Goal: Task Accomplishment & Management: Manage account settings

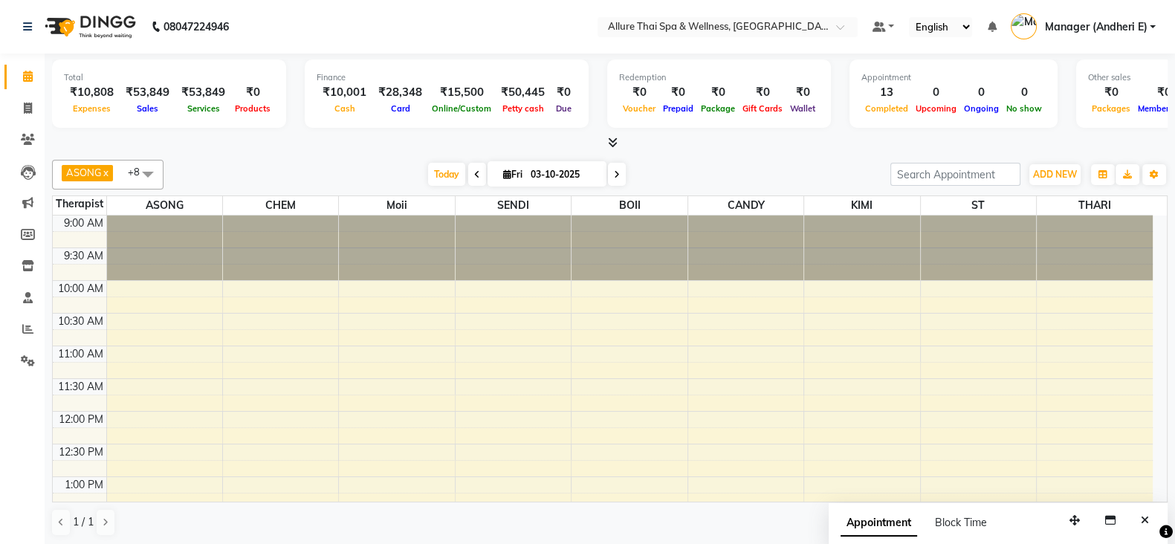
scroll to position [691, 0]
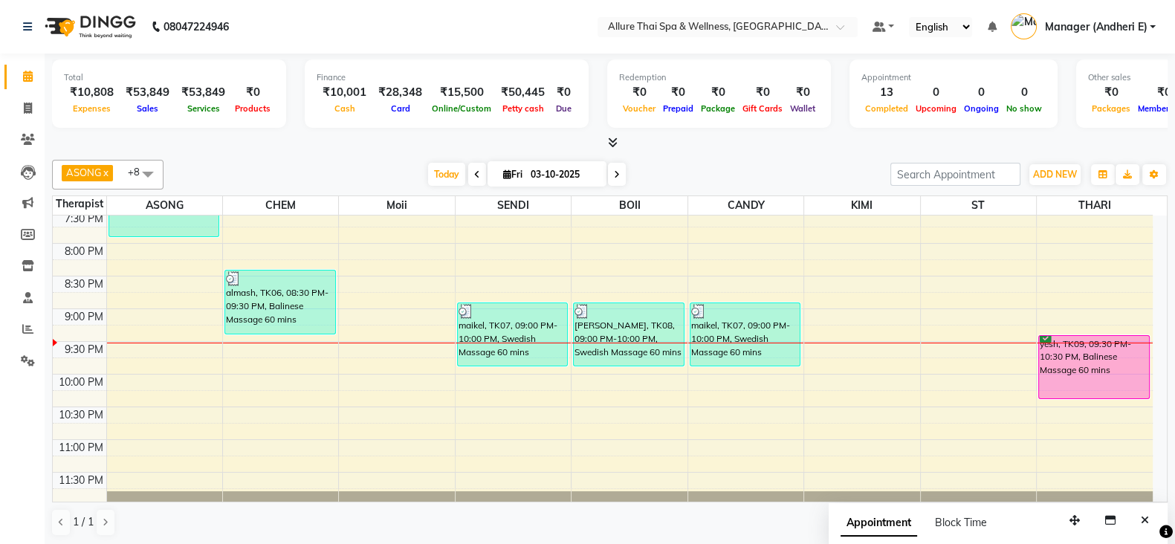
click at [1085, 317] on div "9:00 AM 9:30 AM 10:00 AM 10:30 AM 11:00 AM 11:30 AM 12:00 PM 12:30 PM 1:00 PM 1…" at bounding box center [603, 14] width 1100 height 980
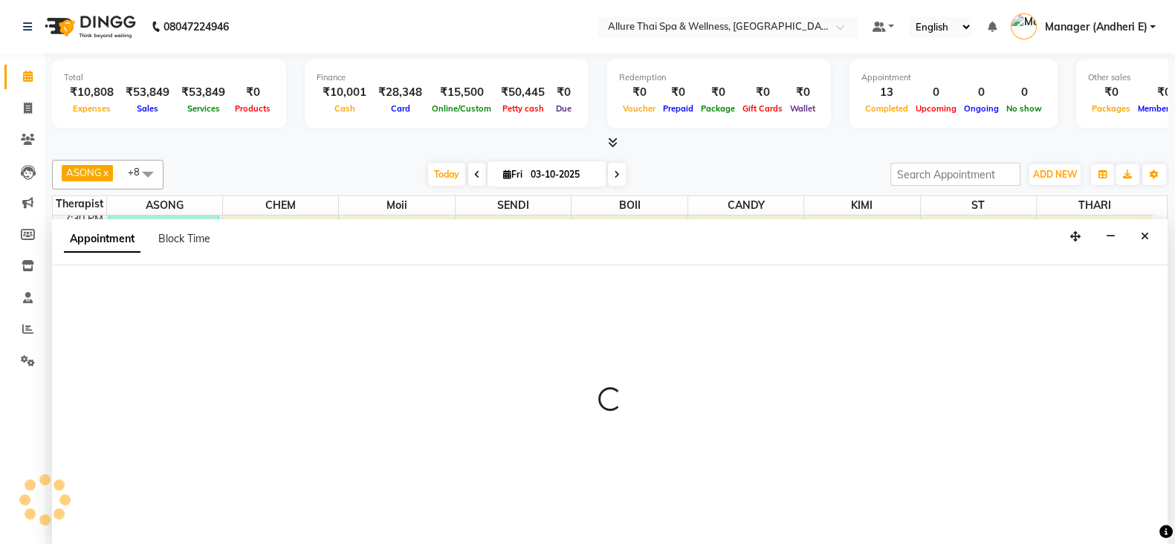
select select "89380"
select select "tentative"
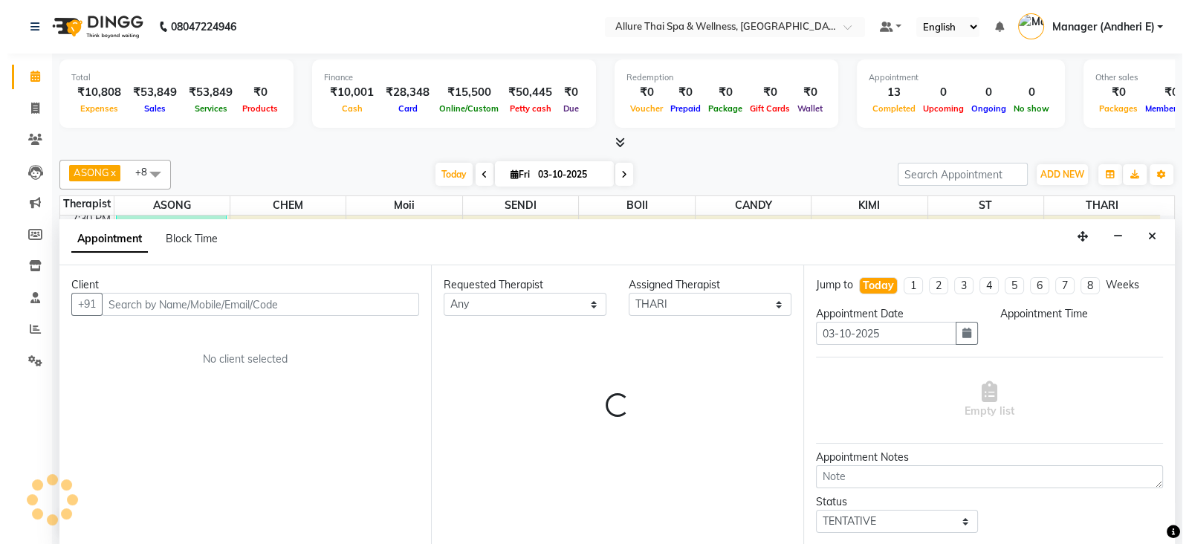
scroll to position [1, 0]
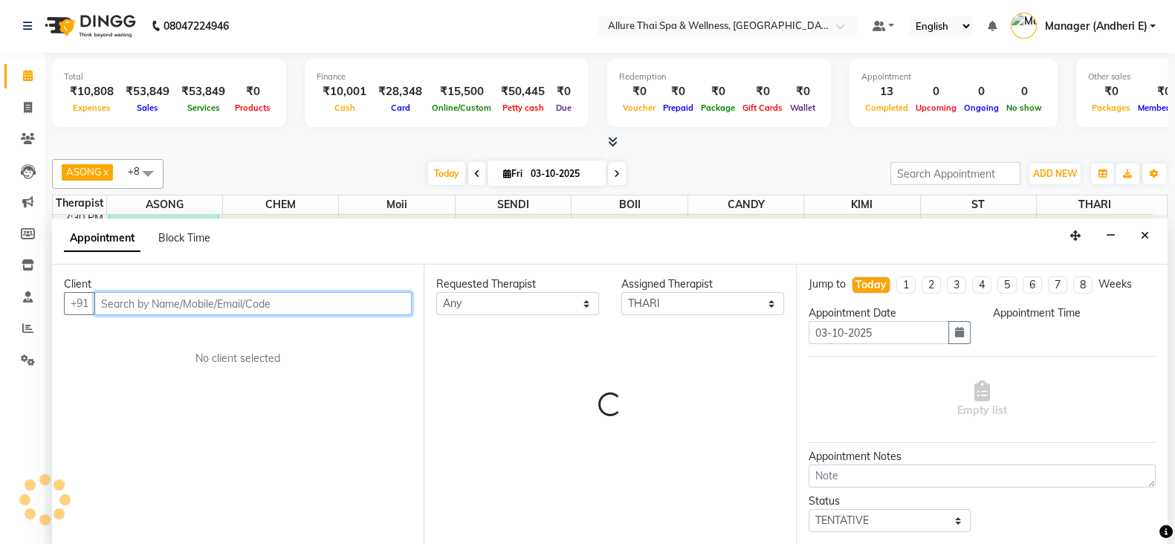
select select "1275"
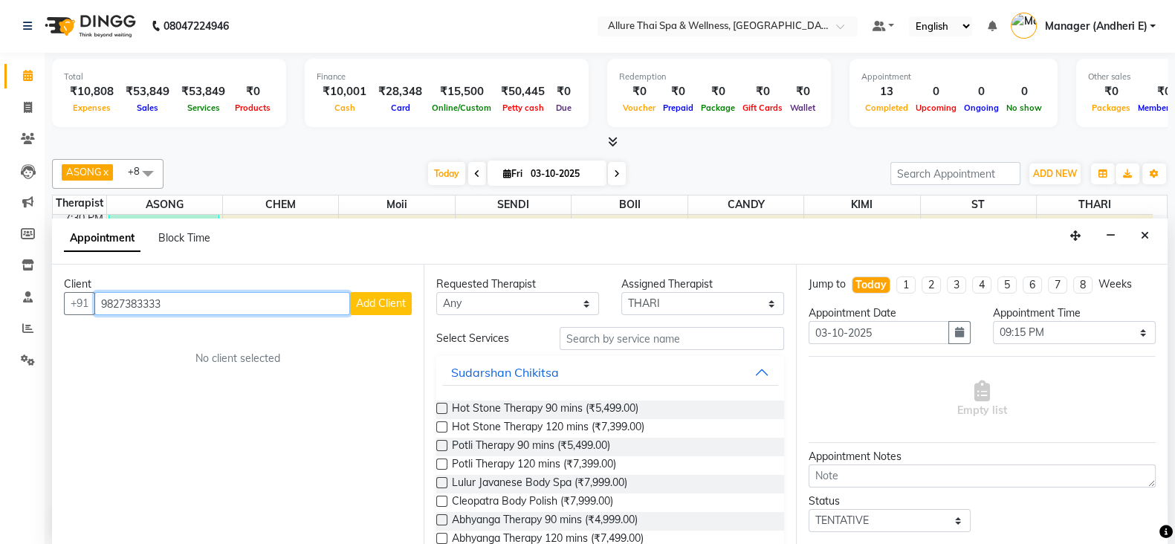
type input "9827383333"
click at [372, 306] on span "Add Client" at bounding box center [381, 303] width 50 height 13
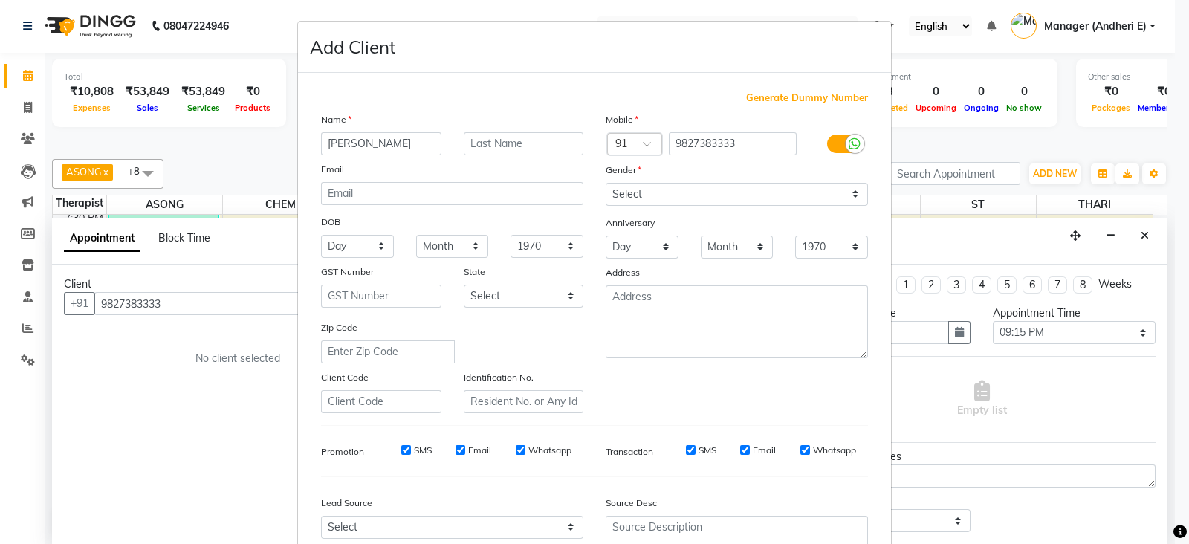
type input "[PERSON_NAME]"
click at [661, 193] on select "Select [DEMOGRAPHIC_DATA] [DEMOGRAPHIC_DATA] Other Prefer Not To Say" at bounding box center [737, 194] width 262 height 23
select select "[DEMOGRAPHIC_DATA]"
click at [606, 184] on select "Select [DEMOGRAPHIC_DATA] [DEMOGRAPHIC_DATA] Other Prefer Not To Say" at bounding box center [737, 194] width 262 height 23
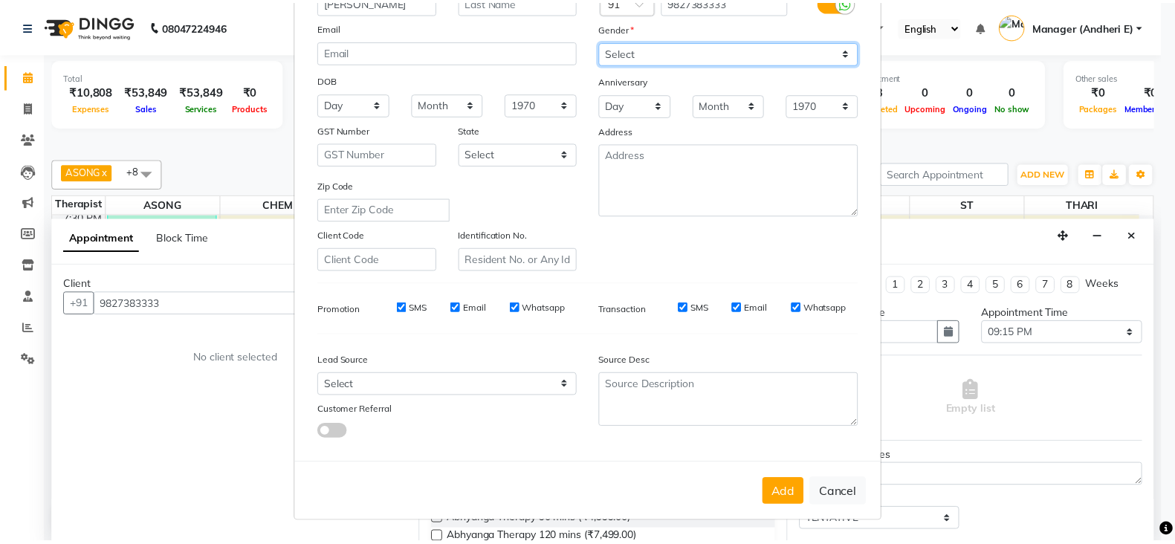
scroll to position [150, 0]
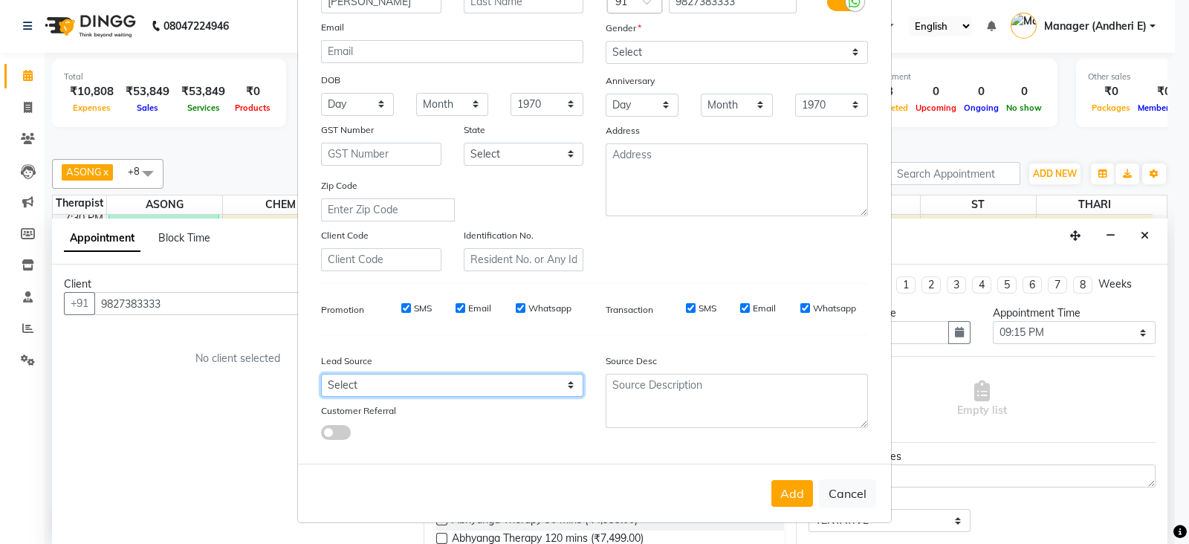
click at [431, 389] on select "Select Walk-in Referral Friend Advertisement Facebook JustDial Google Other Web…" at bounding box center [452, 385] width 262 height 23
select select "55428"
click at [321, 374] on select "Select Walk-in Referral Friend Advertisement Facebook JustDial Google Other Web…" at bounding box center [452, 385] width 262 height 23
click at [788, 496] on button "Add" at bounding box center [792, 493] width 42 height 27
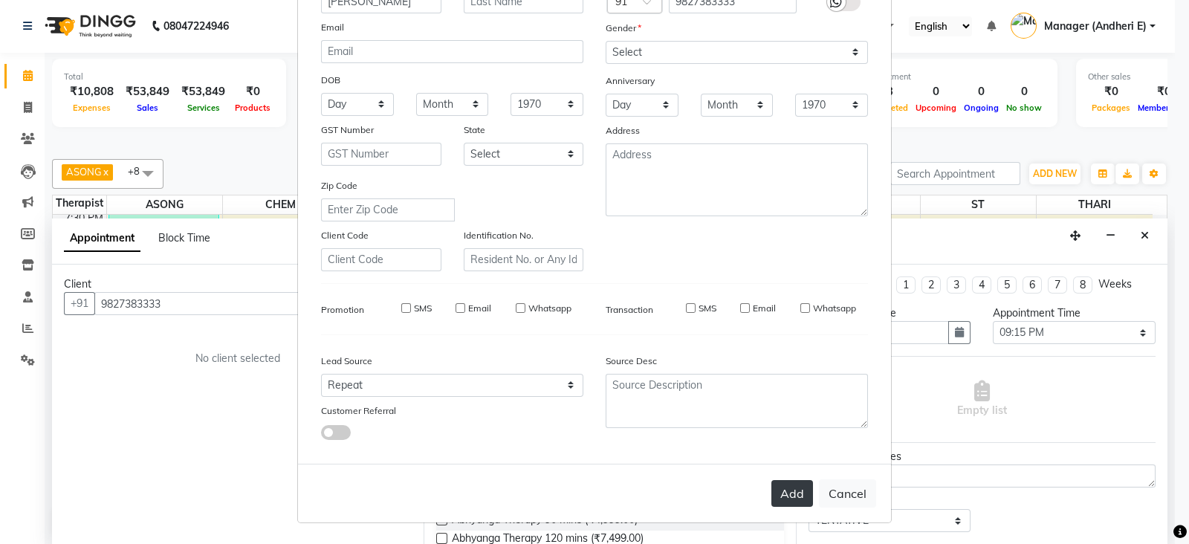
select select
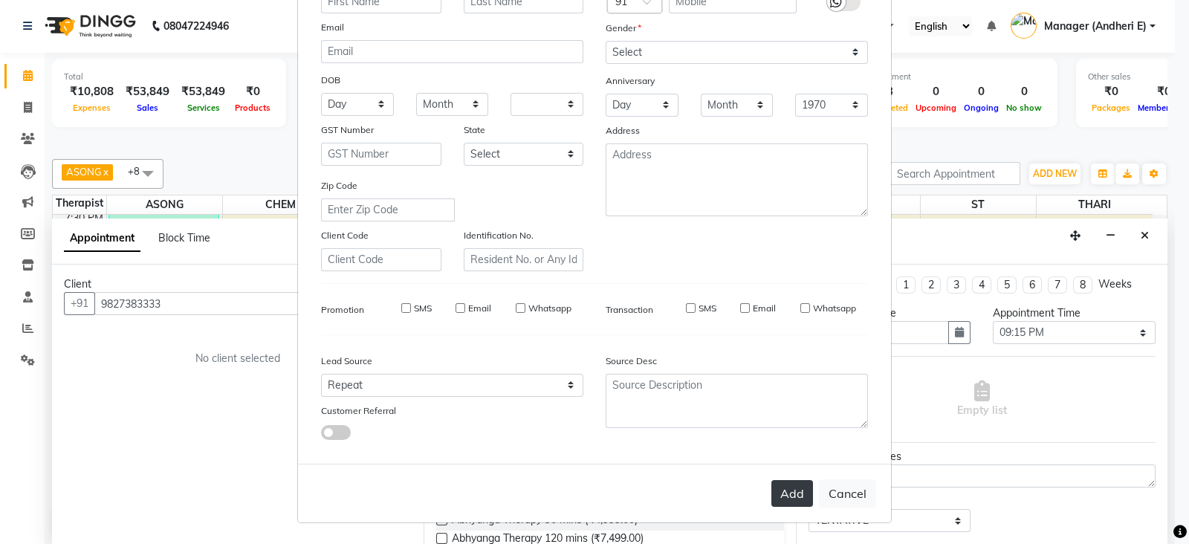
select select
checkbox input "false"
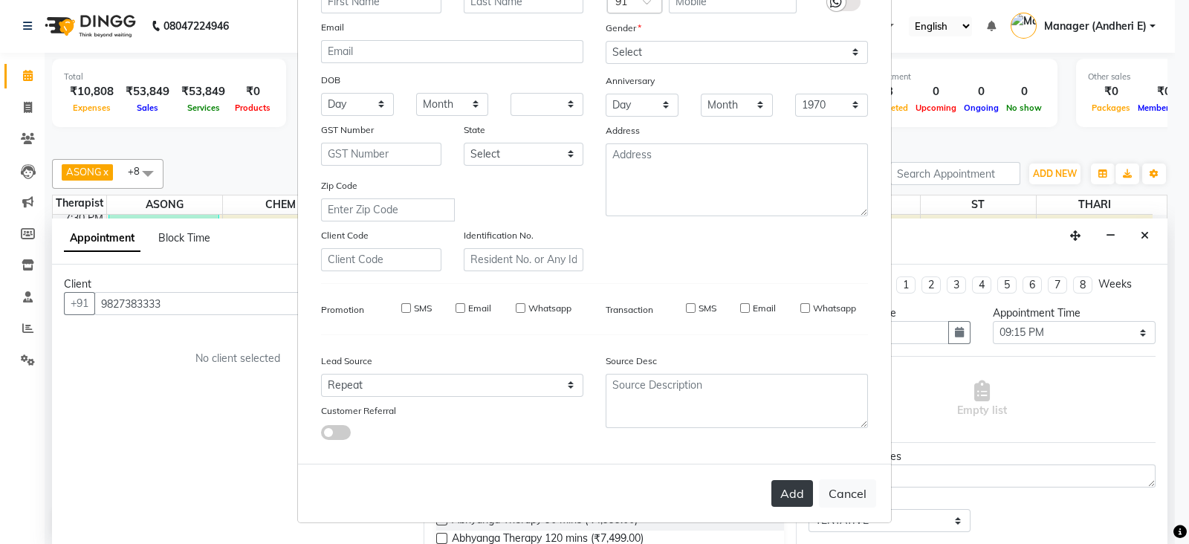
checkbox input "false"
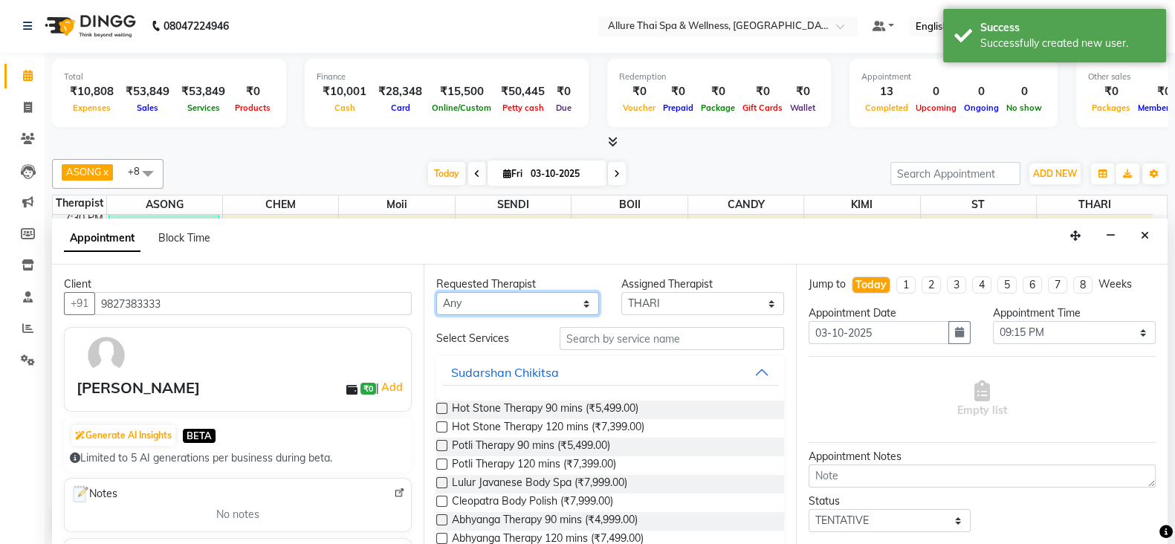
click at [476, 298] on select "Any ASONG [PERSON_NAME] BOII CANDY CHEM [PERSON_NAME] Moii SENDI ST THARI" at bounding box center [517, 303] width 163 height 23
select select "89380"
click at [436, 292] on select "Any ASONG [PERSON_NAME] BOII CANDY CHEM [PERSON_NAME] Moii SENDI ST THARI" at bounding box center [517, 303] width 163 height 23
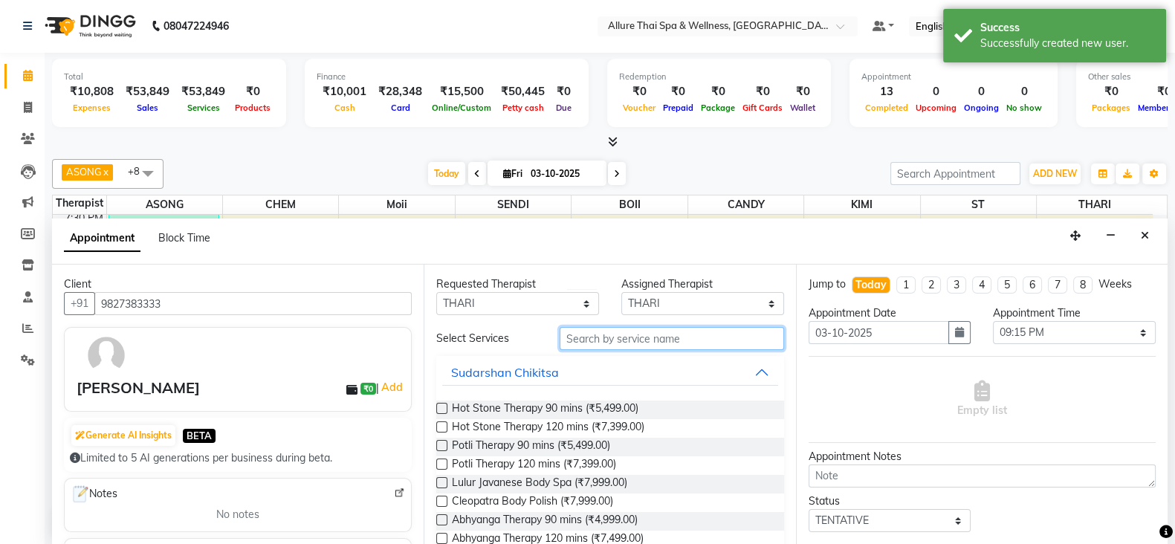
click at [643, 335] on input "text" at bounding box center [672, 338] width 224 height 23
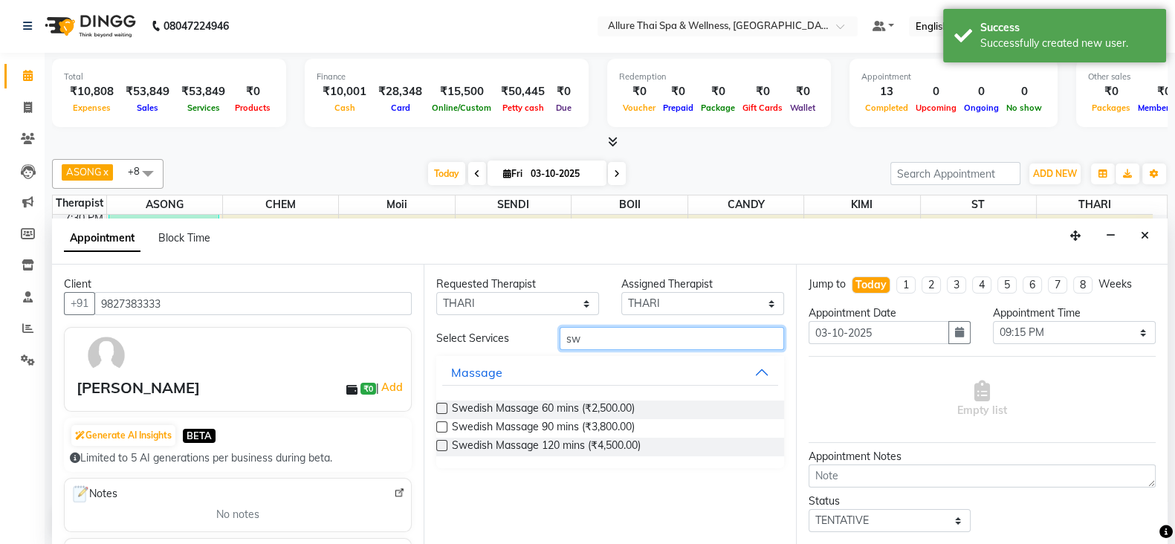
type input "sw"
click at [446, 409] on label at bounding box center [441, 408] width 11 height 11
click at [446, 409] on input "checkbox" at bounding box center [441, 410] width 10 height 10
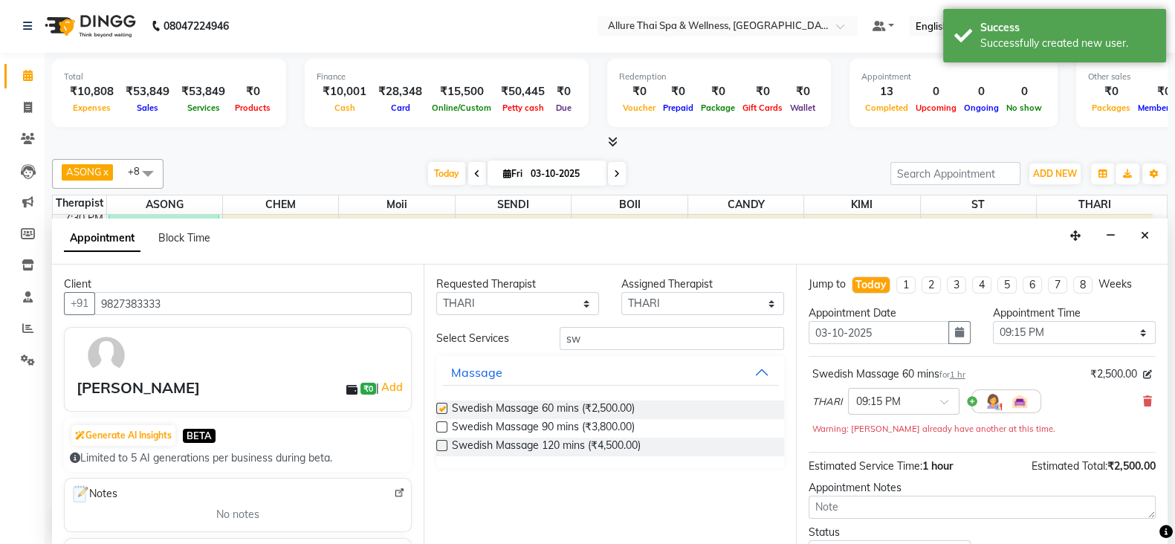
checkbox input "false"
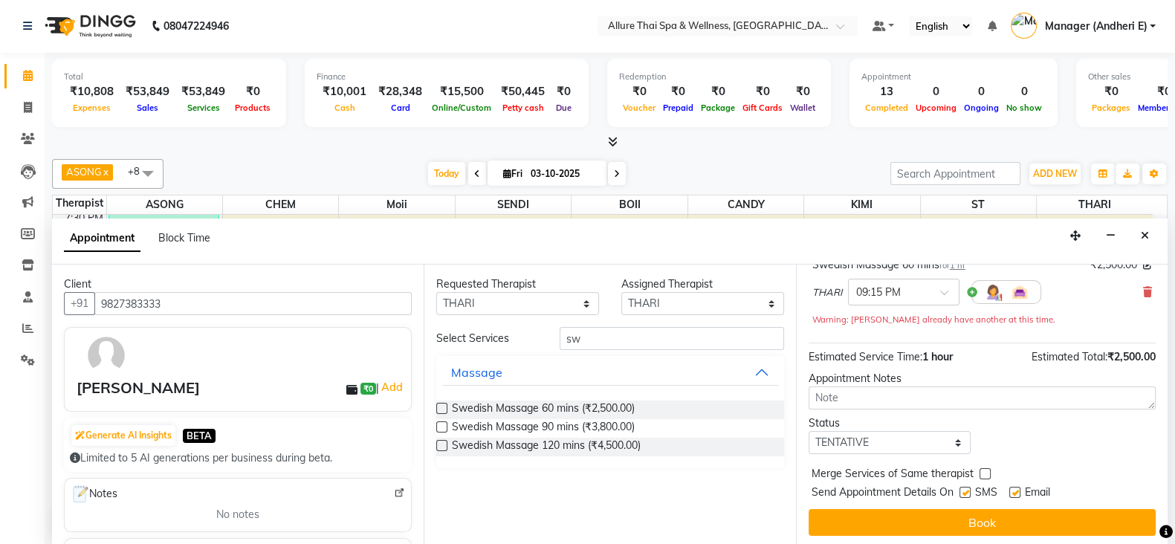
scroll to position [111, 0]
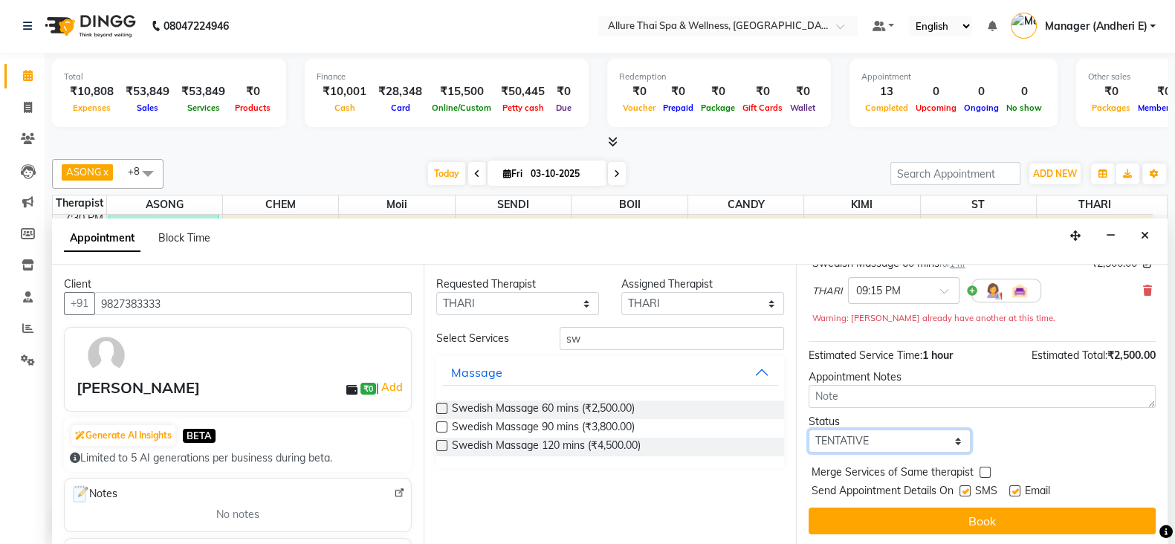
click at [877, 433] on select "Select TENTATIVE CONFIRM CHECK-IN UPCOMING" at bounding box center [890, 441] width 163 height 23
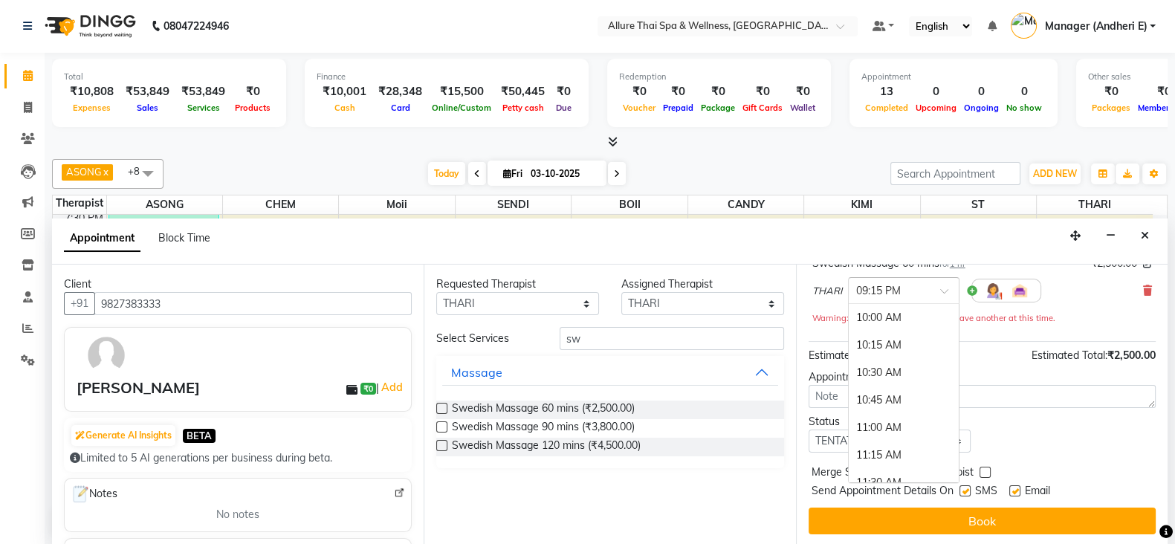
click at [945, 288] on span at bounding box center [949, 296] width 19 height 16
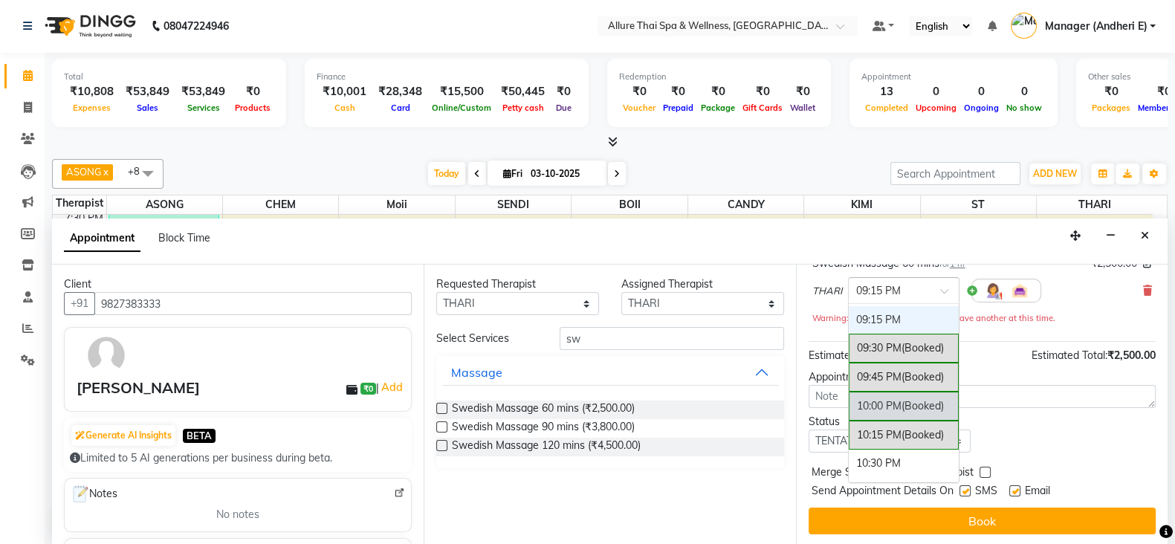
scroll to position [1337, 0]
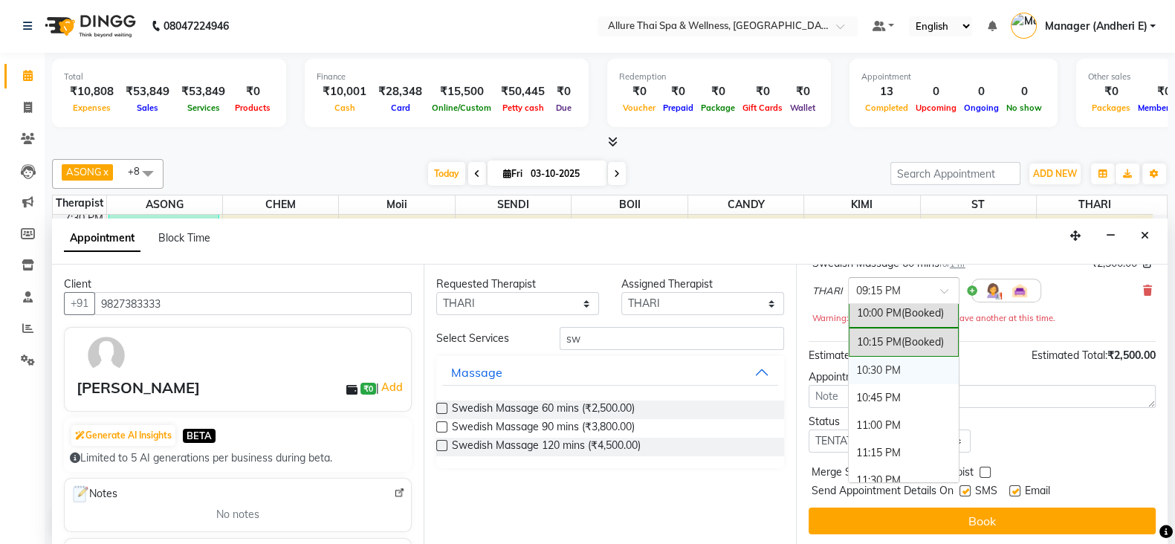
click at [880, 363] on div "10:30 PM" at bounding box center [904, 371] width 110 height 28
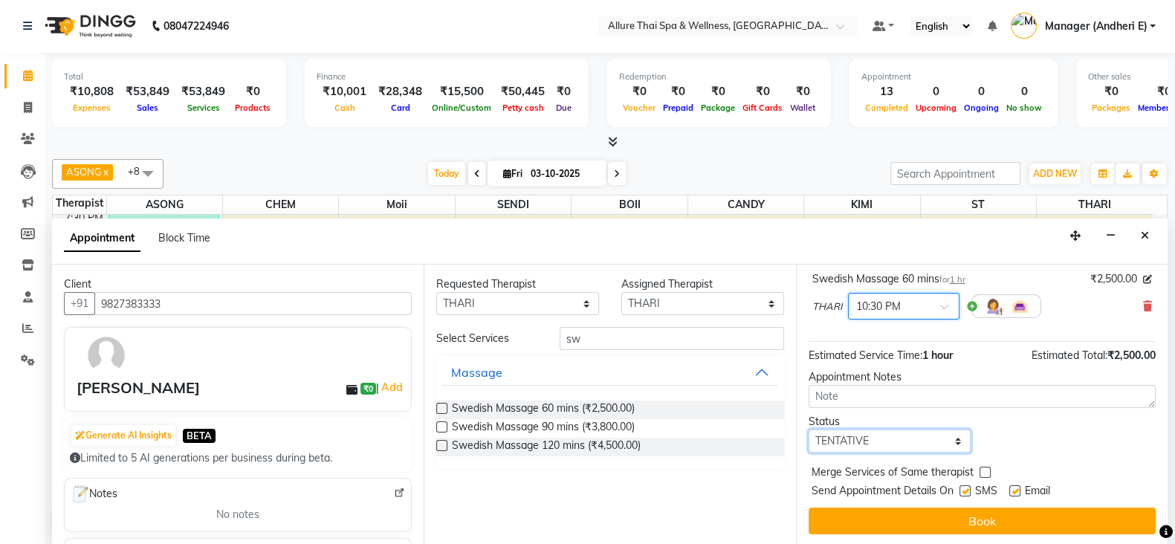
click at [884, 440] on select "Select TENTATIVE CONFIRM CHECK-IN UPCOMING" at bounding box center [890, 441] width 163 height 23
select select "confirm booking"
click at [809, 430] on select "Select TENTATIVE CONFIRM CHECK-IN UPCOMING" at bounding box center [890, 441] width 163 height 23
click at [965, 485] on label at bounding box center [965, 490] width 11 height 11
click at [965, 488] on input "checkbox" at bounding box center [965, 493] width 10 height 10
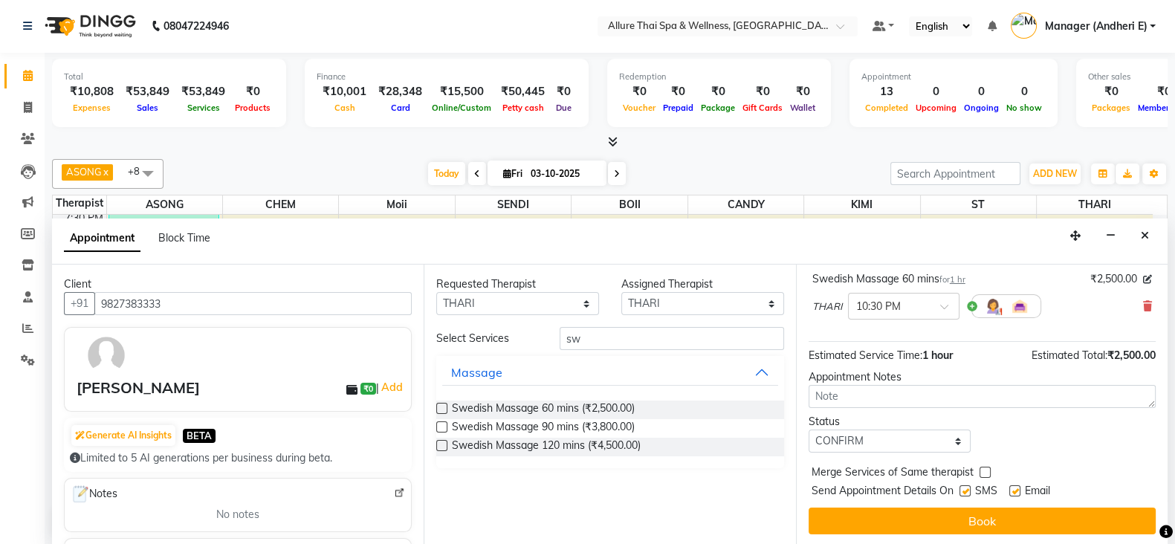
checkbox input "false"
click at [1015, 488] on label at bounding box center [1014, 490] width 11 height 11
click at [1015, 488] on input "checkbox" at bounding box center [1014, 493] width 10 height 10
checkbox input "false"
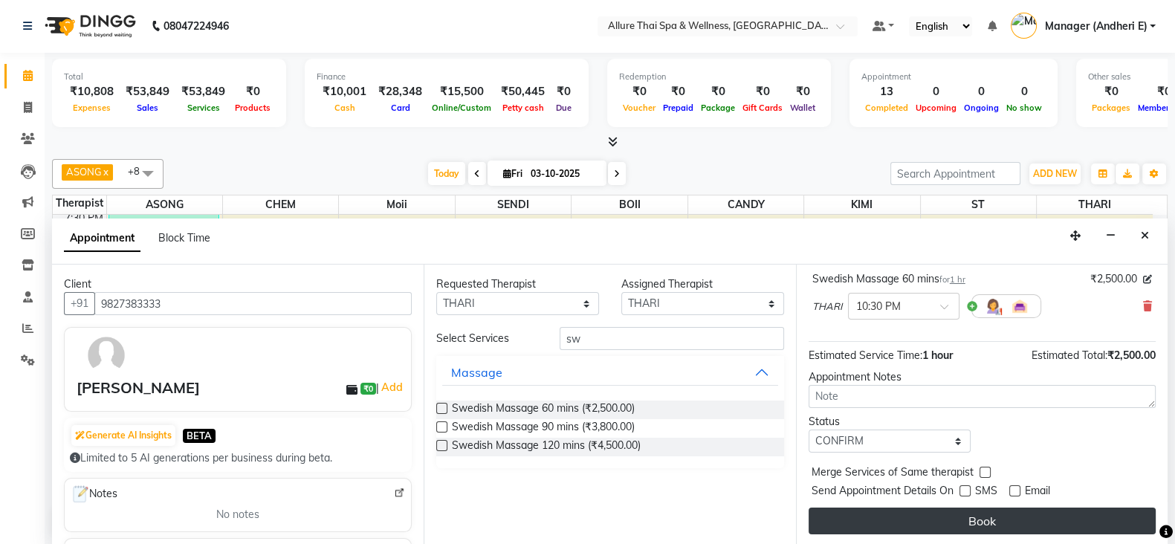
click at [976, 517] on button "Book" at bounding box center [982, 521] width 347 height 27
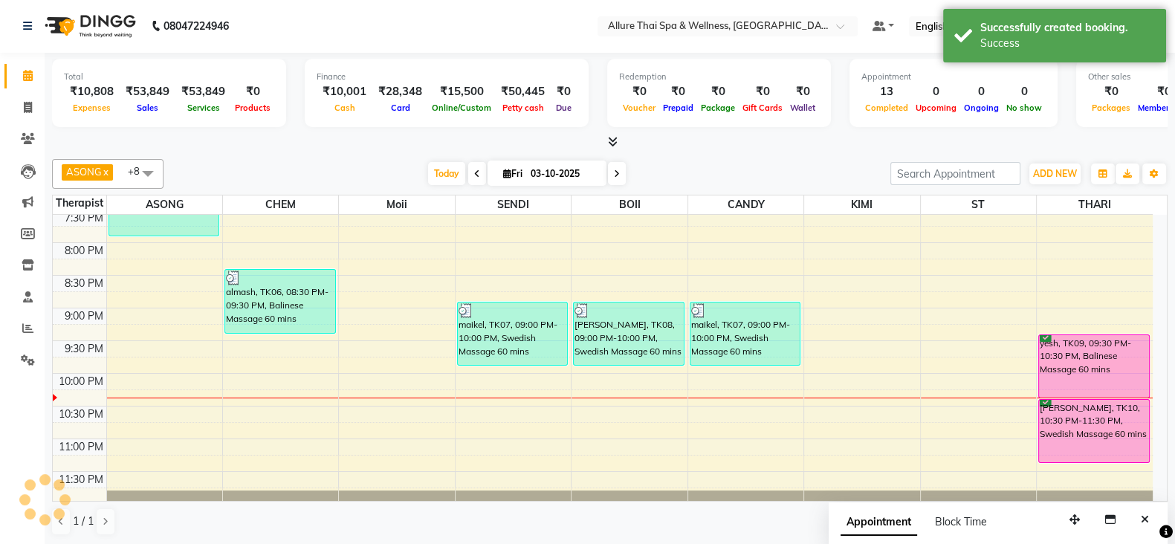
scroll to position [0, 0]
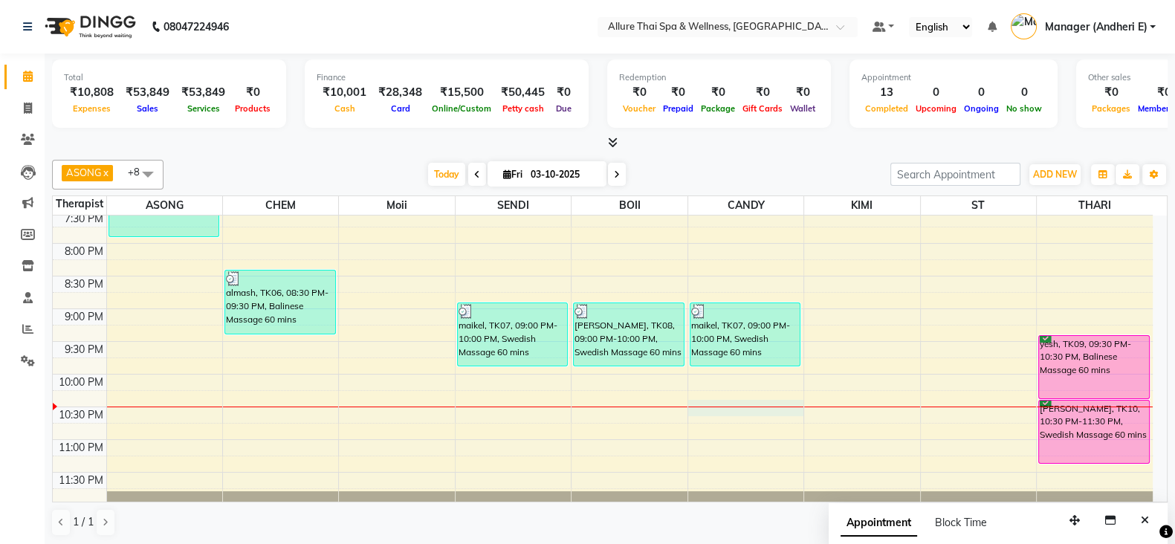
click at [734, 403] on div "9:00 AM 9:30 AM 10:00 AM 10:30 AM 11:00 AM 11:30 AM 12:00 PM 12:30 PM 1:00 PM 1…" at bounding box center [603, 14] width 1100 height 980
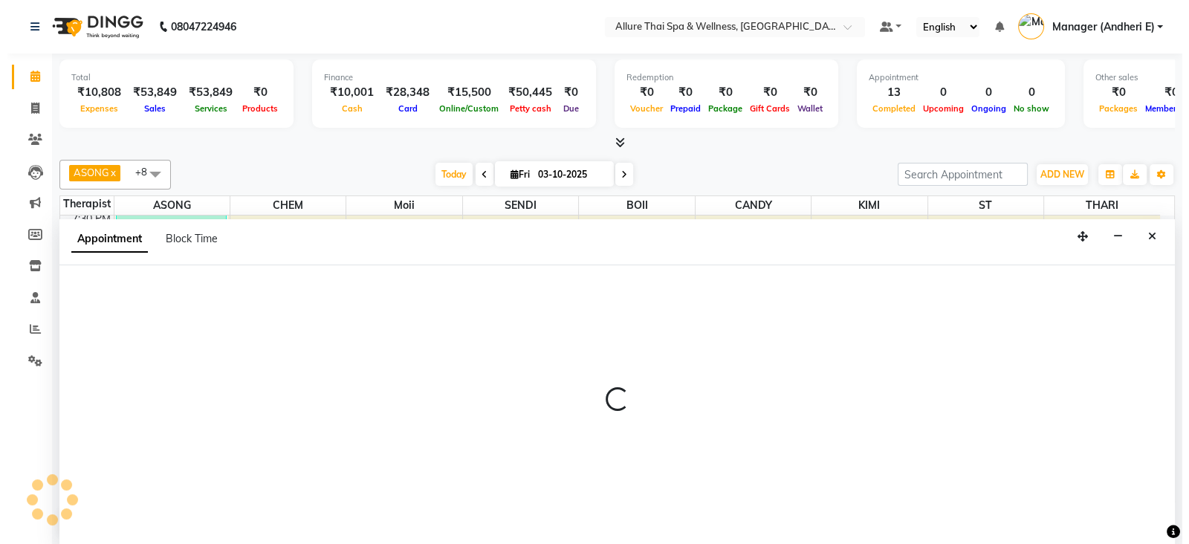
scroll to position [1, 0]
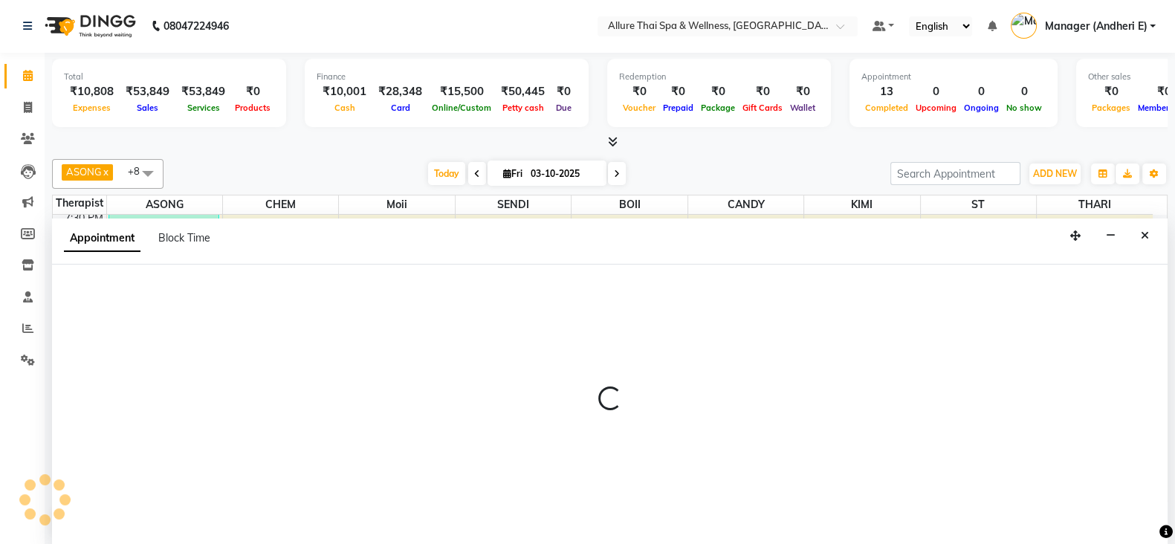
select select "89383"
select select "1350"
select select "tentative"
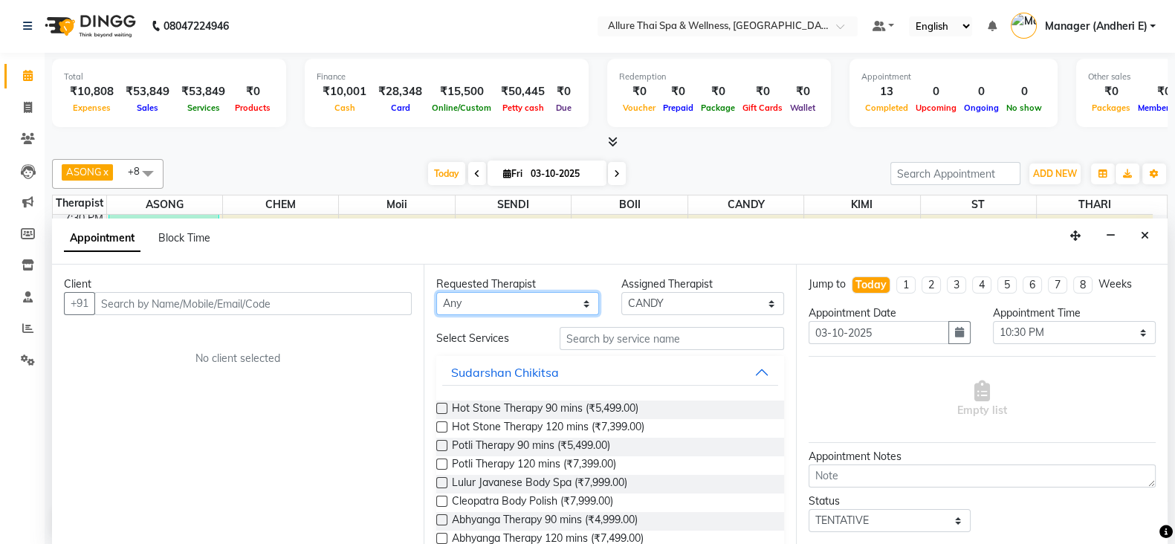
click at [502, 305] on select "Any ASONG [PERSON_NAME] BOII CANDY CHEM [PERSON_NAME] Moii SENDI ST THARI" at bounding box center [517, 303] width 163 height 23
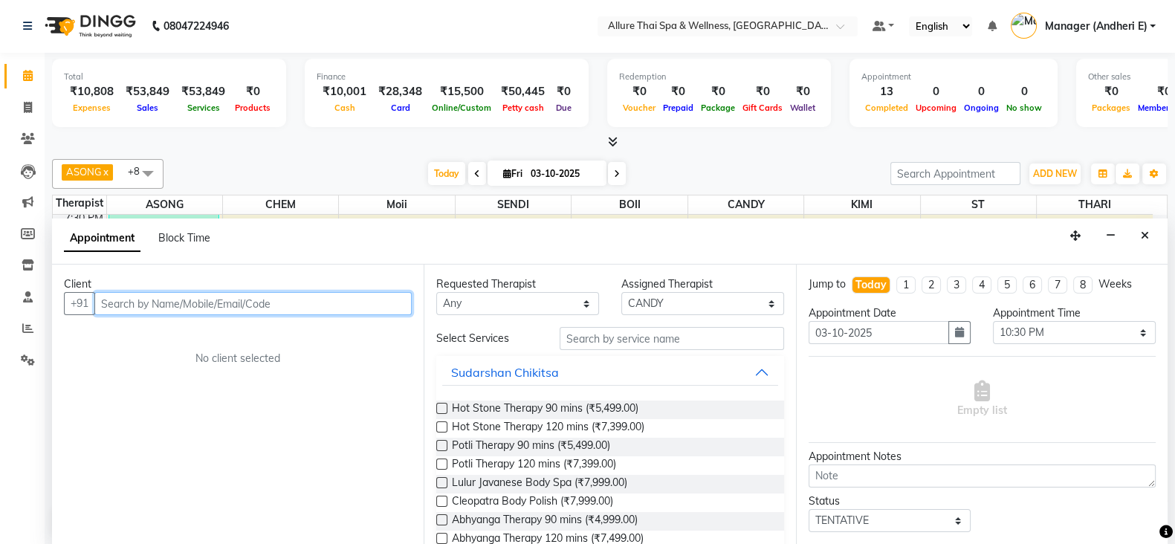
click at [175, 300] on input "text" at bounding box center [252, 303] width 317 height 23
type input "8275004185"
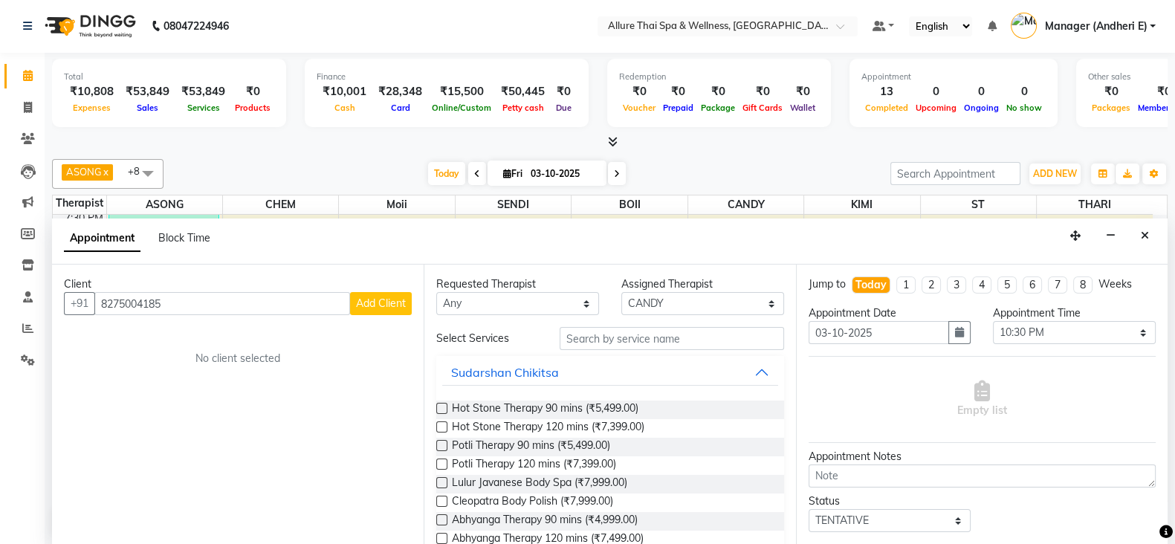
click at [375, 292] on button "Add Client" at bounding box center [381, 303] width 62 height 23
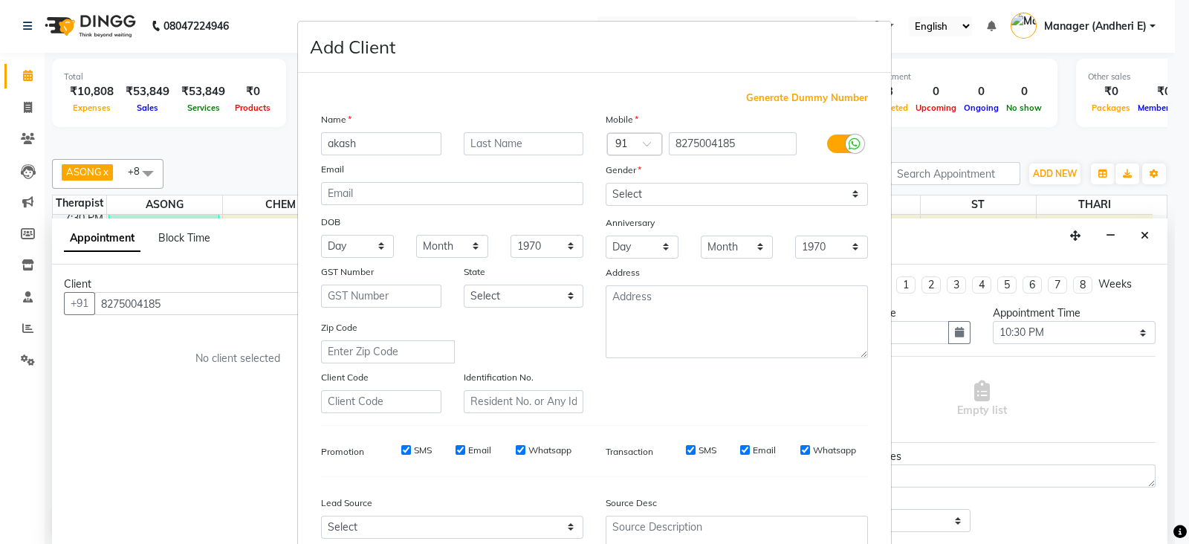
type input "akash"
click at [690, 192] on select "Select [DEMOGRAPHIC_DATA] [DEMOGRAPHIC_DATA] Other Prefer Not To Say" at bounding box center [737, 194] width 262 height 23
select select "[DEMOGRAPHIC_DATA]"
click at [606, 184] on select "Select [DEMOGRAPHIC_DATA] [DEMOGRAPHIC_DATA] Other Prefer Not To Say" at bounding box center [737, 194] width 262 height 23
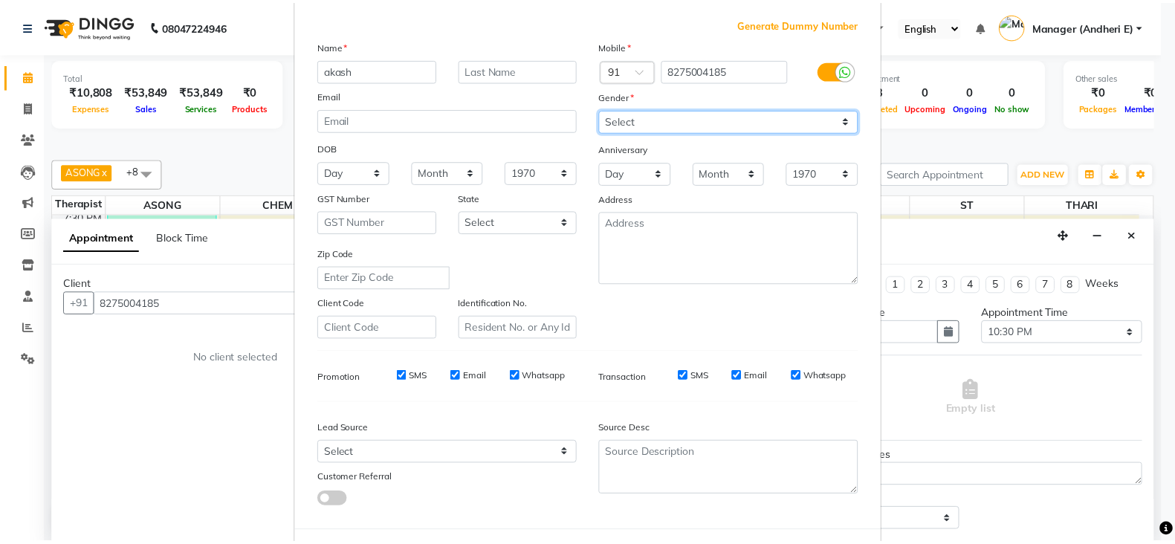
scroll to position [150, 0]
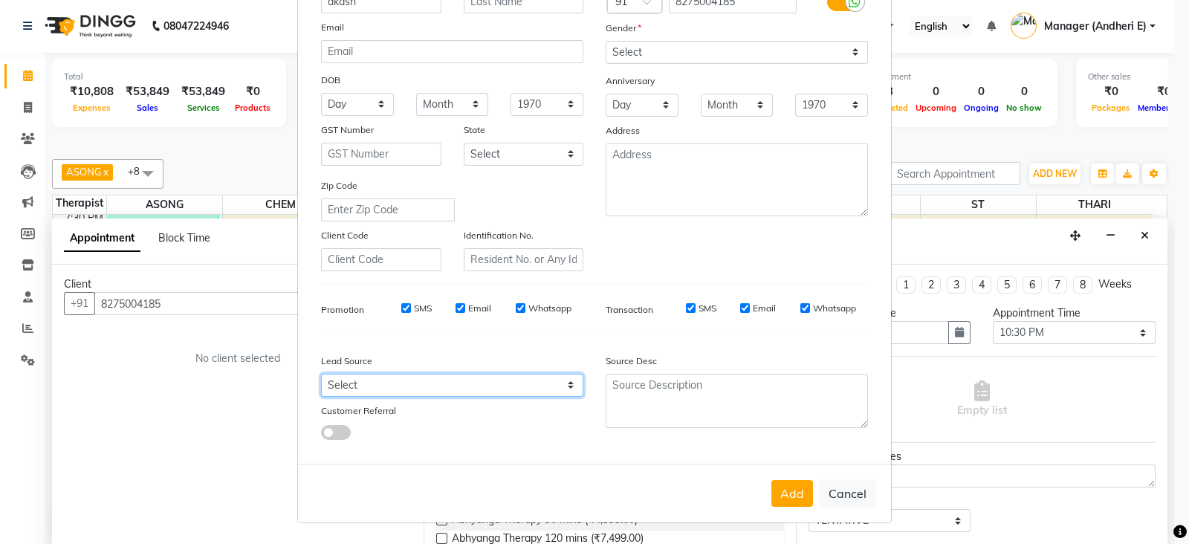
click at [465, 387] on select "Select Walk-in Referral Friend Advertisement Facebook JustDial Google Other Web…" at bounding box center [452, 385] width 262 height 23
select select "55437"
click at [321, 374] on select "Select Walk-in Referral Friend Advertisement Facebook JustDial Google Other Web…" at bounding box center [452, 385] width 262 height 23
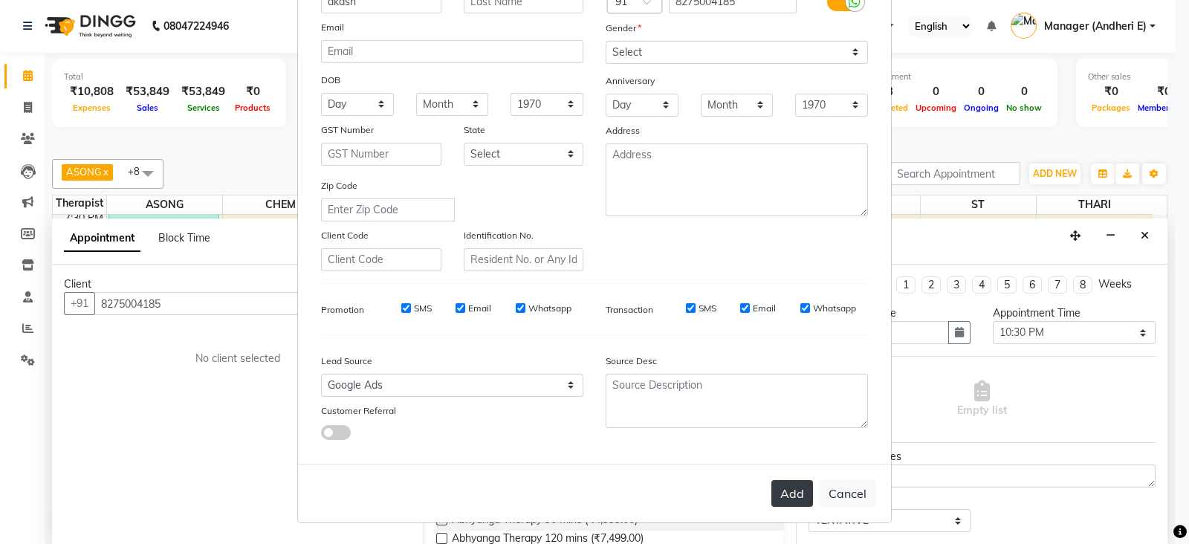
click at [792, 488] on button "Add" at bounding box center [792, 493] width 42 height 27
select select
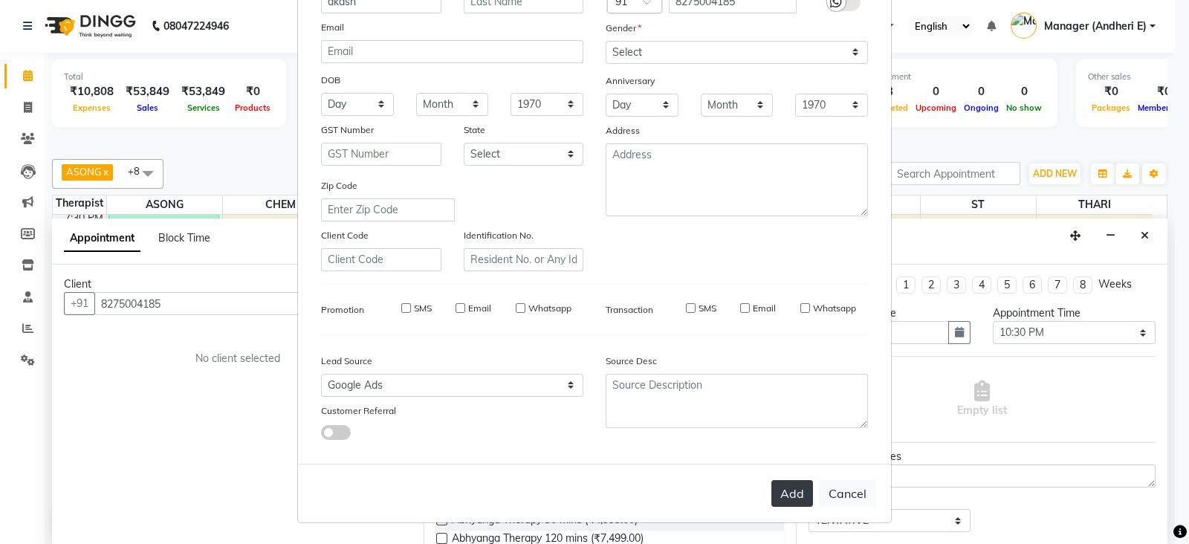
select select
checkbox input "false"
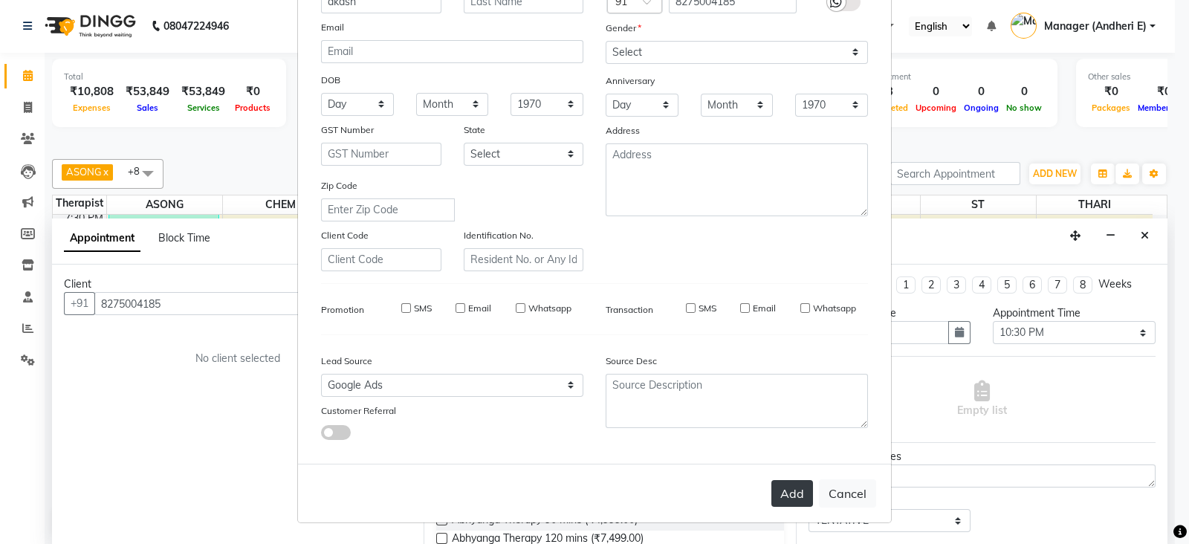
checkbox input "false"
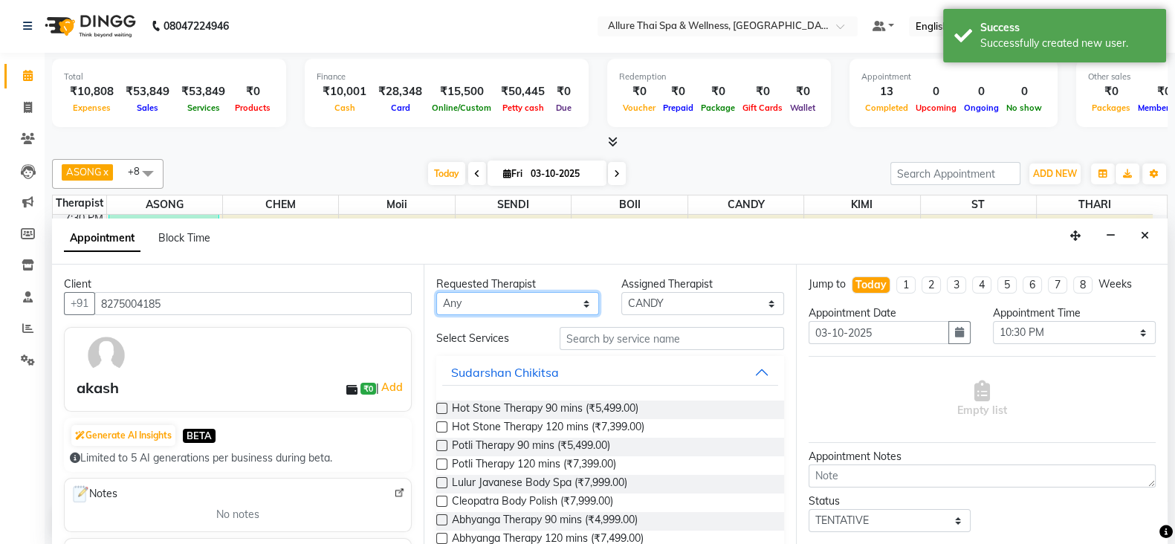
click at [546, 295] on select "Any ASONG [PERSON_NAME] BOII CANDY CHEM [PERSON_NAME] Moii SENDI ST THARI" at bounding box center [517, 303] width 163 height 23
select select "89383"
click at [436, 292] on select "Any ASONG [PERSON_NAME] BOII CANDY CHEM [PERSON_NAME] Moii SENDI ST THARI" at bounding box center [517, 303] width 163 height 23
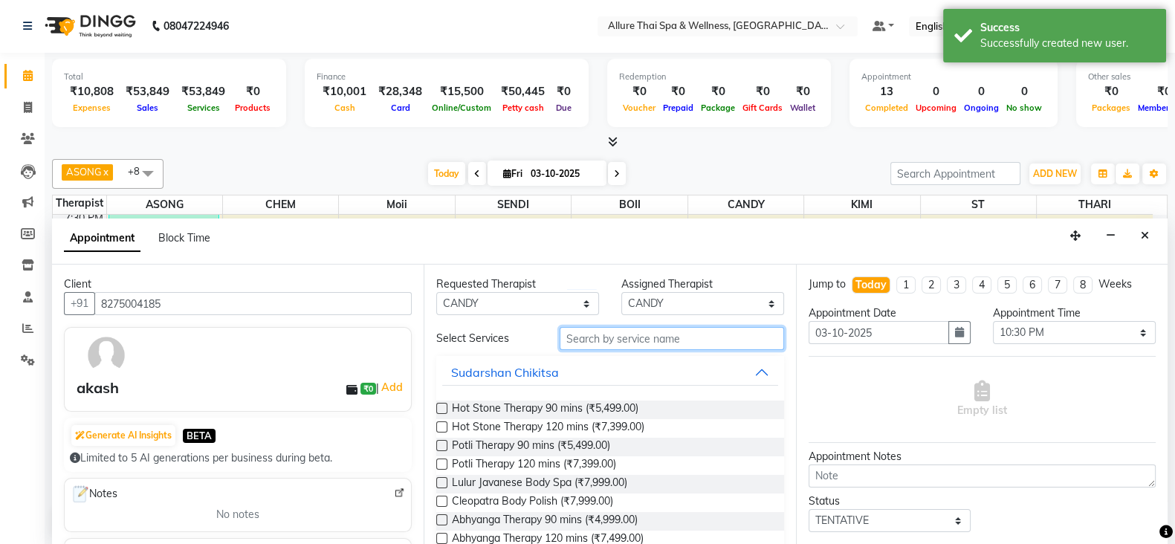
click at [621, 336] on input "text" at bounding box center [672, 338] width 224 height 23
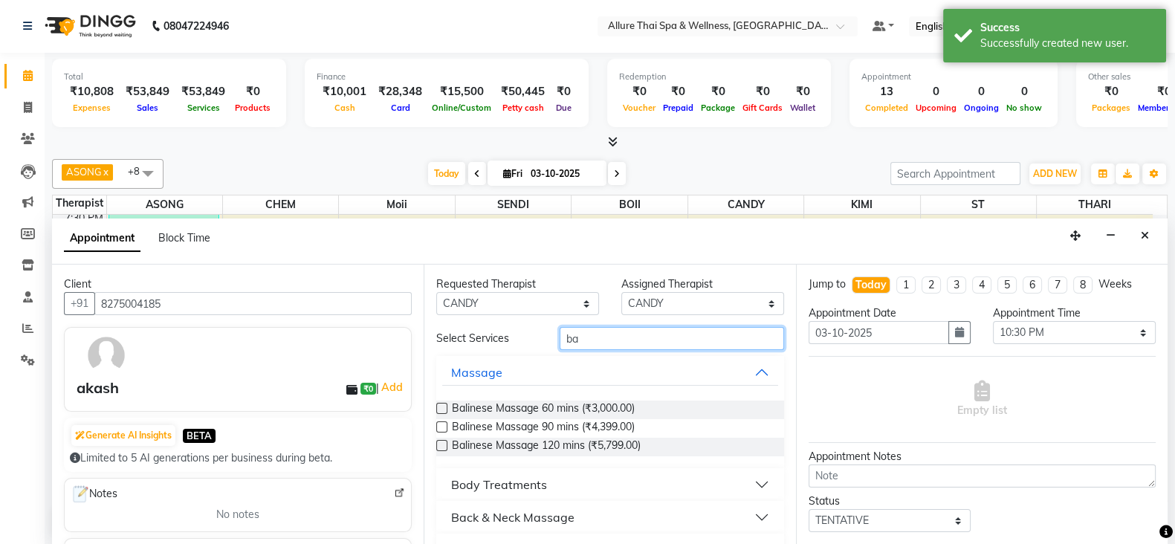
type input "ba"
click at [443, 423] on label at bounding box center [441, 426] width 11 height 11
click at [443, 424] on input "checkbox" at bounding box center [441, 429] width 10 height 10
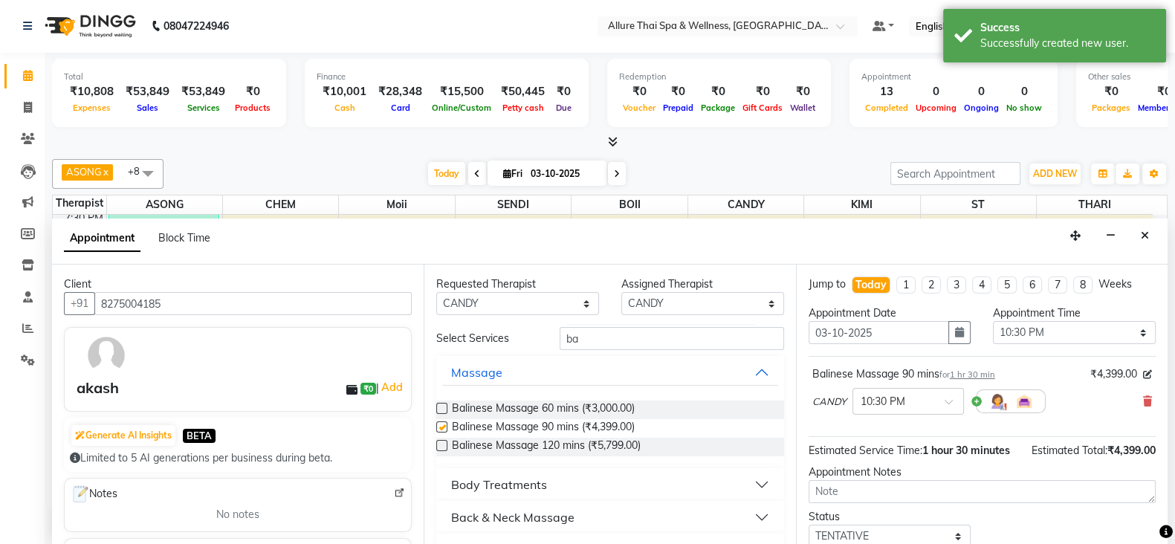
checkbox input "false"
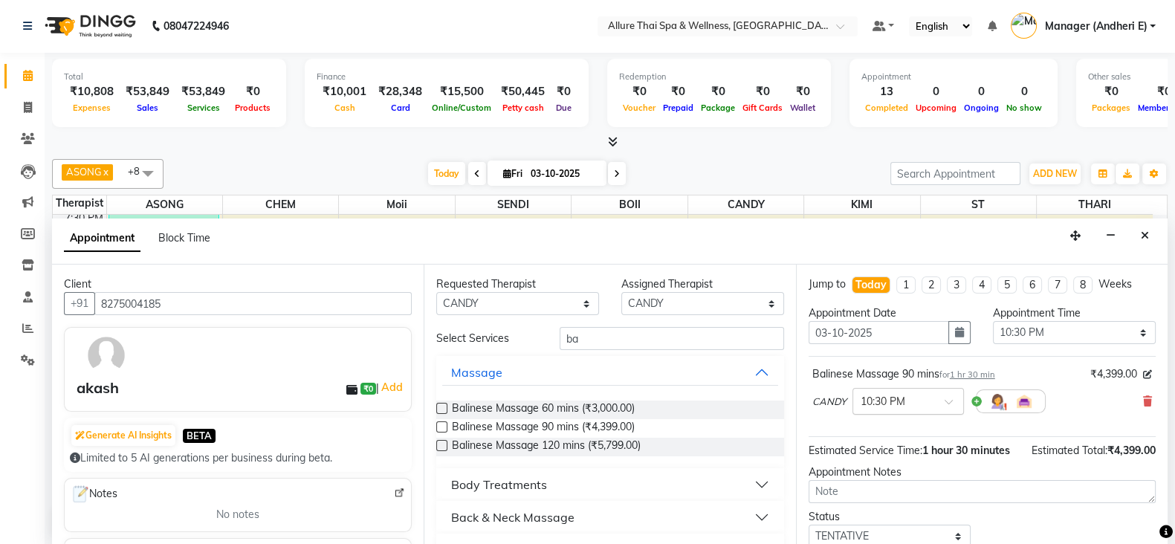
click at [945, 403] on span at bounding box center [954, 406] width 19 height 16
click at [878, 465] on div "10:45 PM" at bounding box center [908, 472] width 110 height 28
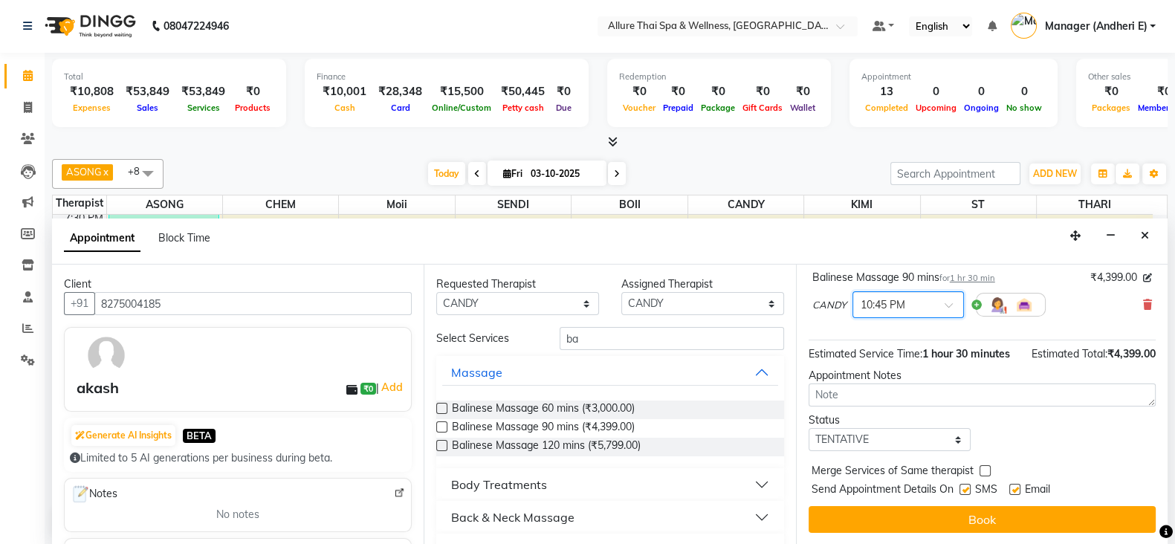
scroll to position [111, 0]
click at [914, 437] on select "Select TENTATIVE CONFIRM CHECK-IN UPCOMING" at bounding box center [890, 439] width 163 height 23
select select "confirm booking"
click at [809, 428] on select "Select TENTATIVE CONFIRM CHECK-IN UPCOMING" at bounding box center [890, 439] width 163 height 23
click at [969, 486] on label at bounding box center [965, 489] width 11 height 11
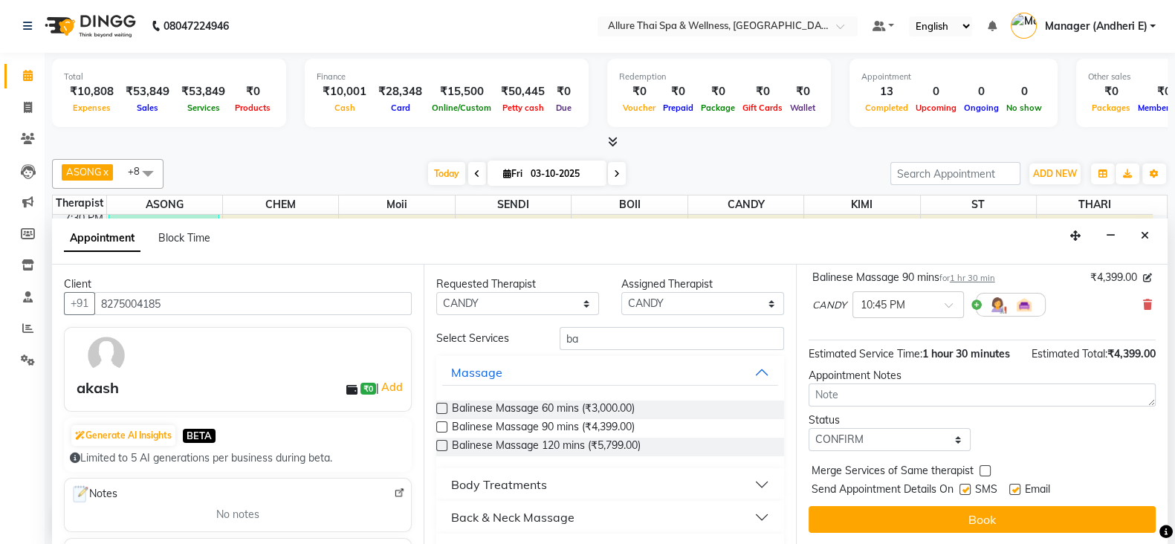
click at [969, 486] on input "checkbox" at bounding box center [965, 491] width 10 height 10
checkbox input "false"
click at [1018, 485] on label at bounding box center [1014, 489] width 11 height 11
click at [1018, 486] on input "checkbox" at bounding box center [1014, 491] width 10 height 10
checkbox input "false"
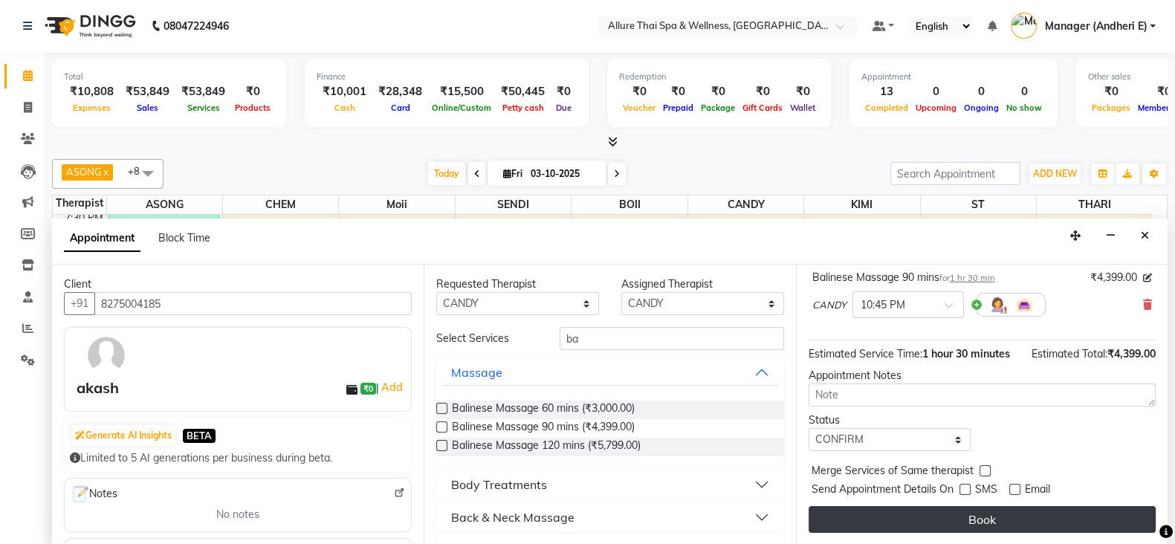
click at [981, 519] on button "Book" at bounding box center [982, 519] width 347 height 27
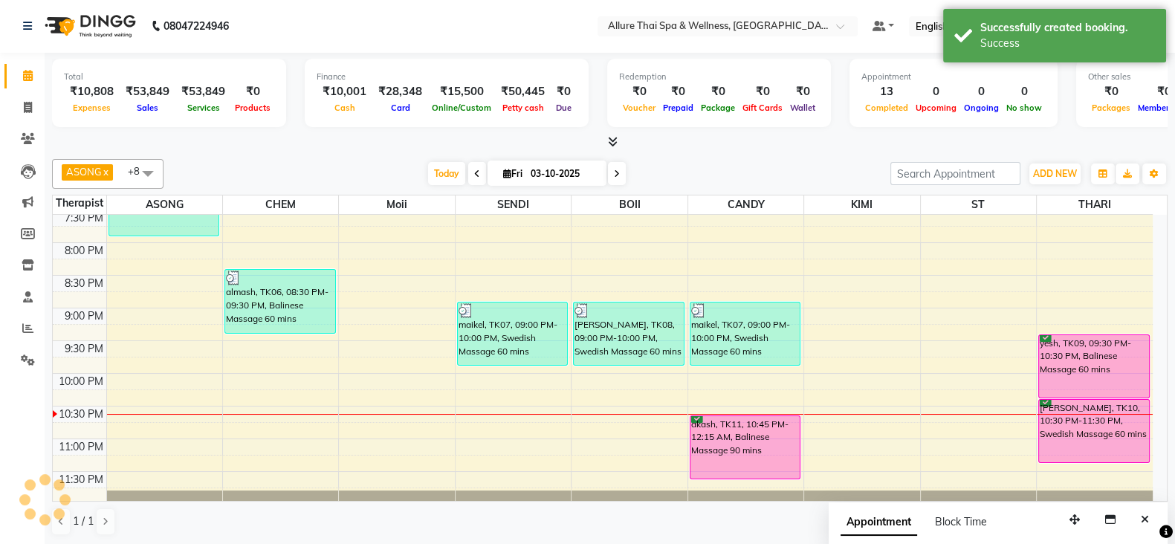
scroll to position [0, 0]
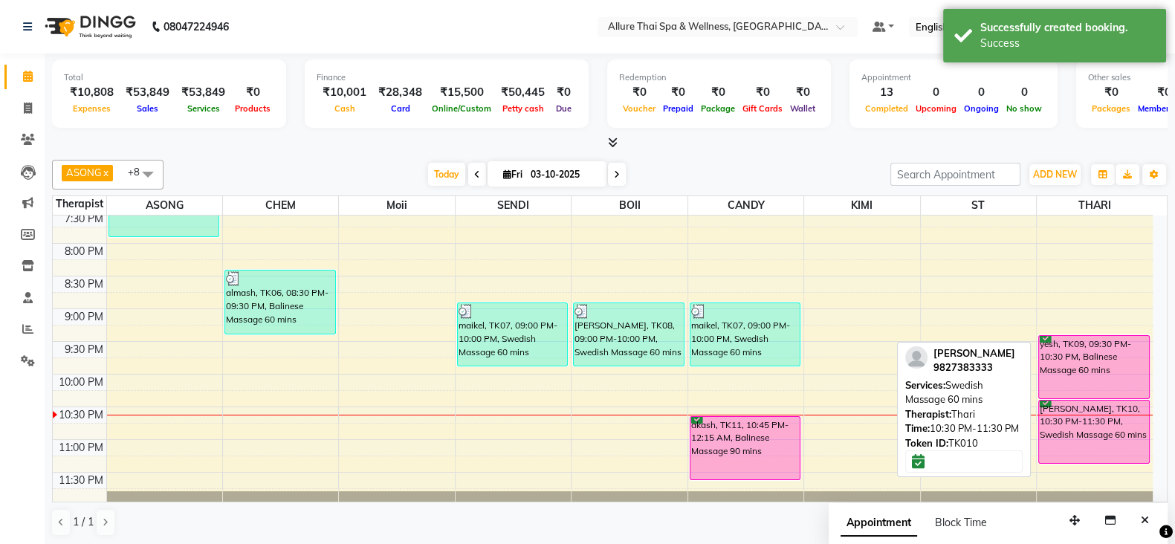
click at [1094, 425] on div "[PERSON_NAME], TK10, 10:30 PM-11:30 PM, Swedish Massage 60 mins" at bounding box center [1094, 432] width 110 height 62
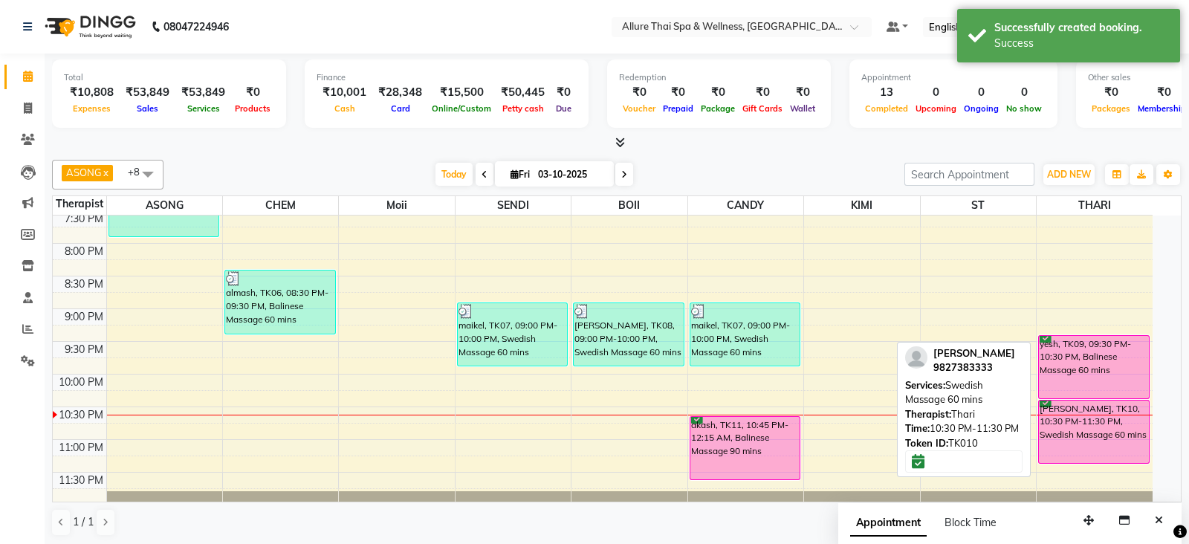
select select "6"
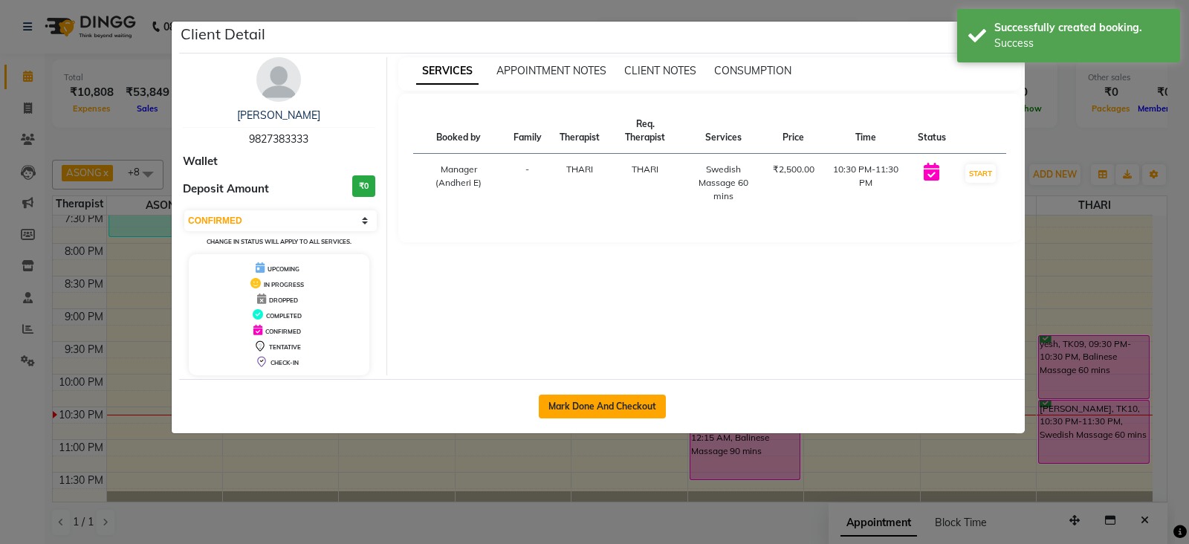
click at [587, 413] on button "Mark Done And Checkout" at bounding box center [602, 407] width 127 height 24
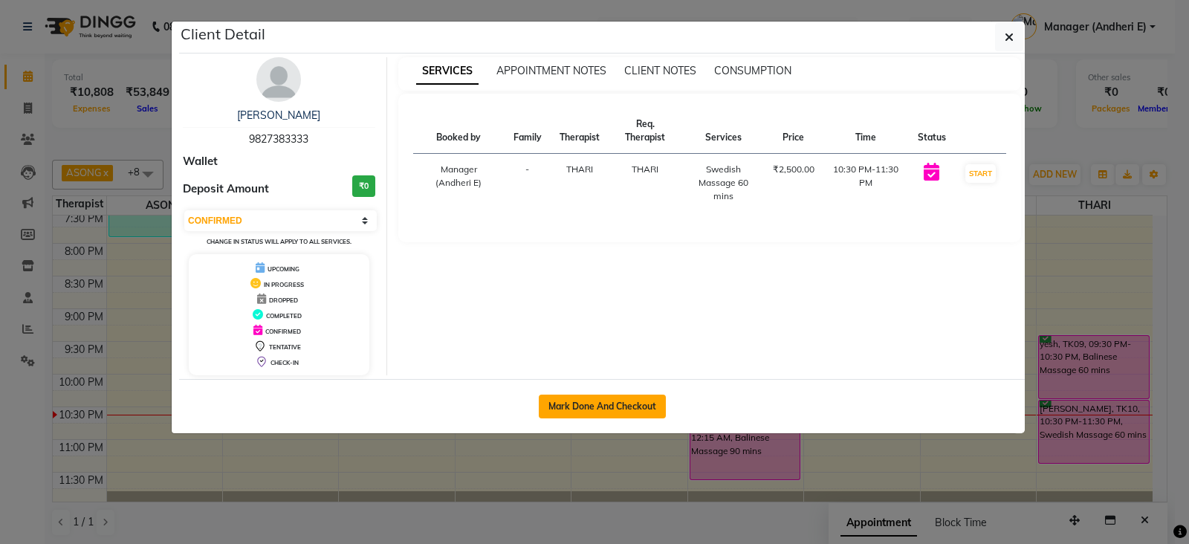
select select "service"
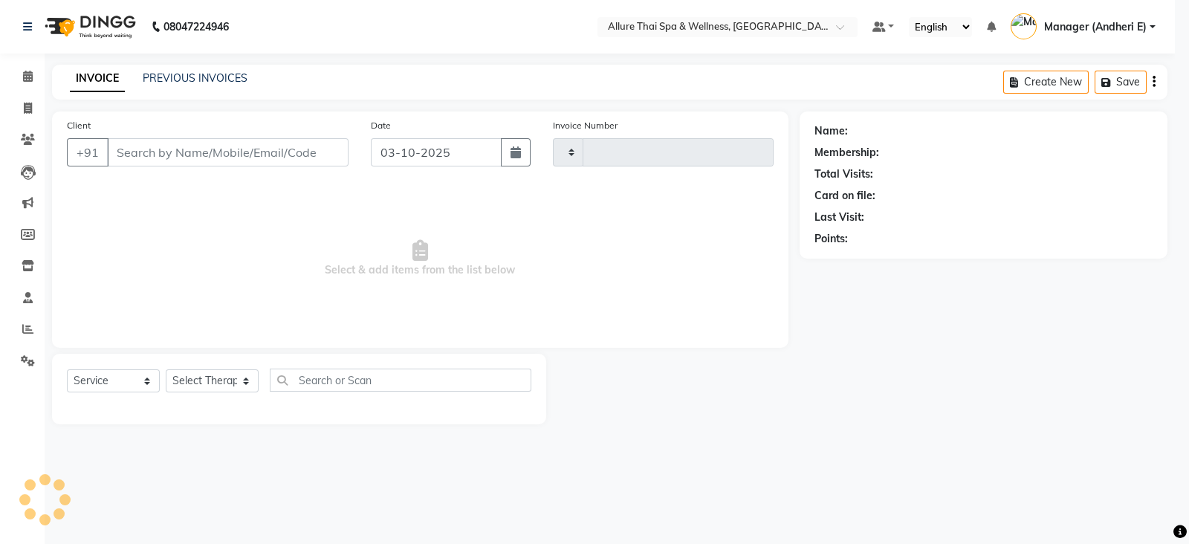
type input "2351"
select select "6826"
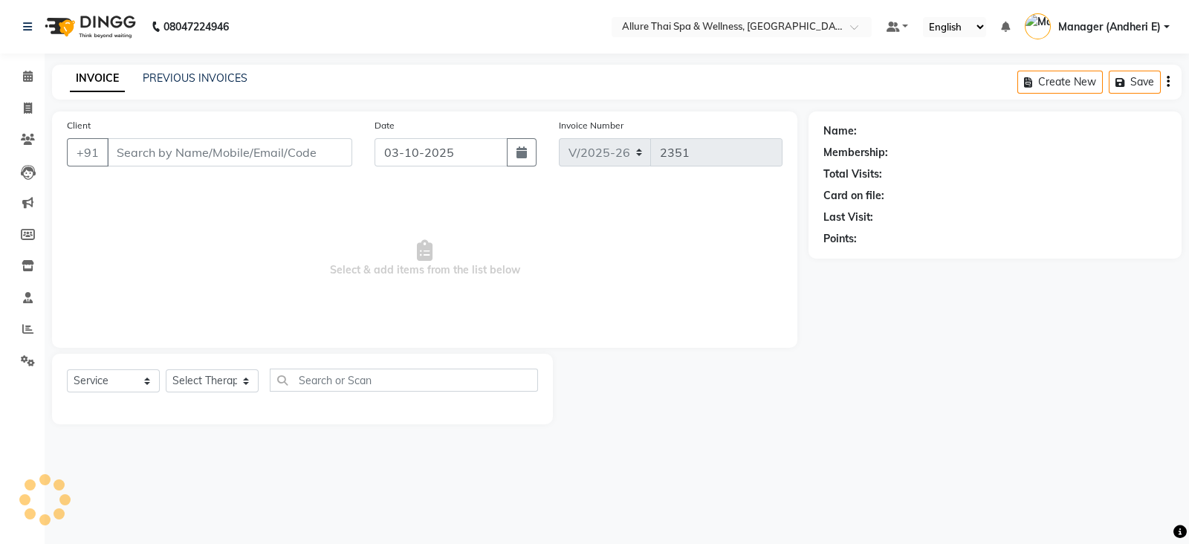
type input "9827383333"
select select "89380"
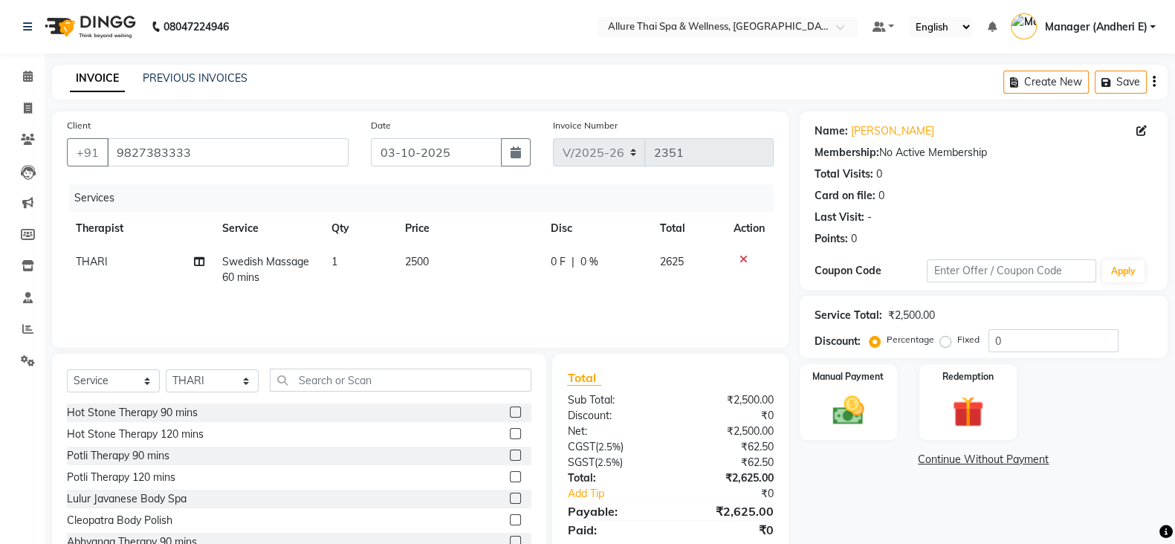
click at [957, 340] on label "Fixed" at bounding box center [968, 339] width 22 height 13
click at [945, 340] on input "Fixed" at bounding box center [948, 339] width 10 height 10
radio input "true"
click at [1009, 343] on input "0" at bounding box center [1054, 340] width 130 height 23
type input "625"
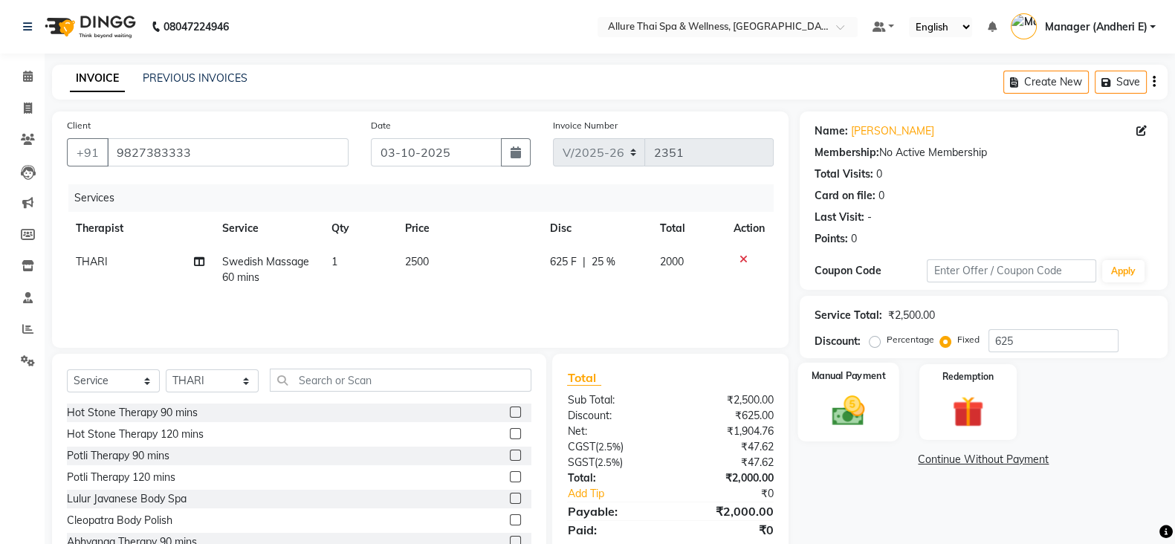
click at [829, 411] on img at bounding box center [848, 410] width 53 height 37
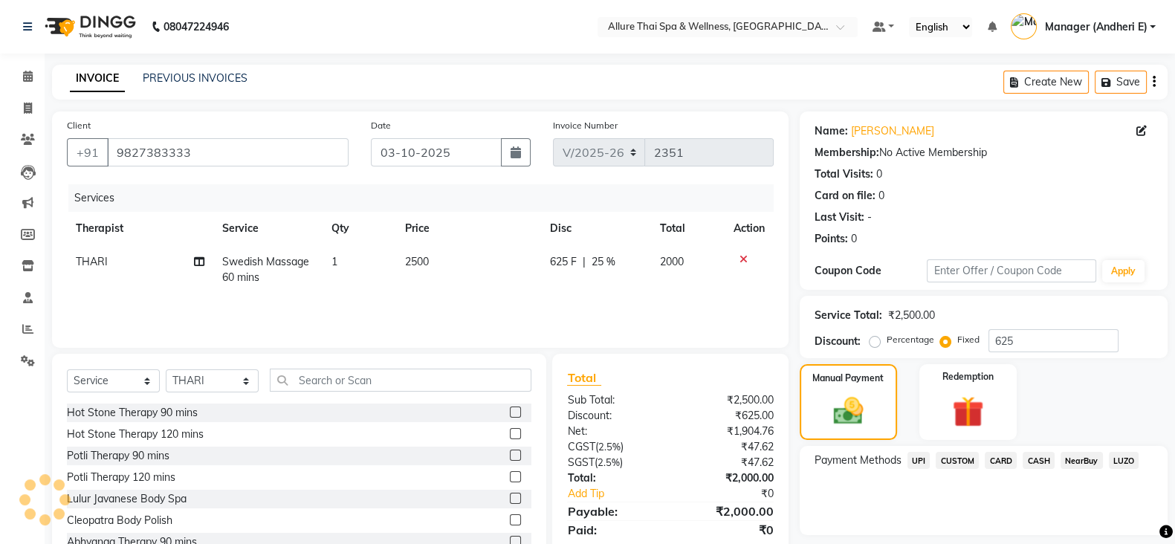
click at [1038, 460] on span "CASH" at bounding box center [1039, 460] width 32 height 17
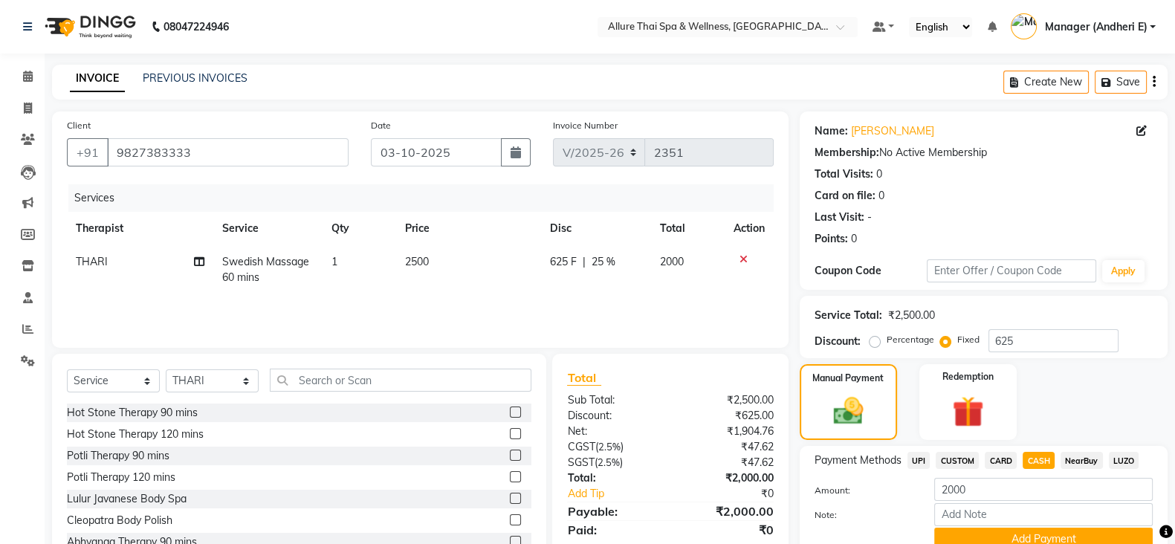
scroll to position [67, 0]
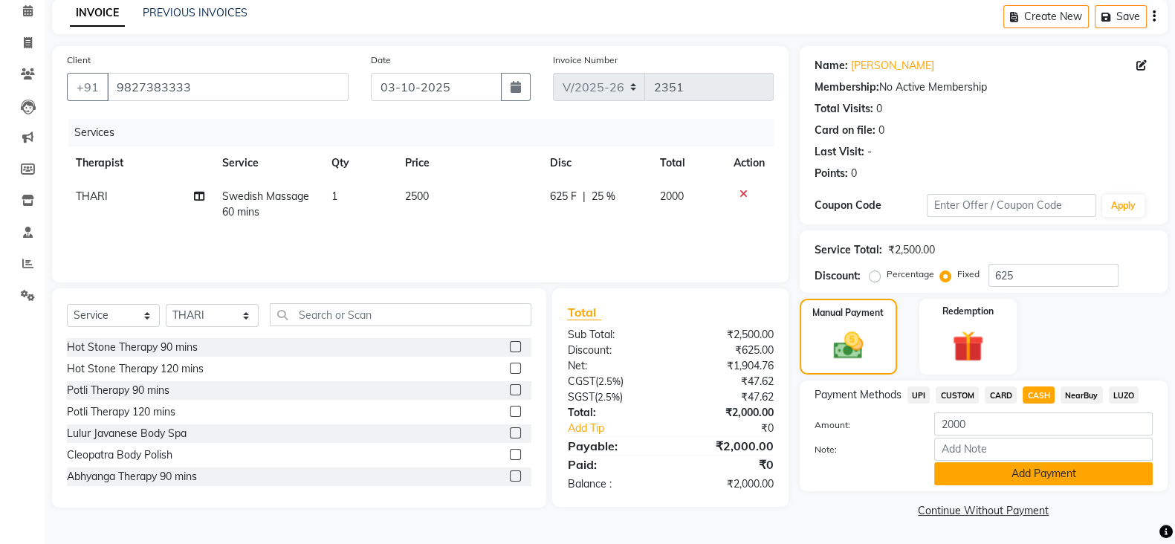
click at [1057, 481] on button "Add Payment" at bounding box center [1043, 473] width 219 height 23
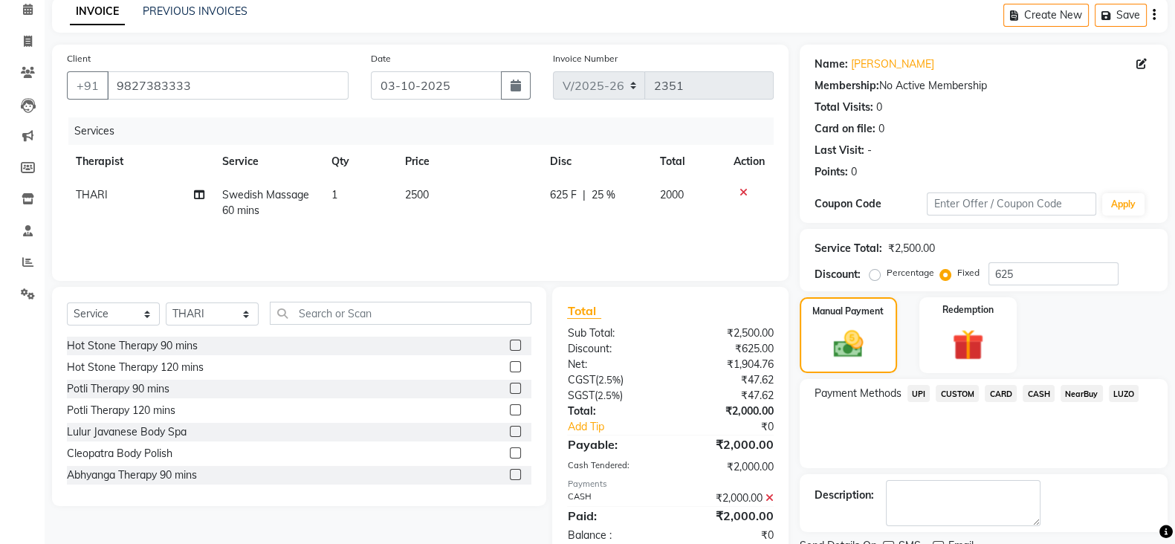
scroll to position [127, 0]
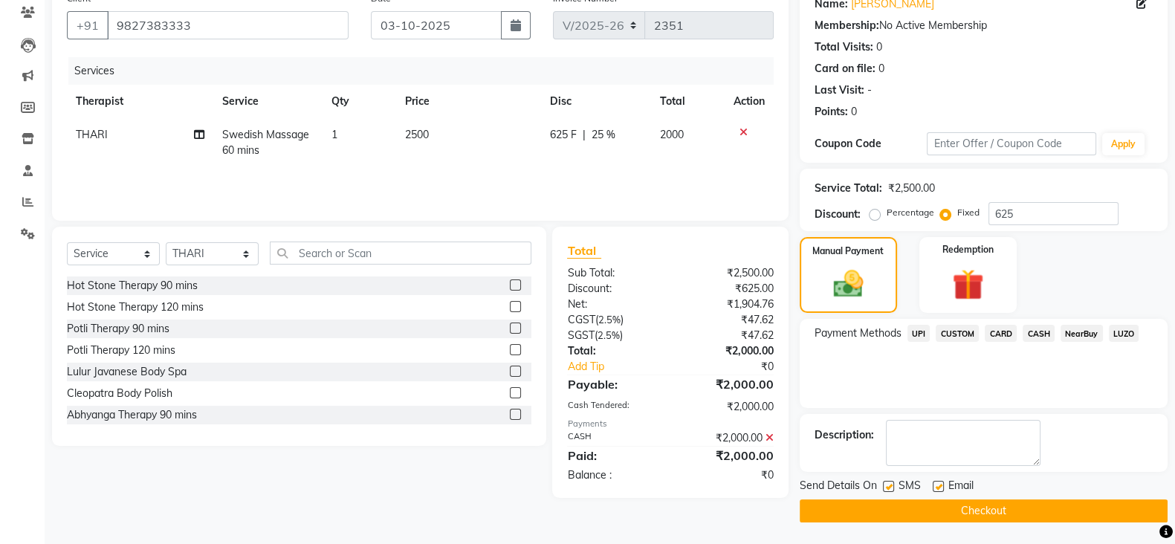
click at [883, 485] on label at bounding box center [888, 486] width 11 height 11
click at [883, 485] on input "checkbox" at bounding box center [888, 487] width 10 height 10
checkbox input "false"
click at [934, 485] on label at bounding box center [938, 486] width 11 height 11
click at [934, 485] on input "checkbox" at bounding box center [938, 487] width 10 height 10
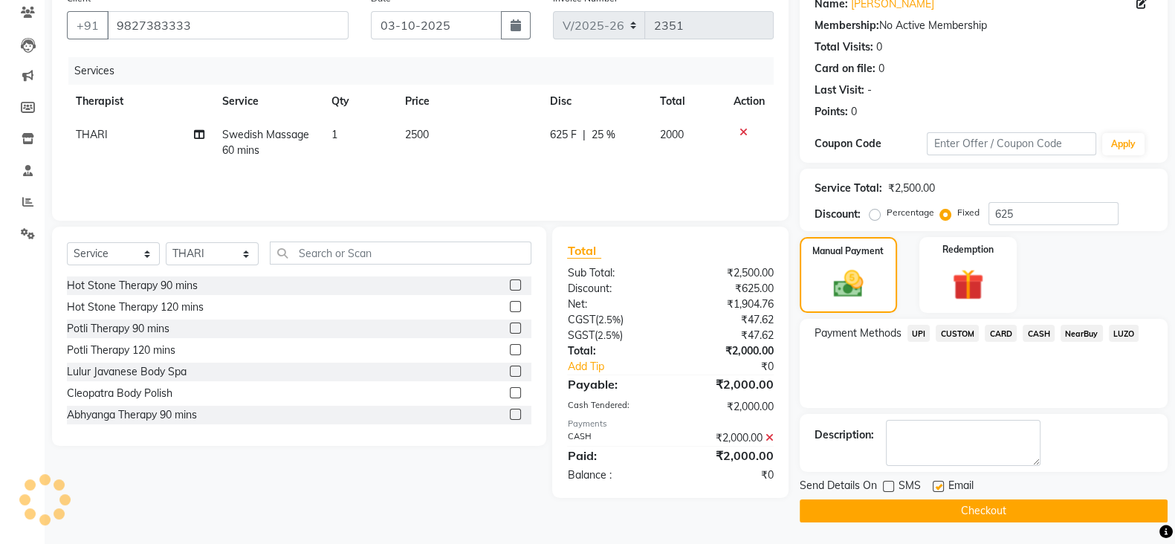
checkbox input "false"
click at [995, 508] on button "Checkout" at bounding box center [984, 510] width 368 height 23
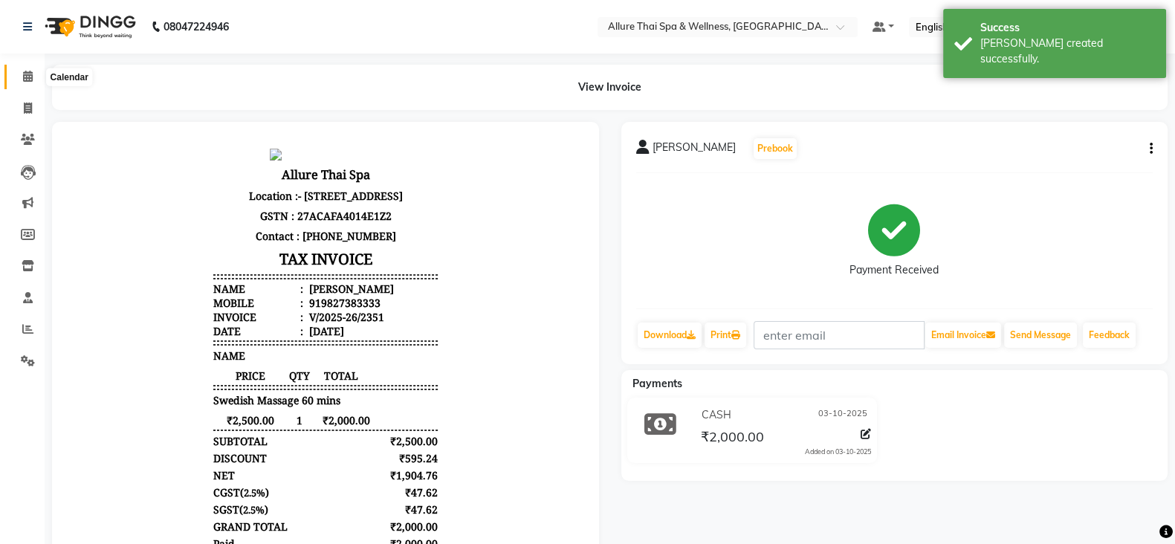
click at [26, 71] on icon at bounding box center [28, 76] width 10 height 11
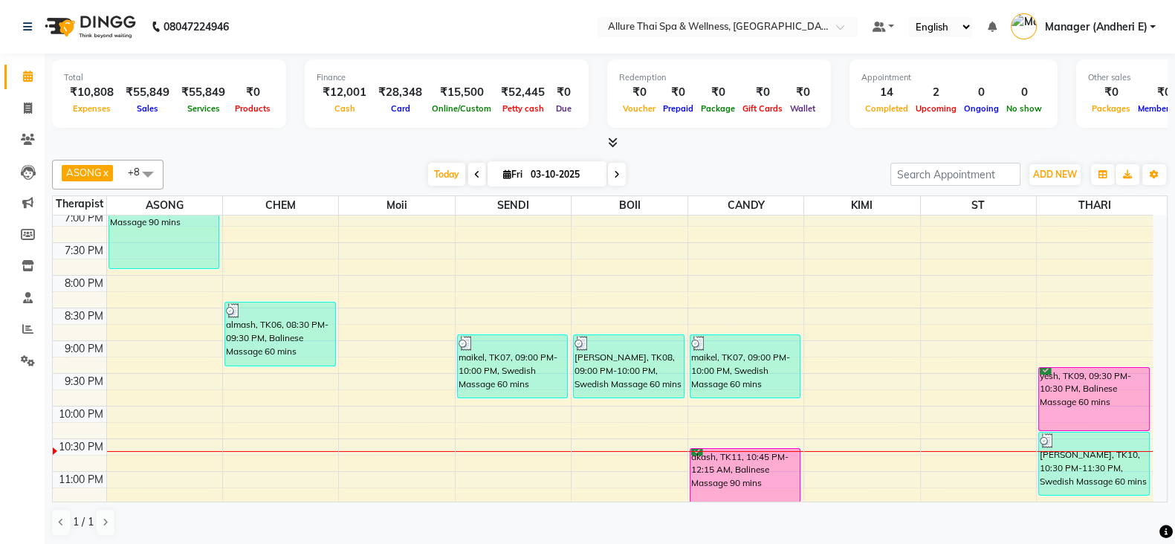
scroll to position [691, 0]
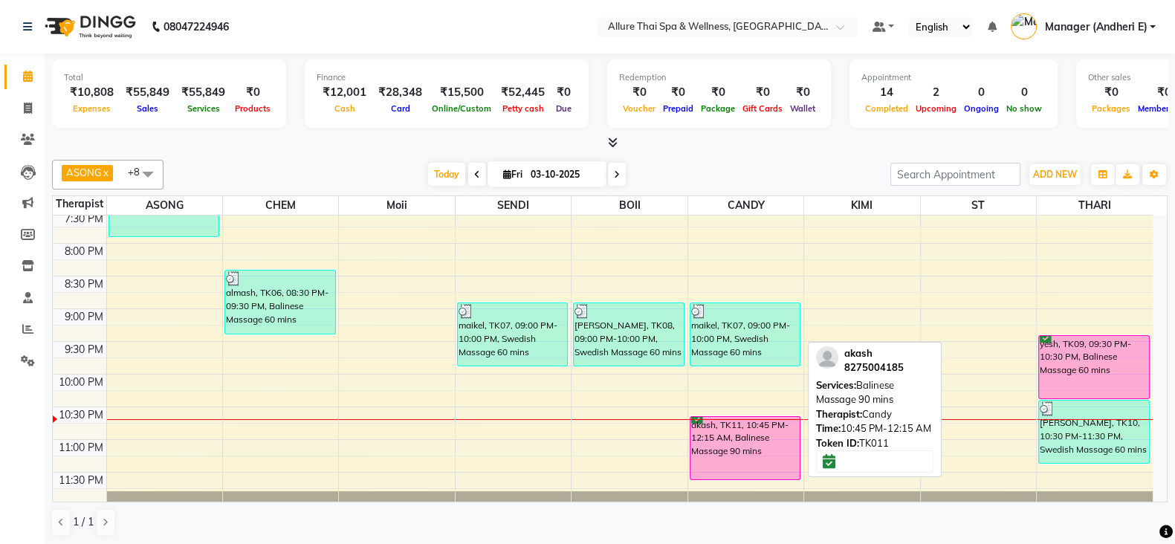
click at [731, 421] on div "akash, TK11, 10:45 PM-12:15 AM, Balinese Massage 90 mins" at bounding box center [745, 448] width 110 height 62
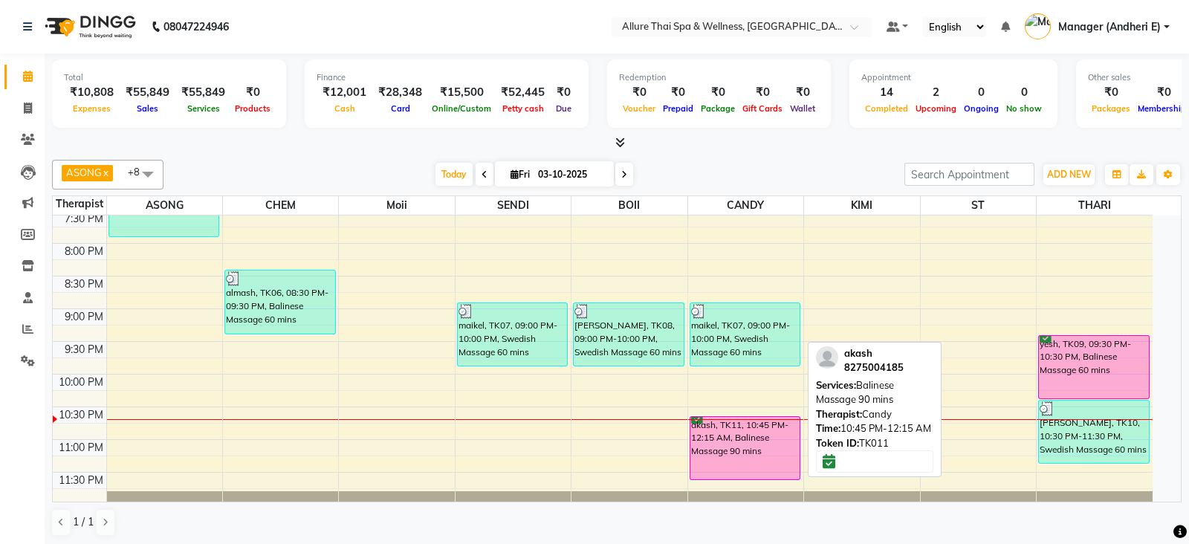
select select "6"
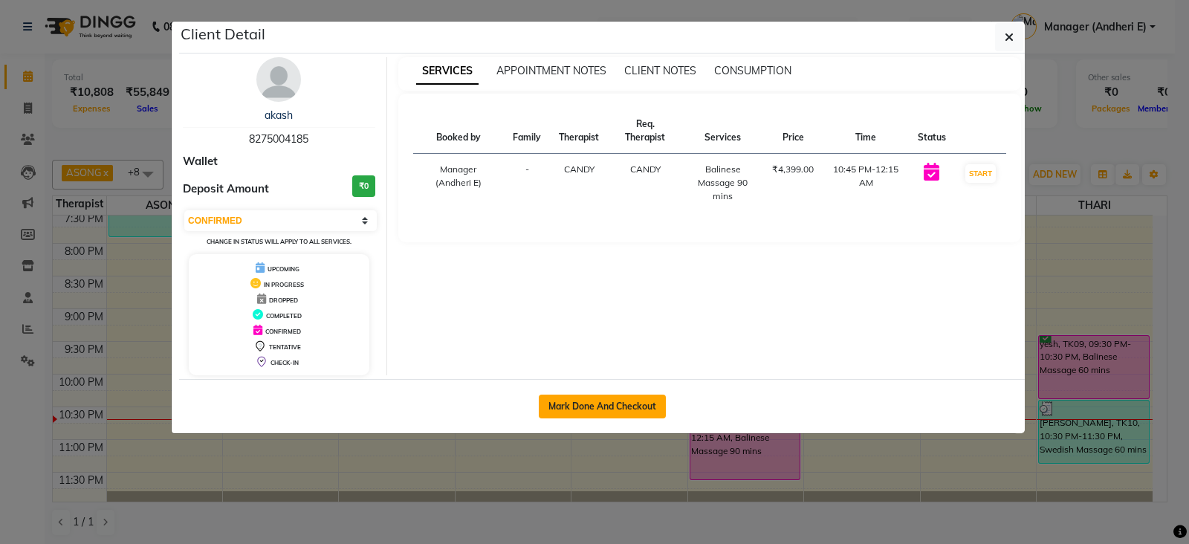
click at [599, 399] on button "Mark Done And Checkout" at bounding box center [602, 407] width 127 height 24
select select "service"
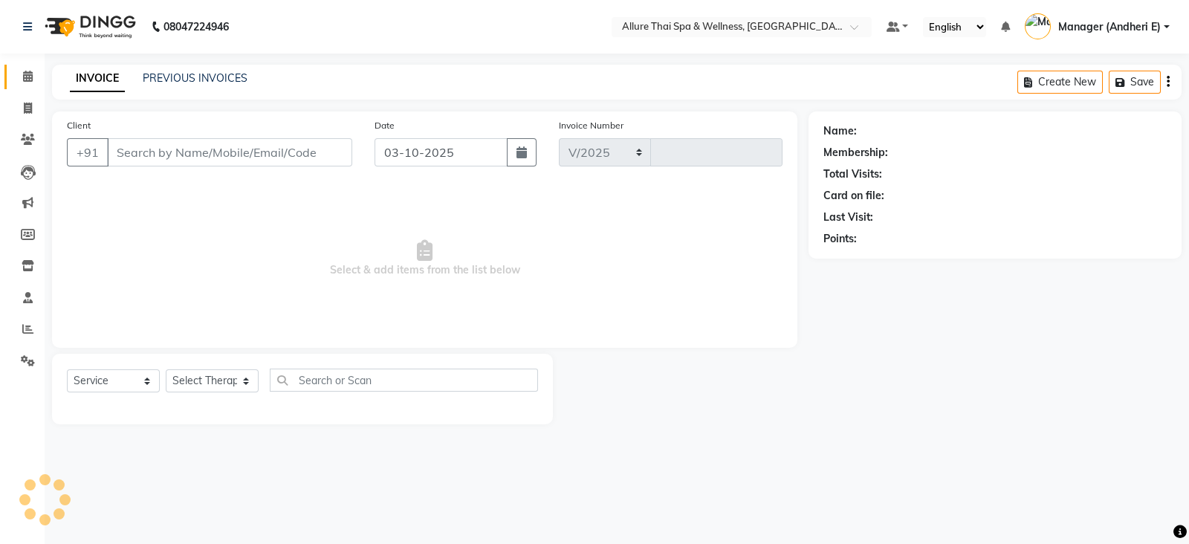
select select "6826"
type input "2352"
type input "8275004185"
select select "89383"
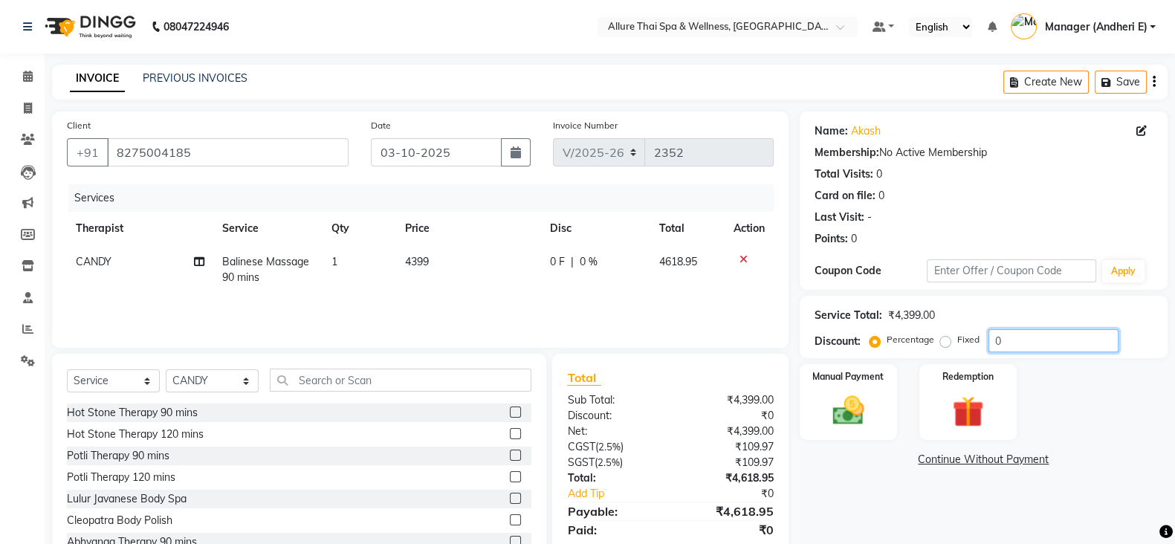
click at [1007, 339] on input "0" at bounding box center [1054, 340] width 130 height 23
type input "2"
type input "1"
type input "2"
click at [957, 337] on label "Fixed" at bounding box center [968, 339] width 22 height 13
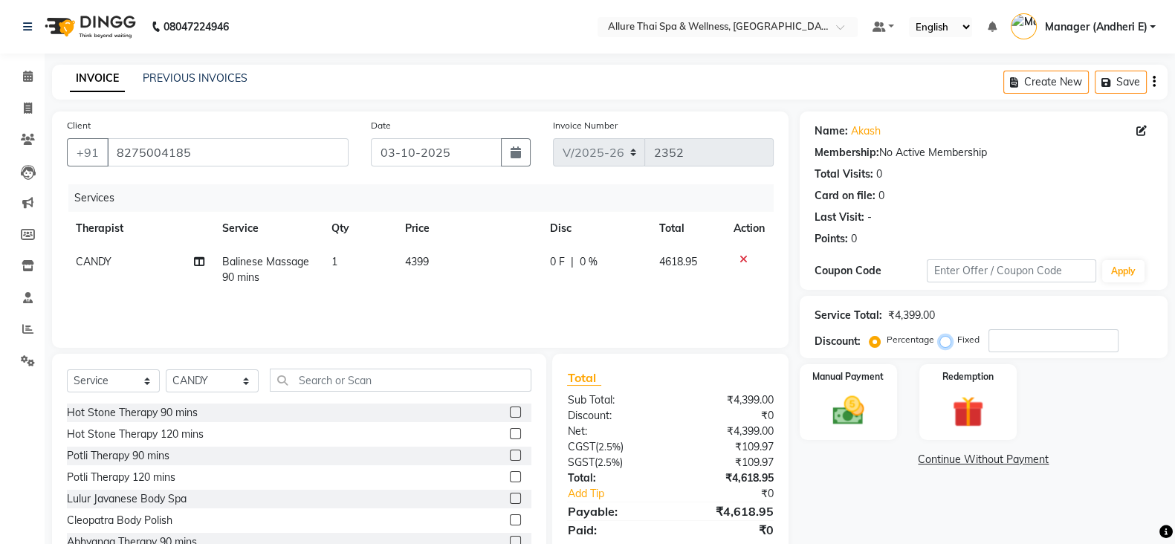
click at [947, 337] on input "Fixed" at bounding box center [948, 339] width 10 height 10
radio input "true"
click at [1021, 337] on input "number" at bounding box center [1054, 340] width 130 height 23
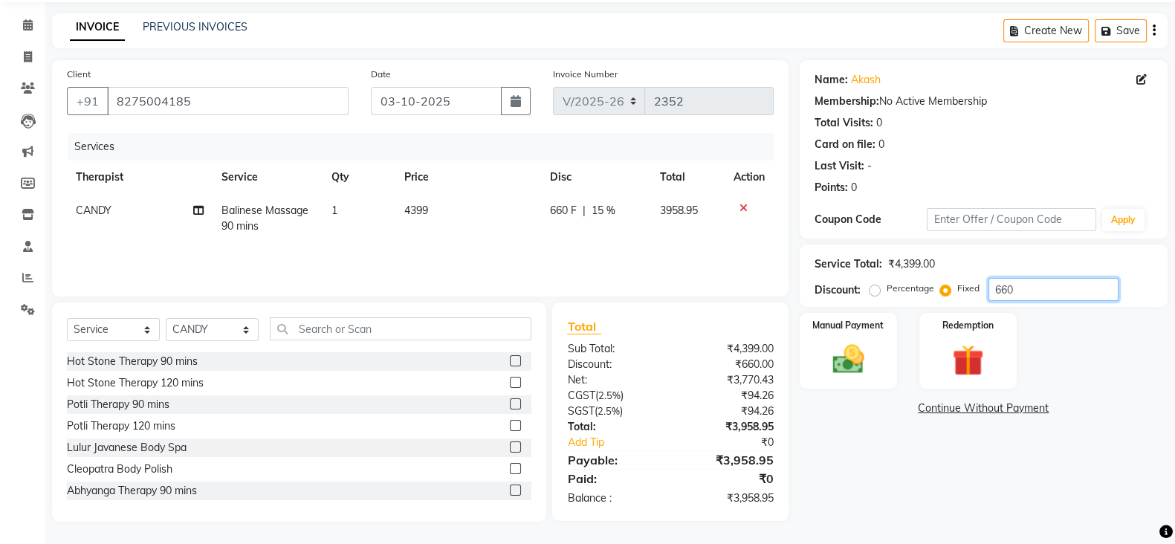
type input "660"
click at [887, 289] on label "Percentage" at bounding box center [911, 288] width 48 height 13
click at [873, 289] on input "Percentage" at bounding box center [878, 288] width 10 height 10
radio input "true"
type input "100"
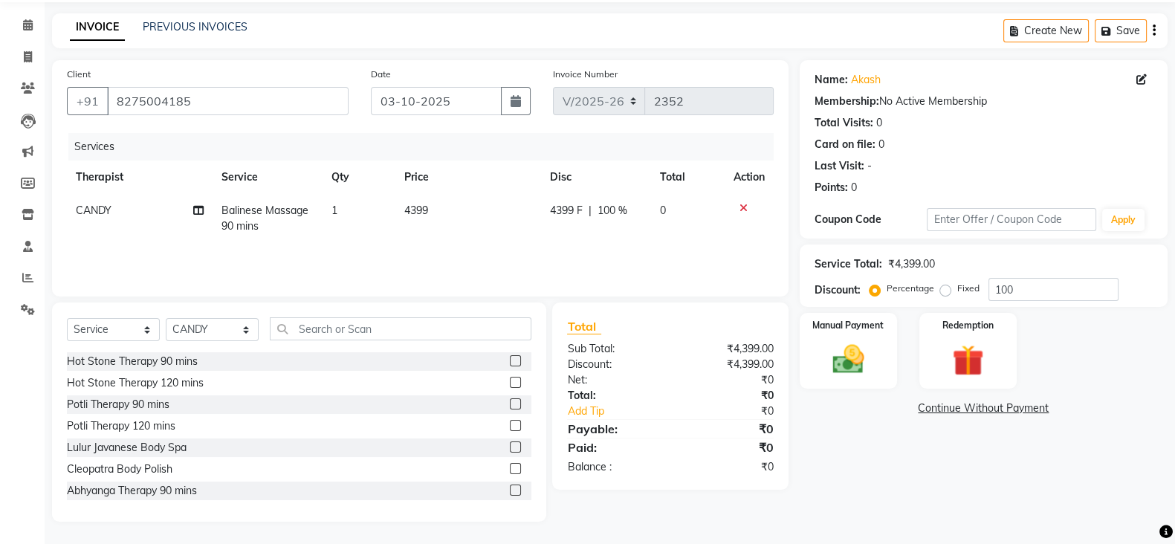
click at [957, 288] on label "Fixed" at bounding box center [968, 288] width 22 height 13
click at [945, 288] on input "Fixed" at bounding box center [948, 288] width 10 height 10
radio input "true"
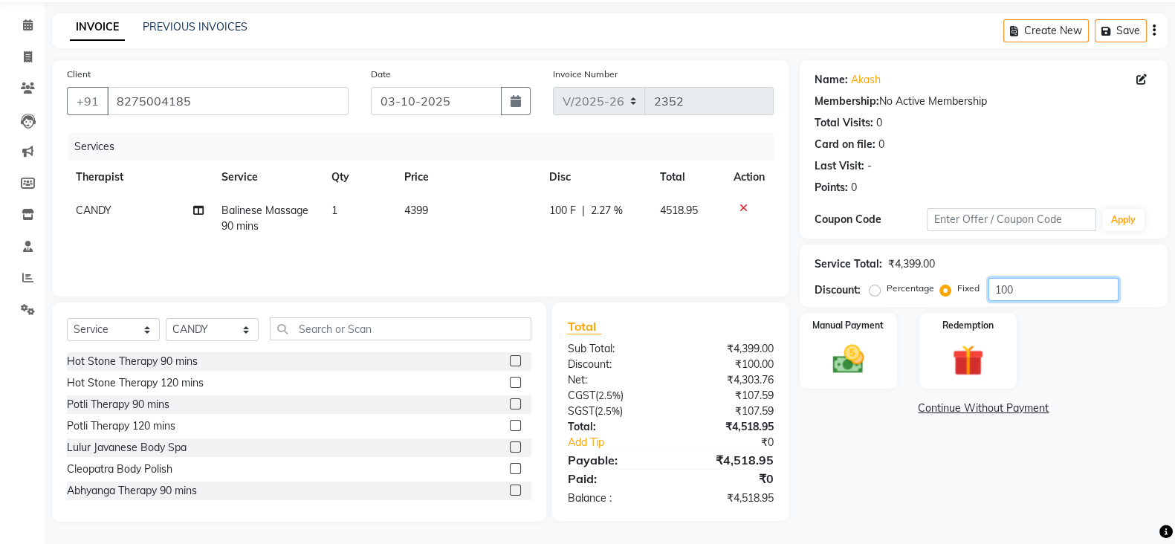
click at [1038, 288] on input "100" at bounding box center [1054, 289] width 130 height 23
type input "1"
type input "6"
type input "7"
click at [887, 291] on label "Percentage" at bounding box center [911, 288] width 48 height 13
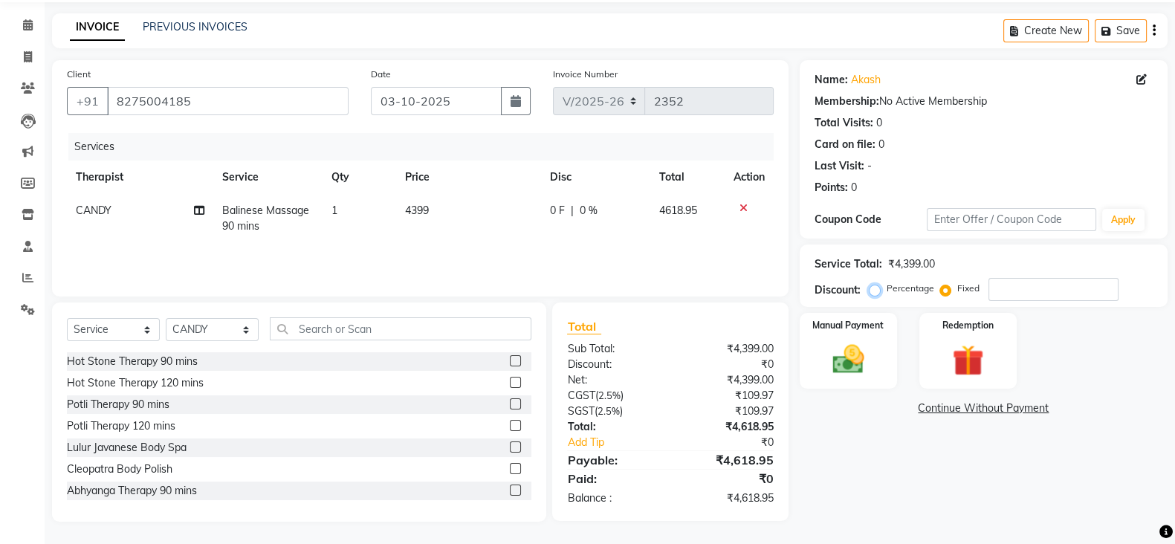
click at [874, 291] on input "Percentage" at bounding box center [878, 288] width 10 height 10
radio input "true"
click at [1003, 280] on input "number" at bounding box center [1054, 289] width 130 height 23
type input "19.05"
click at [857, 365] on img at bounding box center [848, 358] width 53 height 37
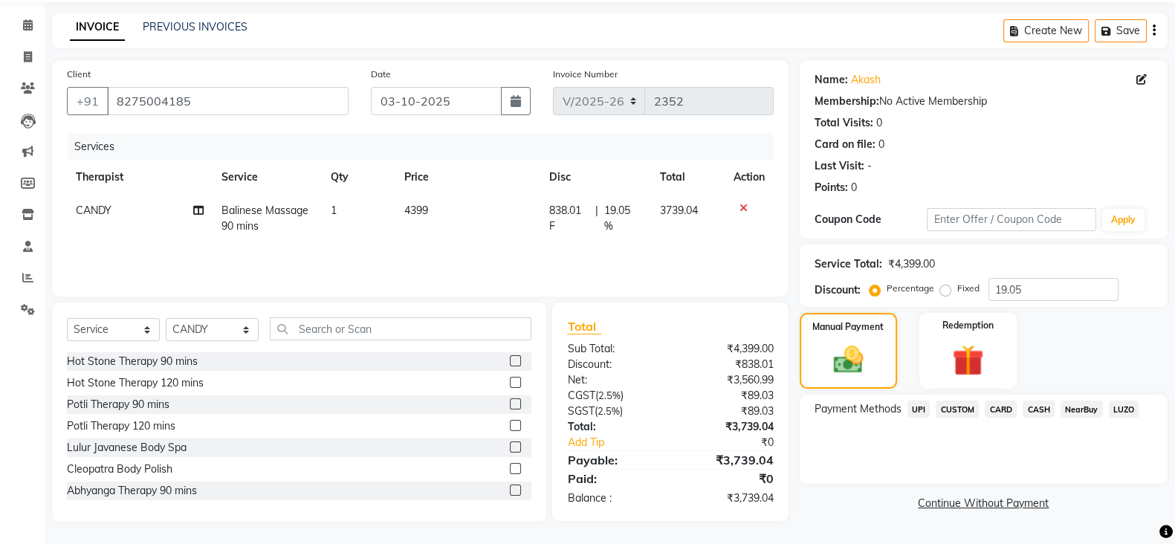
click at [916, 412] on span "UPI" at bounding box center [919, 409] width 23 height 17
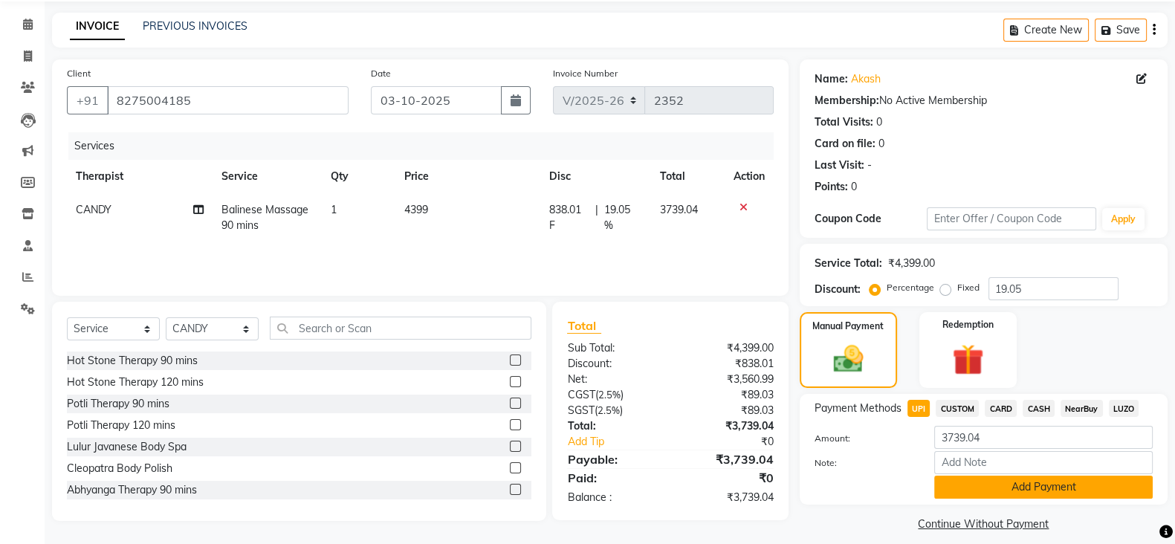
click at [1018, 484] on button "Add Payment" at bounding box center [1043, 487] width 219 height 23
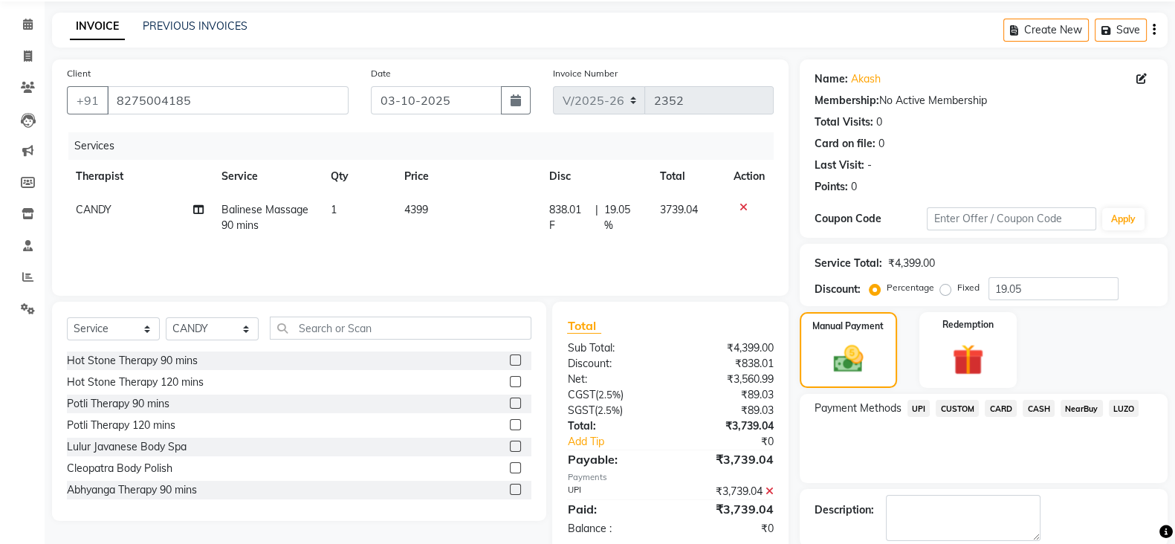
scroll to position [127, 0]
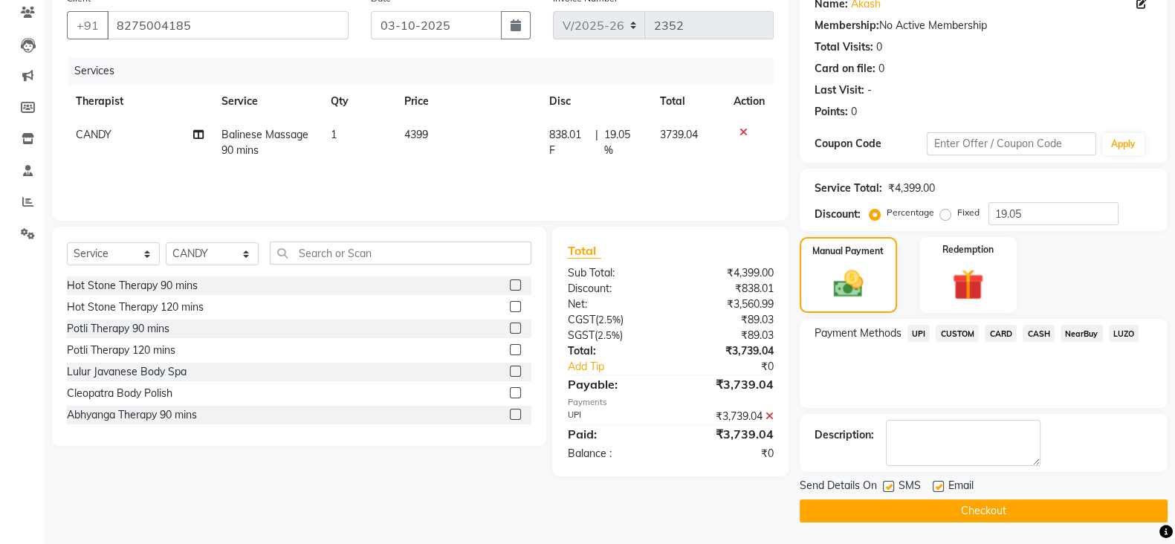
click at [886, 488] on label at bounding box center [888, 486] width 11 height 11
click at [886, 488] on input "checkbox" at bounding box center [888, 487] width 10 height 10
checkbox input "false"
click at [934, 485] on label at bounding box center [938, 486] width 11 height 11
click at [934, 485] on input "checkbox" at bounding box center [938, 487] width 10 height 10
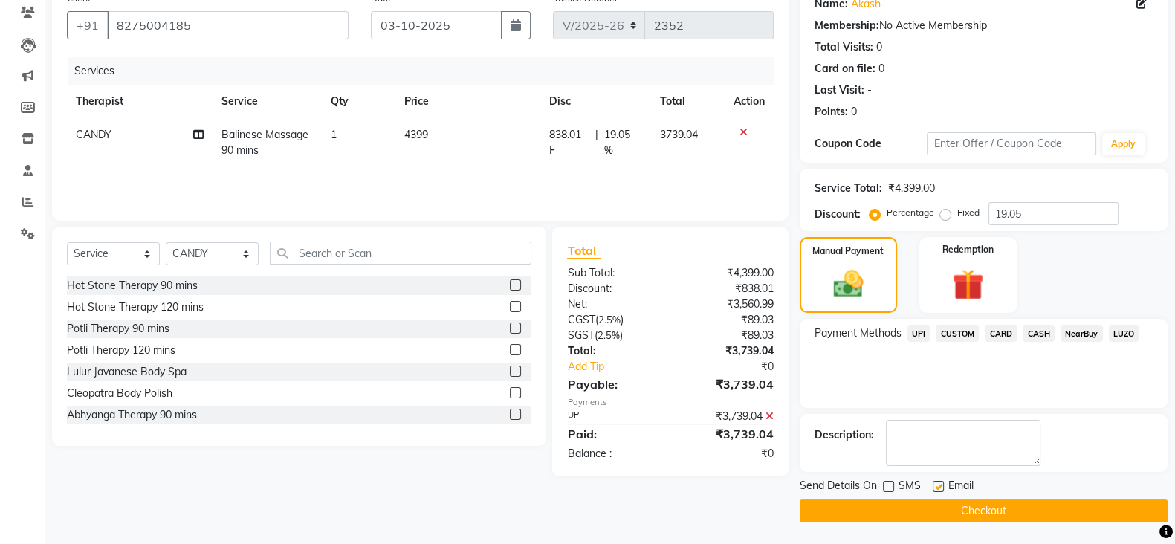
checkbox input "false"
click at [989, 505] on button "Checkout" at bounding box center [984, 510] width 368 height 23
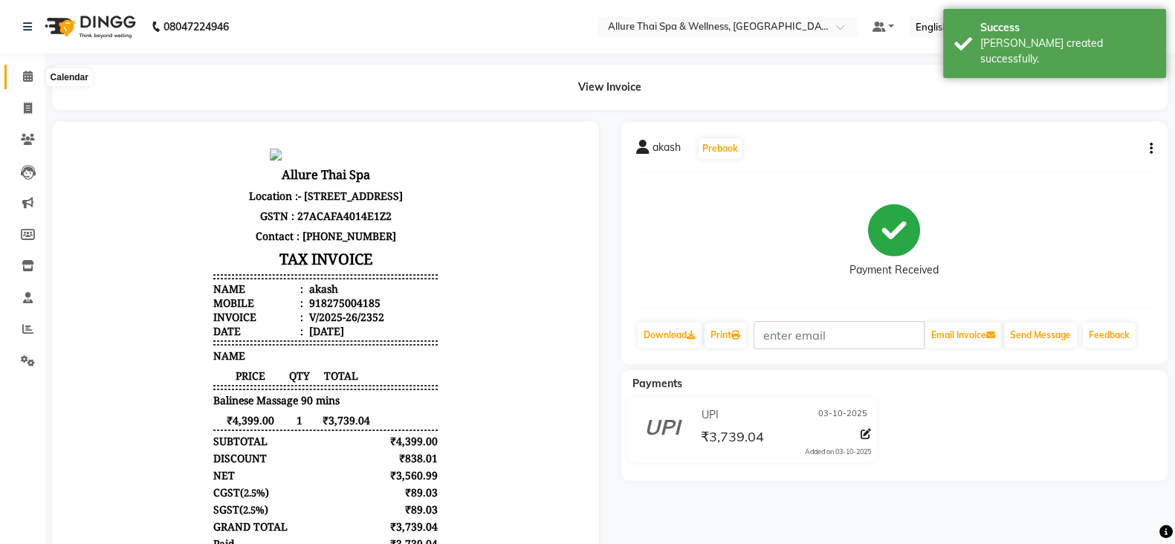
click at [26, 77] on icon at bounding box center [28, 76] width 10 height 11
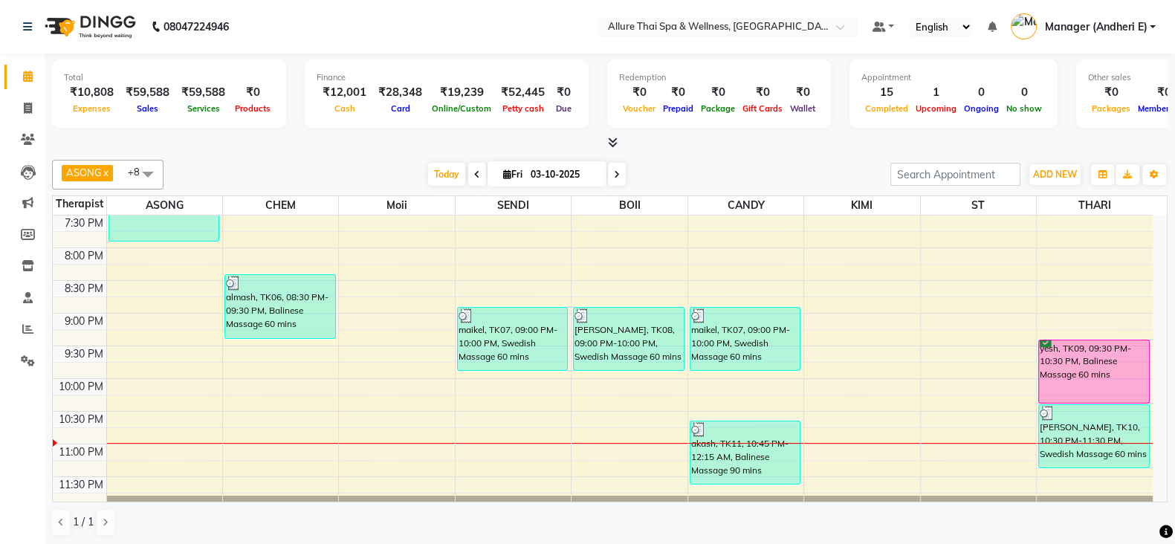
scroll to position [691, 0]
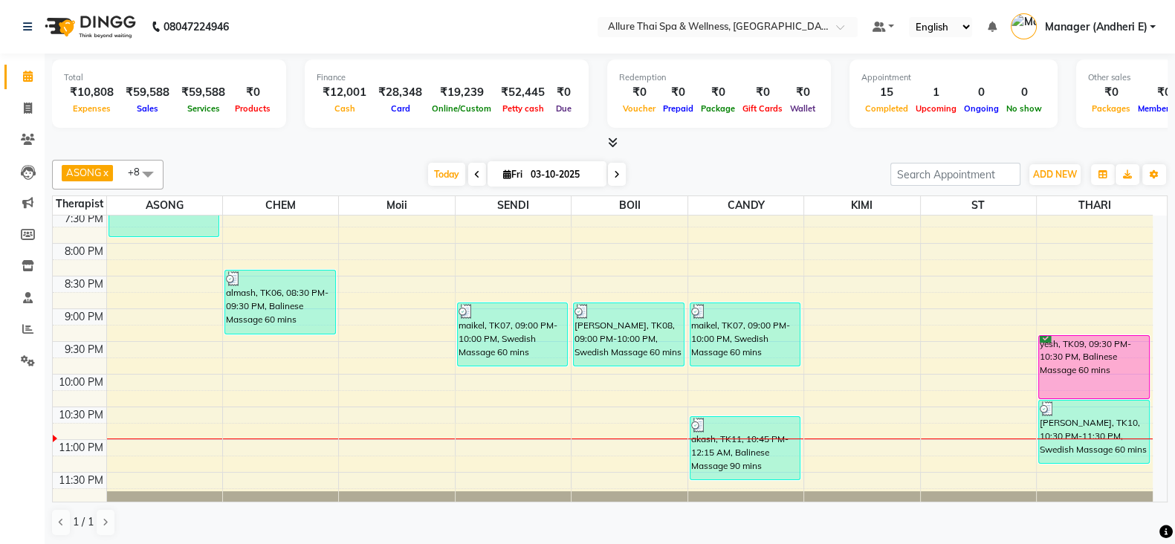
click at [493, 439] on div at bounding box center [513, 439] width 115 height 1
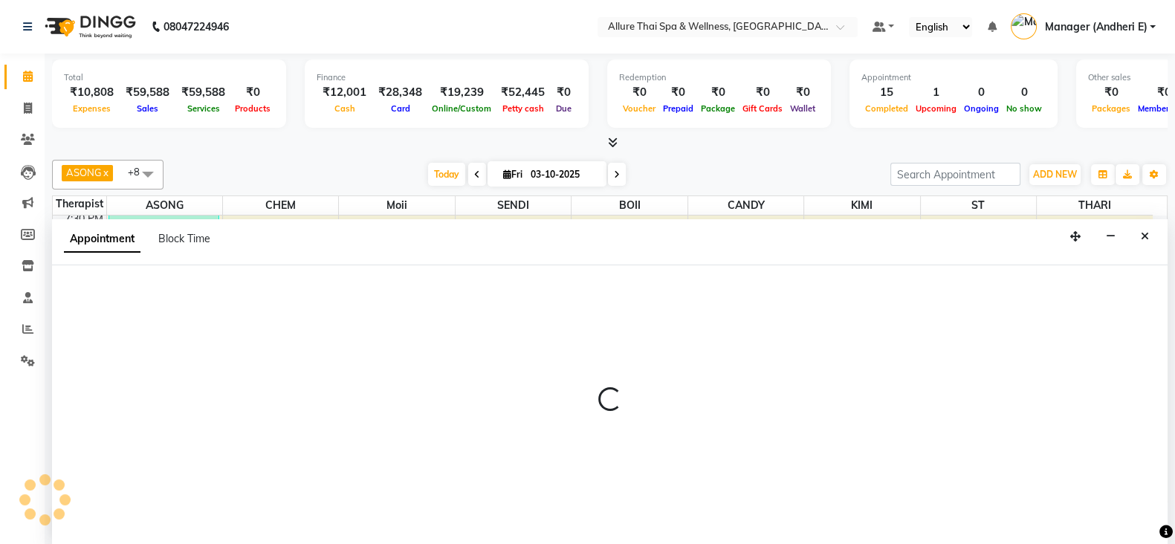
select select "66739"
select select "1380"
select select "tentative"
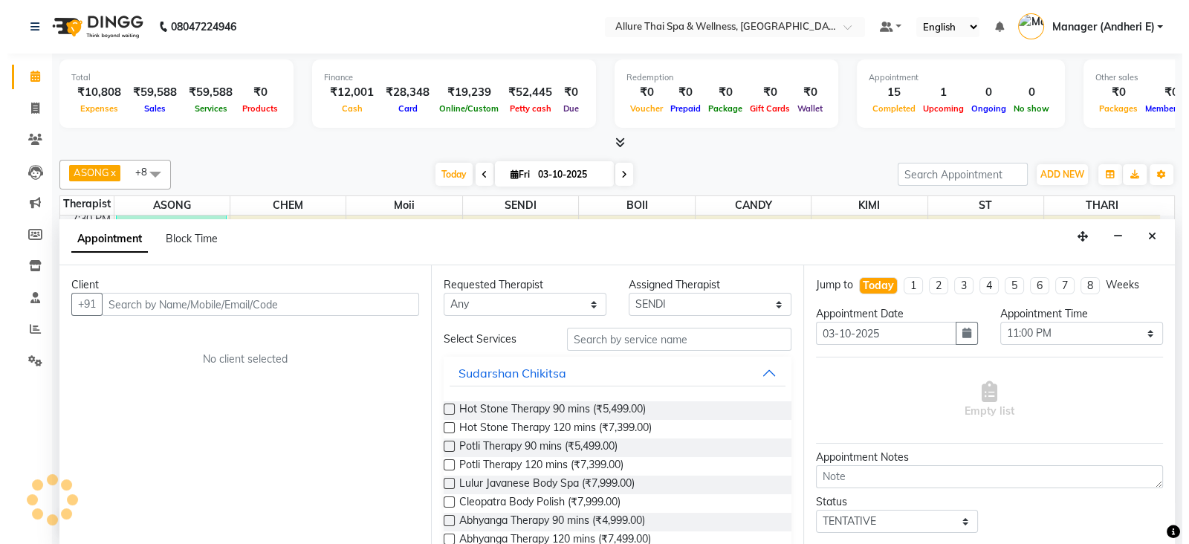
scroll to position [1, 0]
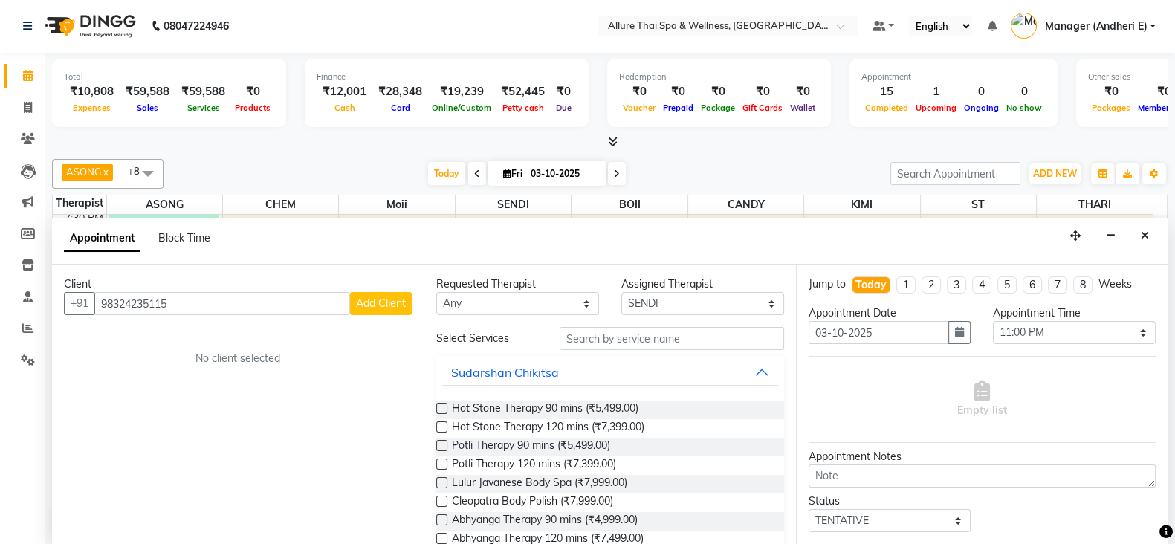
type input "98324235115"
click at [375, 299] on span "Add Client" at bounding box center [381, 303] width 50 height 13
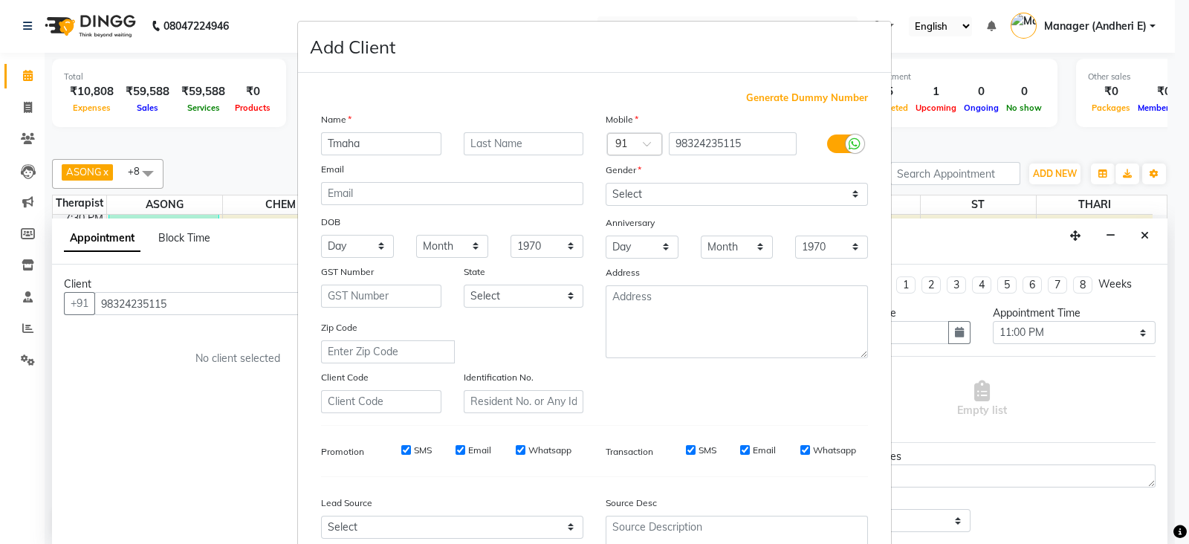
type input "Tmaha"
click at [671, 194] on select "Select [DEMOGRAPHIC_DATA] [DEMOGRAPHIC_DATA] Other Prefer Not To Say" at bounding box center [737, 194] width 262 height 23
select select "[DEMOGRAPHIC_DATA]"
click at [606, 184] on select "Select [DEMOGRAPHIC_DATA] [DEMOGRAPHIC_DATA] Other Prefer Not To Say" at bounding box center [737, 194] width 262 height 23
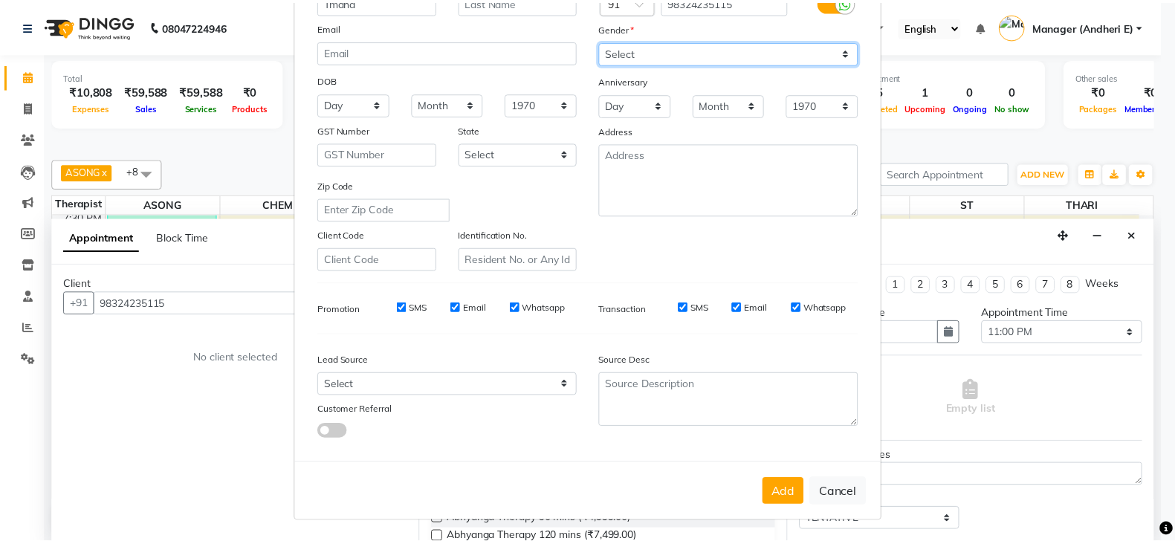
scroll to position [150, 0]
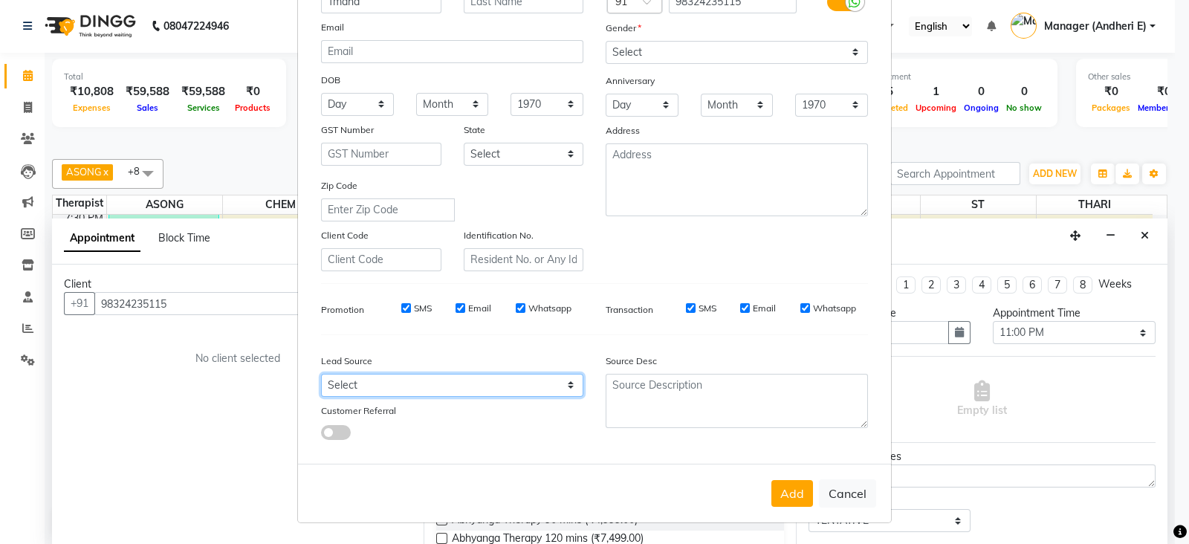
click at [514, 377] on select "Select Walk-in Referral Friend Advertisement Facebook JustDial Google Other Web…" at bounding box center [452, 385] width 262 height 23
select select "47850"
click at [321, 374] on select "Select Walk-in Referral Friend Advertisement Facebook JustDial Google Other Web…" at bounding box center [452, 385] width 262 height 23
click at [803, 491] on button "Add" at bounding box center [792, 493] width 42 height 27
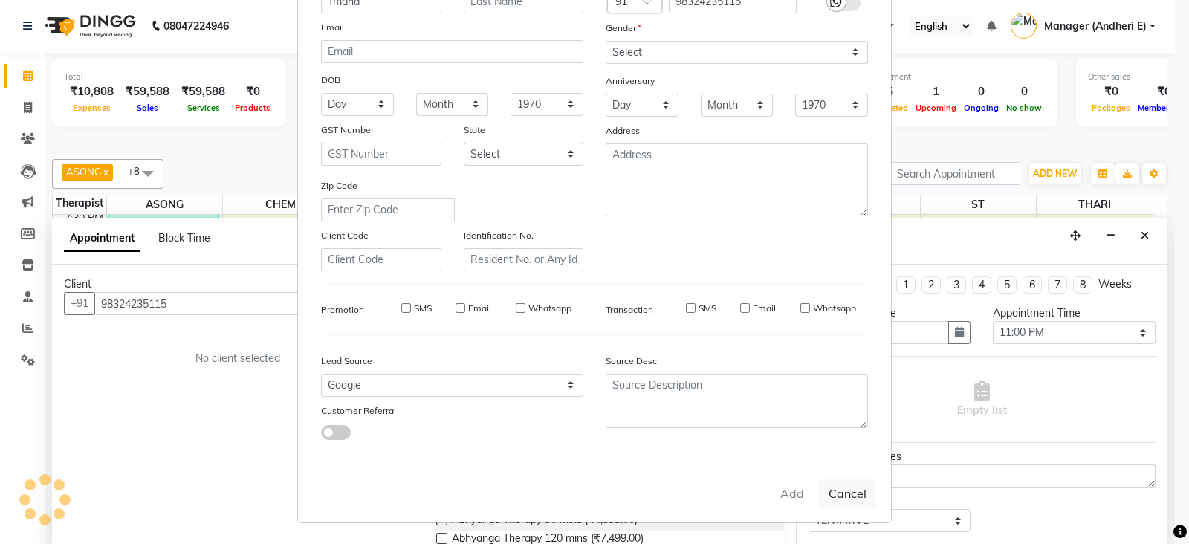
select select
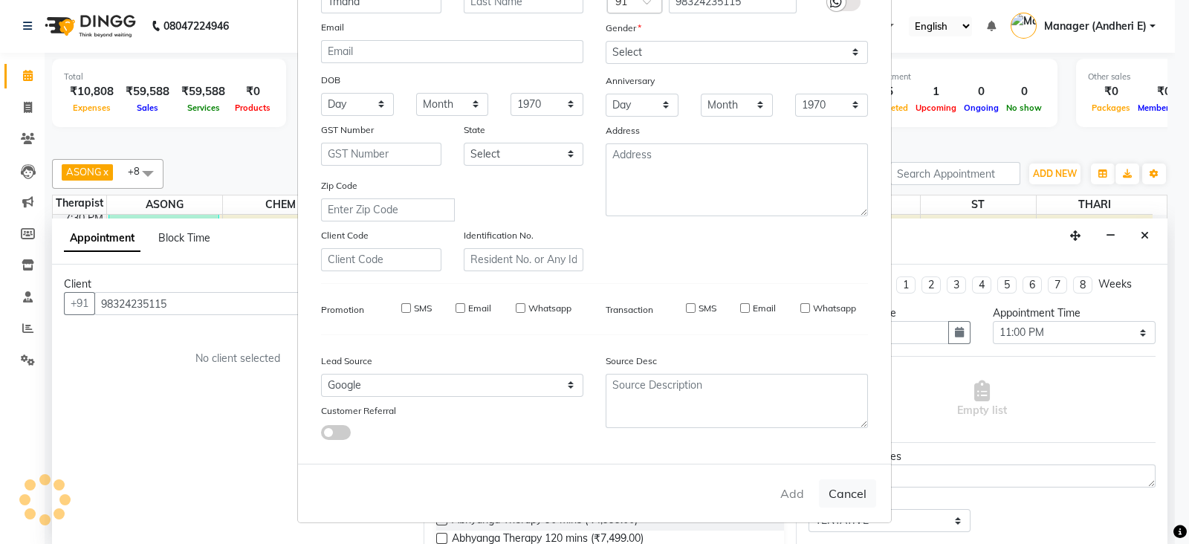
select select
checkbox input "false"
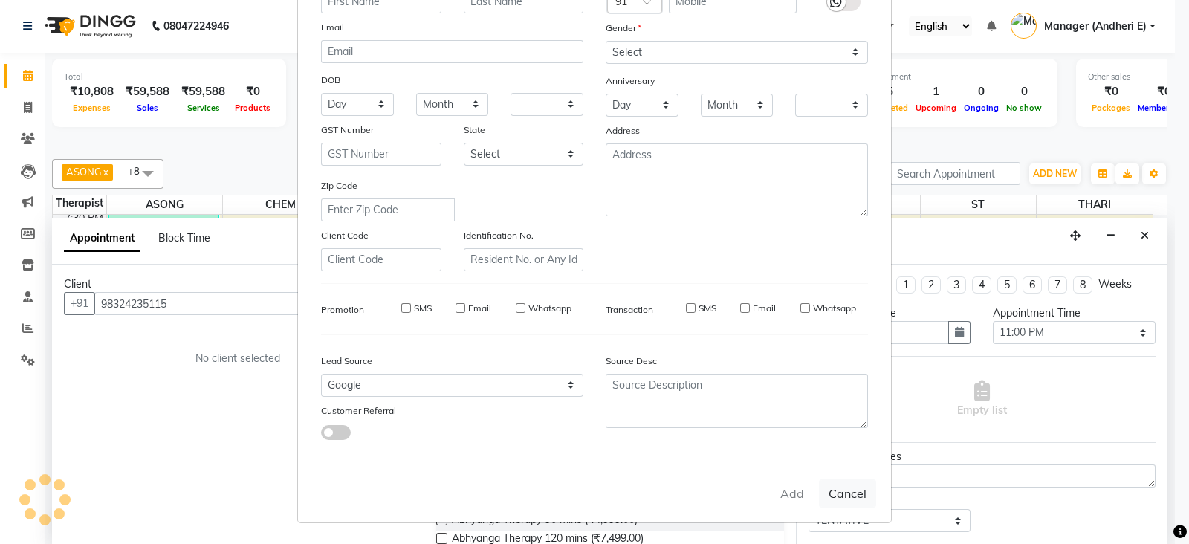
checkbox input "false"
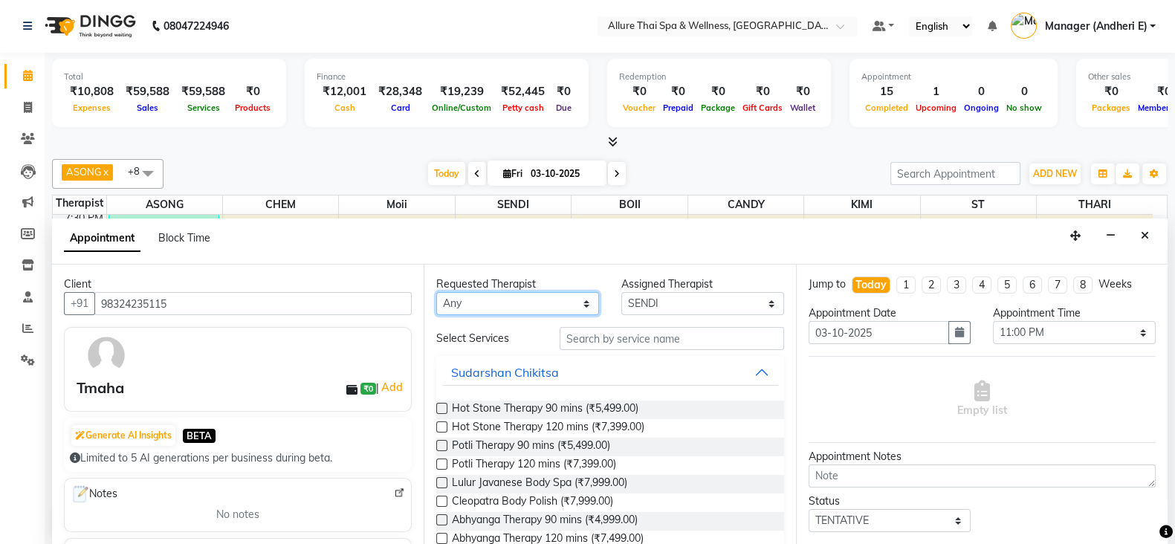
click at [540, 300] on select "Any ASONG [PERSON_NAME] BOII CANDY CHEM [PERSON_NAME] Moii SENDI ST THARI" at bounding box center [517, 303] width 163 height 23
select select "66739"
click at [436, 292] on select "Any ASONG [PERSON_NAME] BOII CANDY CHEM [PERSON_NAME] Moii SENDI ST THARI" at bounding box center [517, 303] width 163 height 23
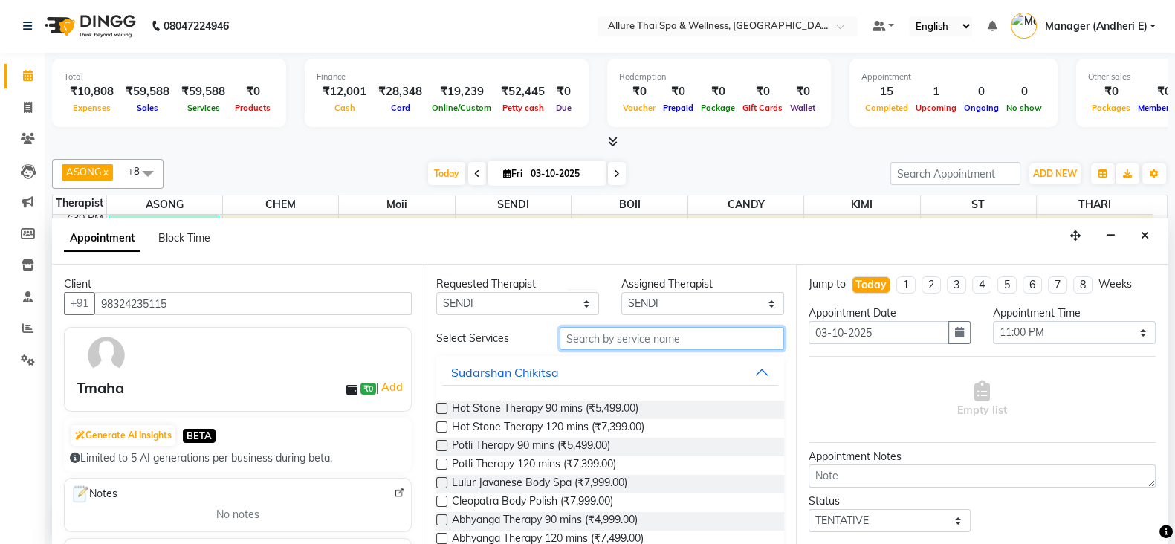
click at [615, 344] on input "text" at bounding box center [672, 338] width 224 height 23
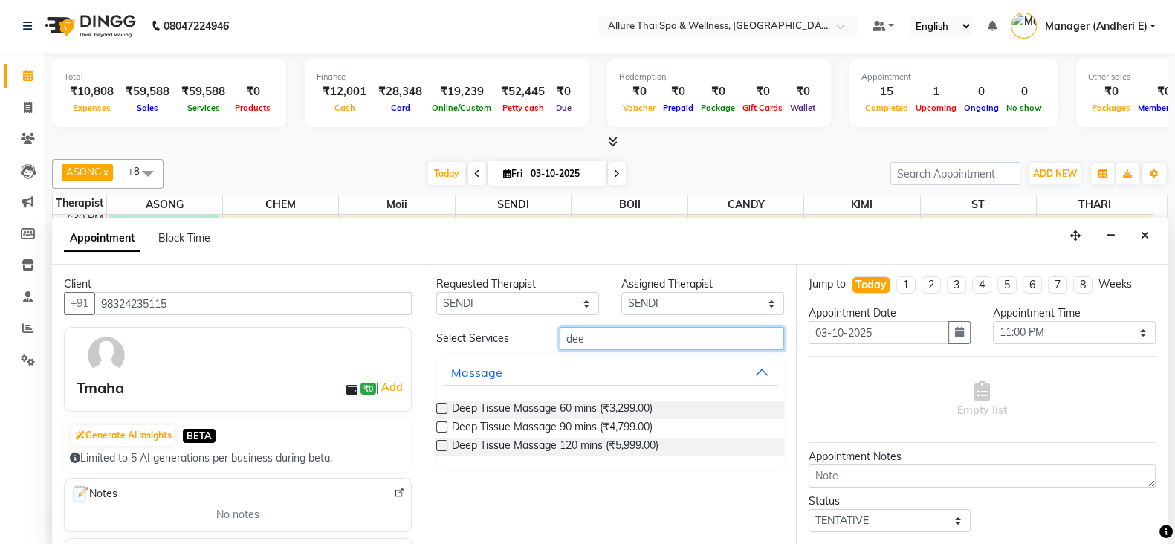
type input "dee"
click at [444, 408] on label at bounding box center [441, 408] width 11 height 11
click at [444, 408] on input "checkbox" at bounding box center [441, 410] width 10 height 10
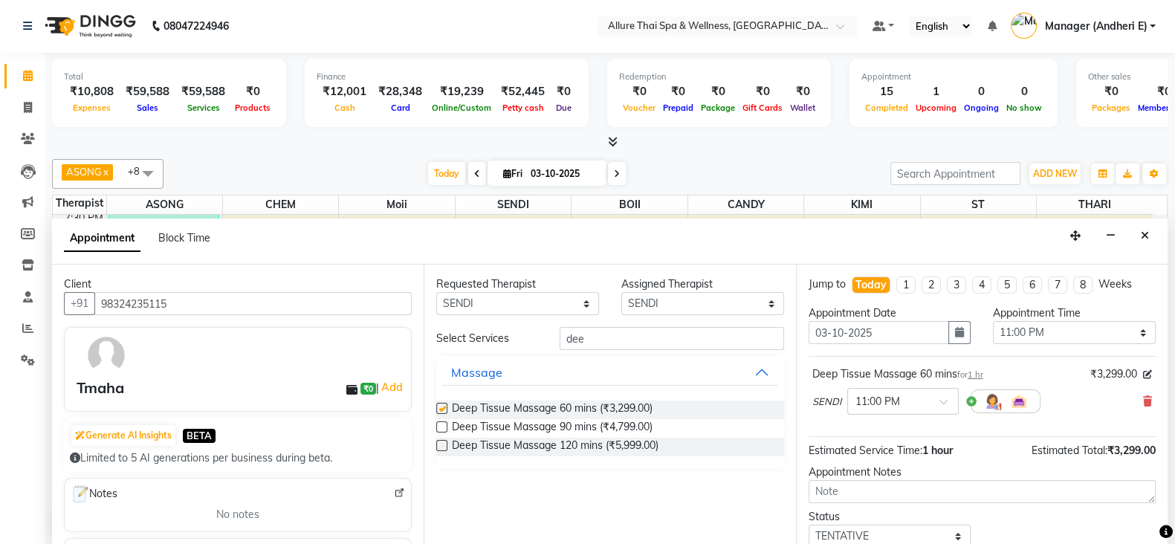
checkbox input "false"
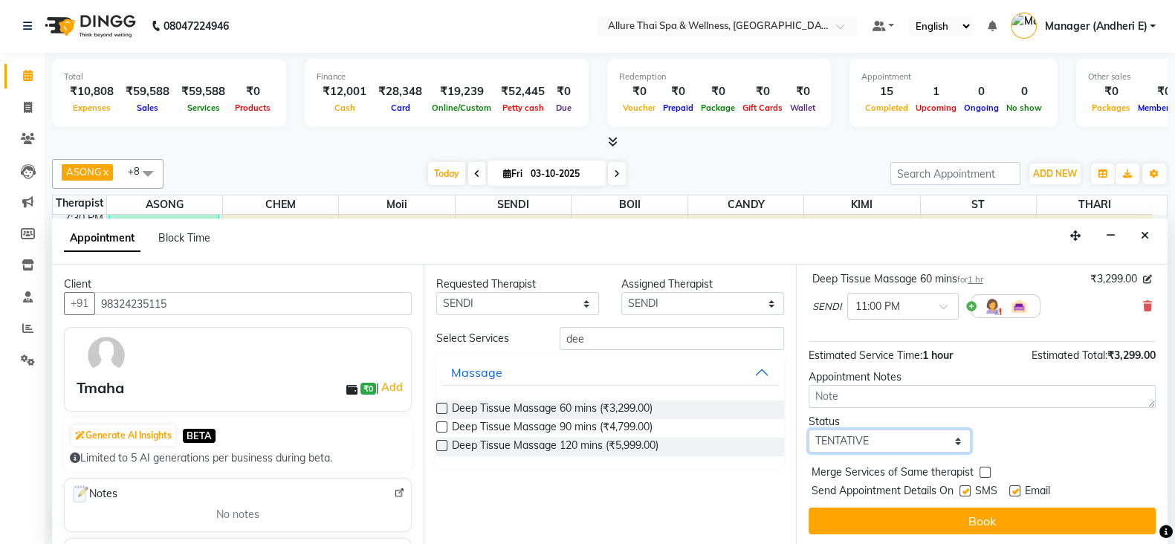
click at [874, 442] on select "Select TENTATIVE CONFIRM CHECK-IN UPCOMING" at bounding box center [890, 441] width 163 height 23
select select "confirm booking"
click at [809, 430] on select "Select TENTATIVE CONFIRM CHECK-IN UPCOMING" at bounding box center [890, 441] width 163 height 23
click at [971, 488] on label at bounding box center [965, 490] width 11 height 11
click at [969, 488] on input "checkbox" at bounding box center [965, 493] width 10 height 10
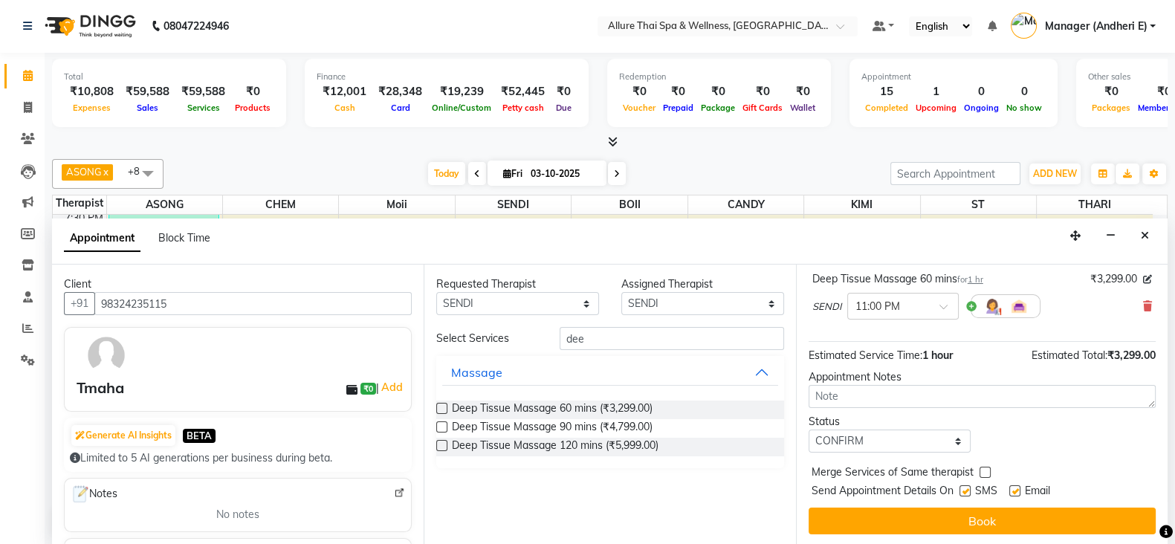
checkbox input "false"
click at [1022, 485] on div "Email" at bounding box center [1035, 492] width 53 height 19
click at [1012, 489] on label at bounding box center [1014, 490] width 11 height 11
click at [1012, 489] on input "checkbox" at bounding box center [1014, 493] width 10 height 10
checkbox input "false"
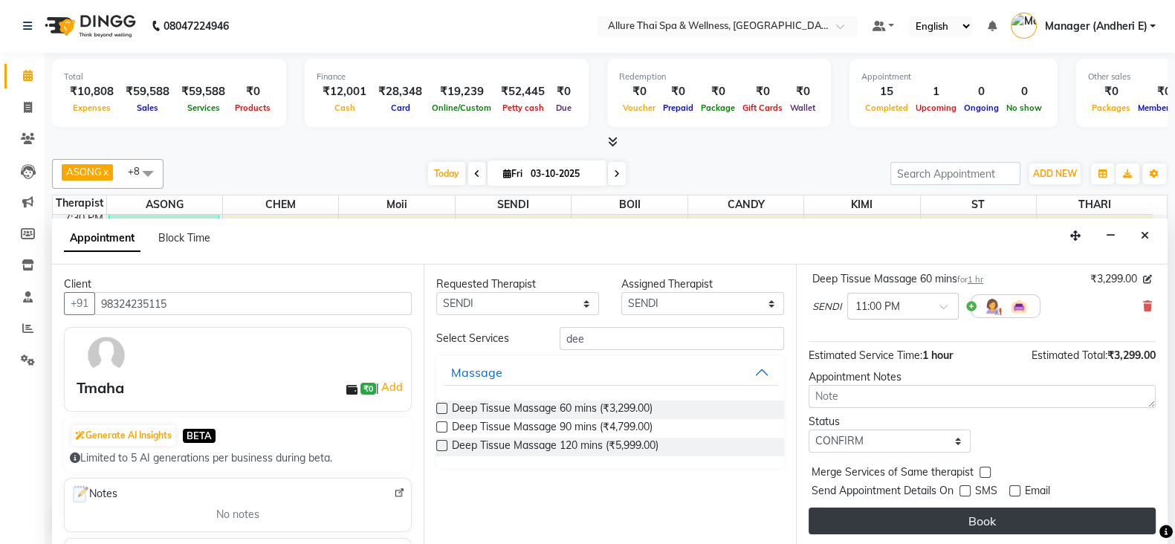
click at [977, 520] on button "Book" at bounding box center [982, 521] width 347 height 27
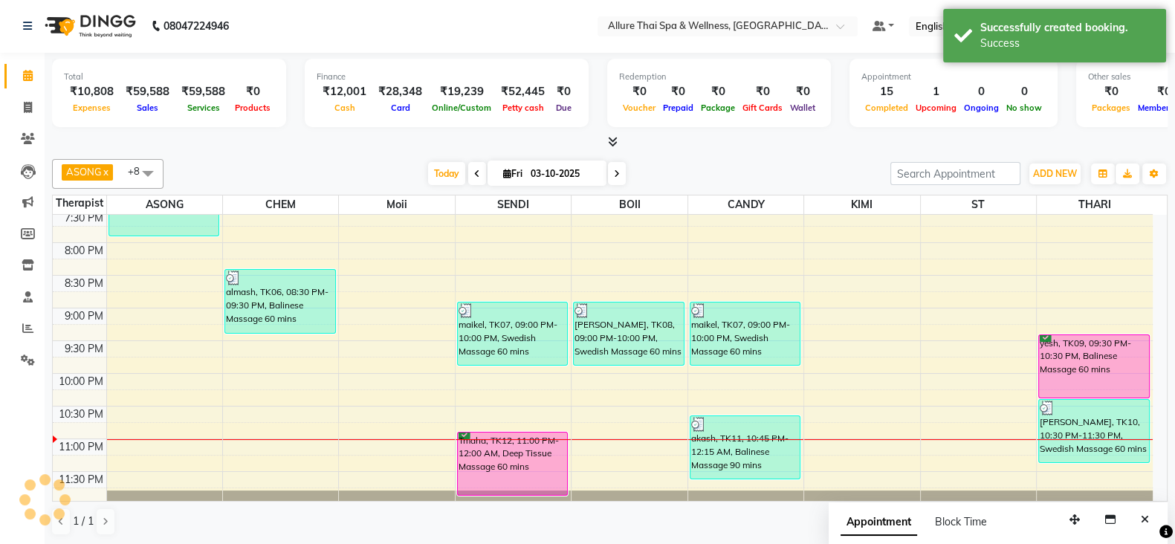
scroll to position [0, 0]
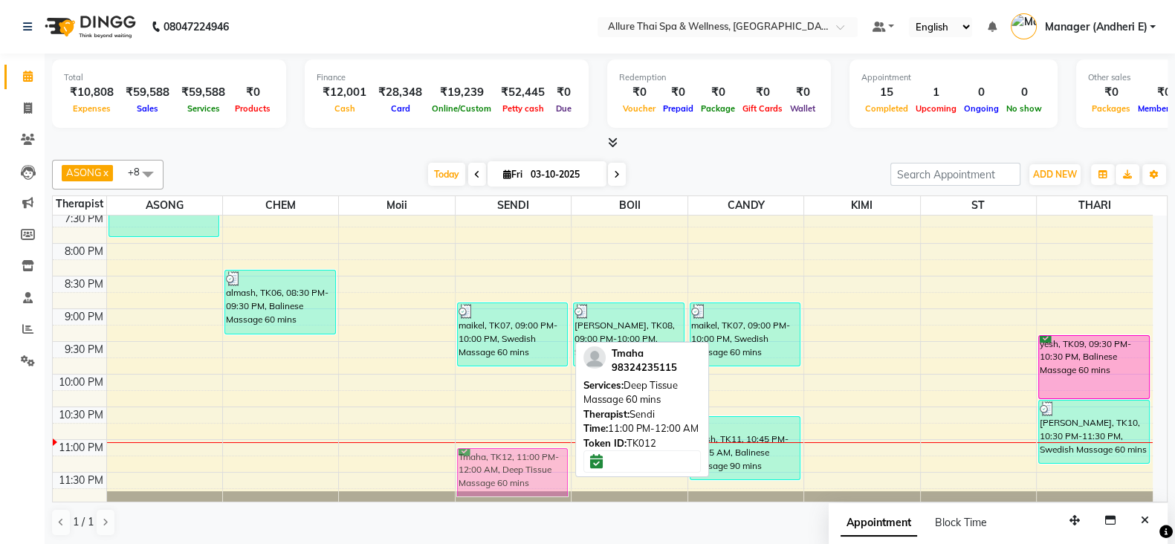
drag, startPoint x: 514, startPoint y: 441, endPoint x: 509, endPoint y: 459, distance: 18.4
click at [509, 459] on div "maikel, TK07, 09:00 PM-10:00 PM, Swedish Massage 60 mins Tmaha, TK12, 11:00 PM-…" at bounding box center [513, 14] width 115 height 980
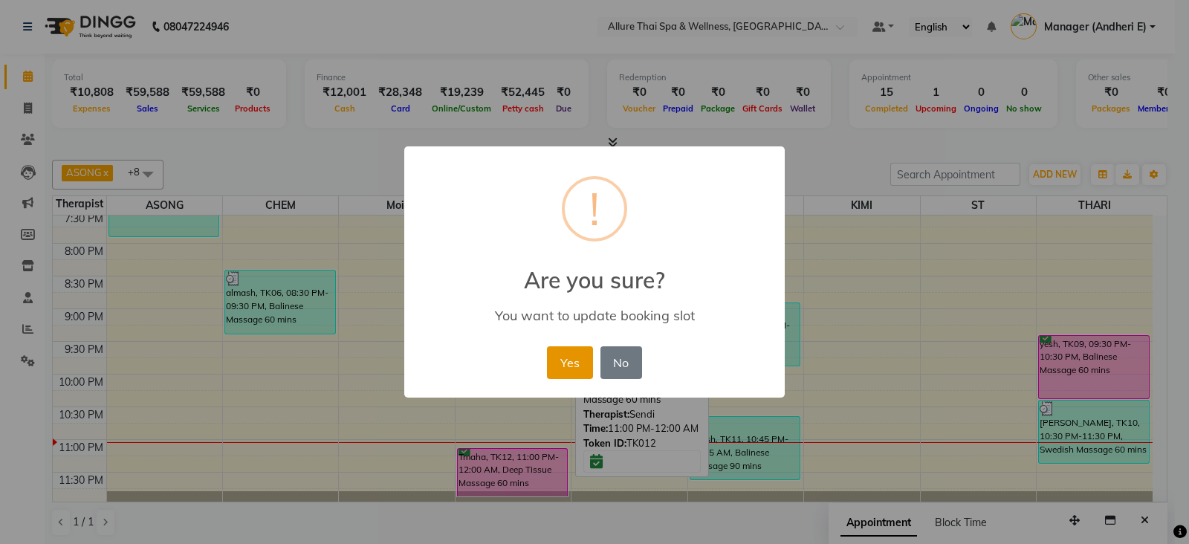
click at [557, 366] on button "Yes" at bounding box center [569, 362] width 45 height 33
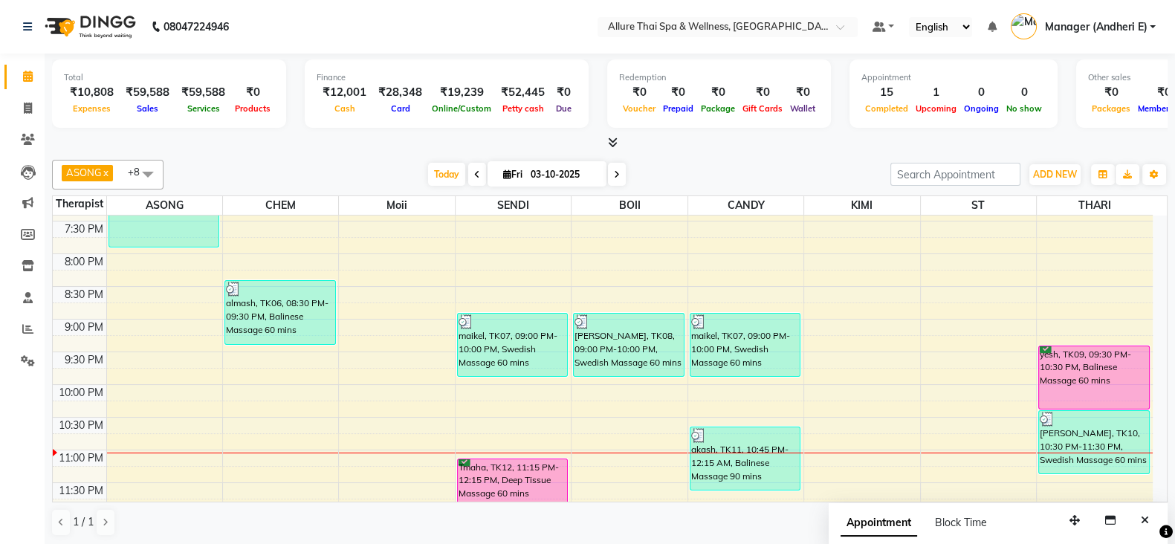
scroll to position [691, 0]
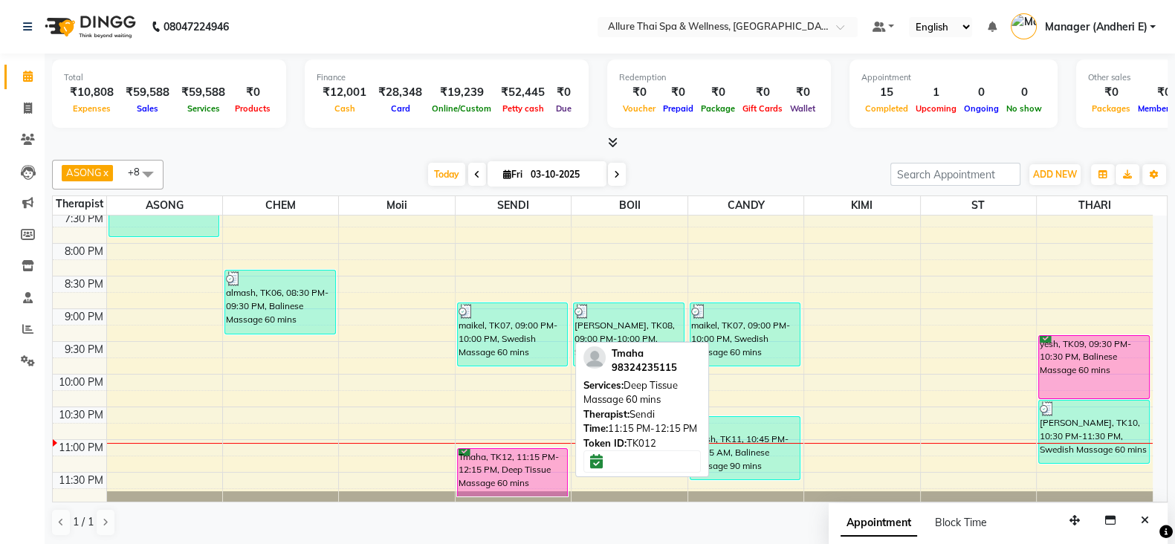
click at [502, 473] on div "Tmaha, TK12, 11:15 PM-12:15 PM, Deep Tissue Massage 60 mins" at bounding box center [513, 473] width 110 height 48
click at [537, 458] on div "Tmaha, TK12, 11:15 PM-12:15 PM, Deep Tissue Massage 60 mins" at bounding box center [513, 473] width 110 height 48
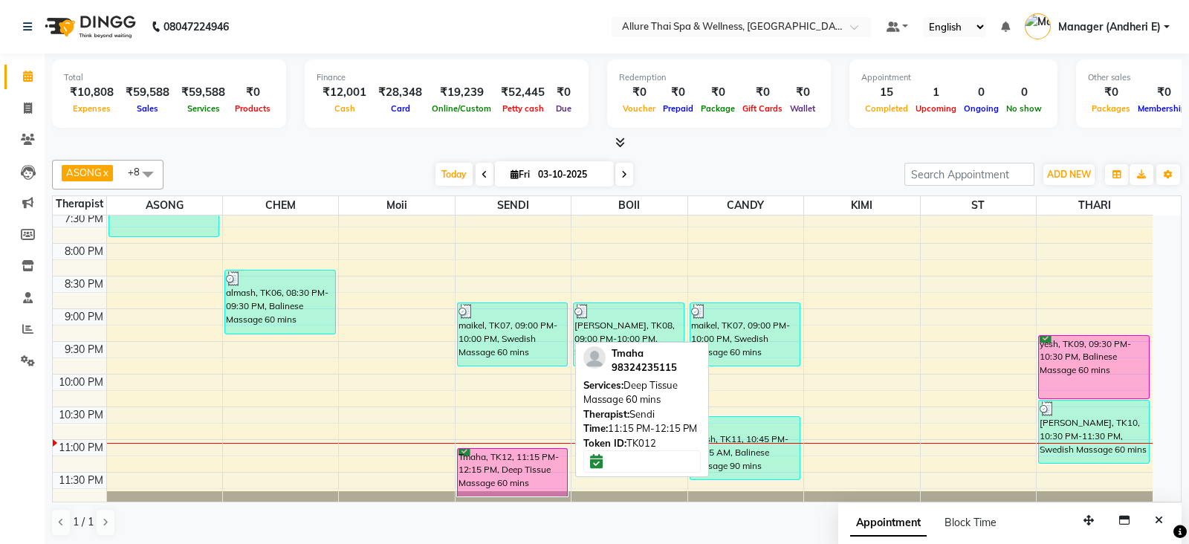
select select "6"
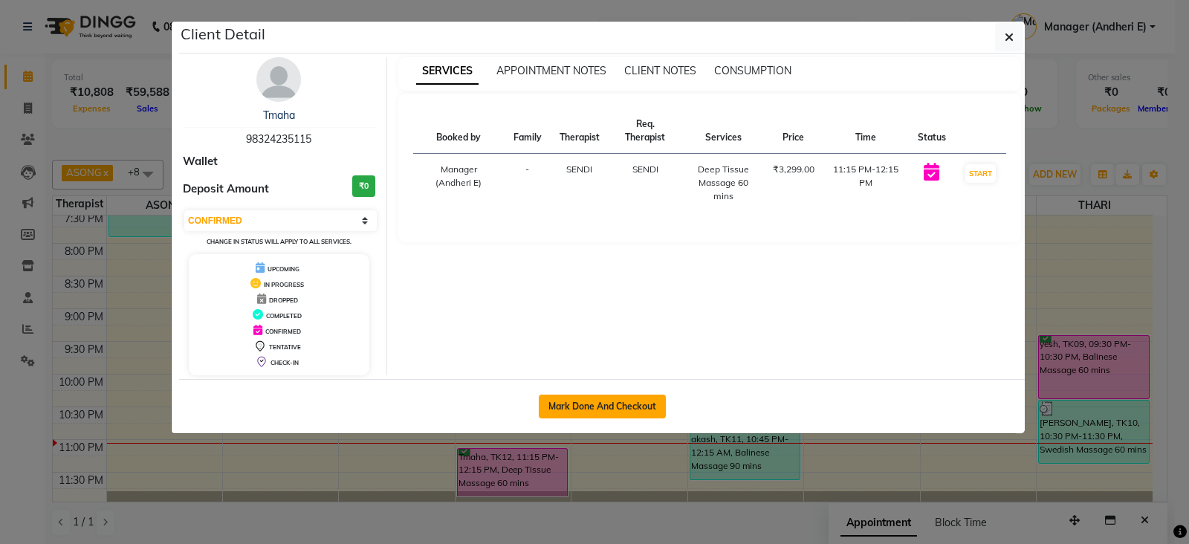
click at [618, 406] on button "Mark Done And Checkout" at bounding box center [602, 407] width 127 height 24
select select "service"
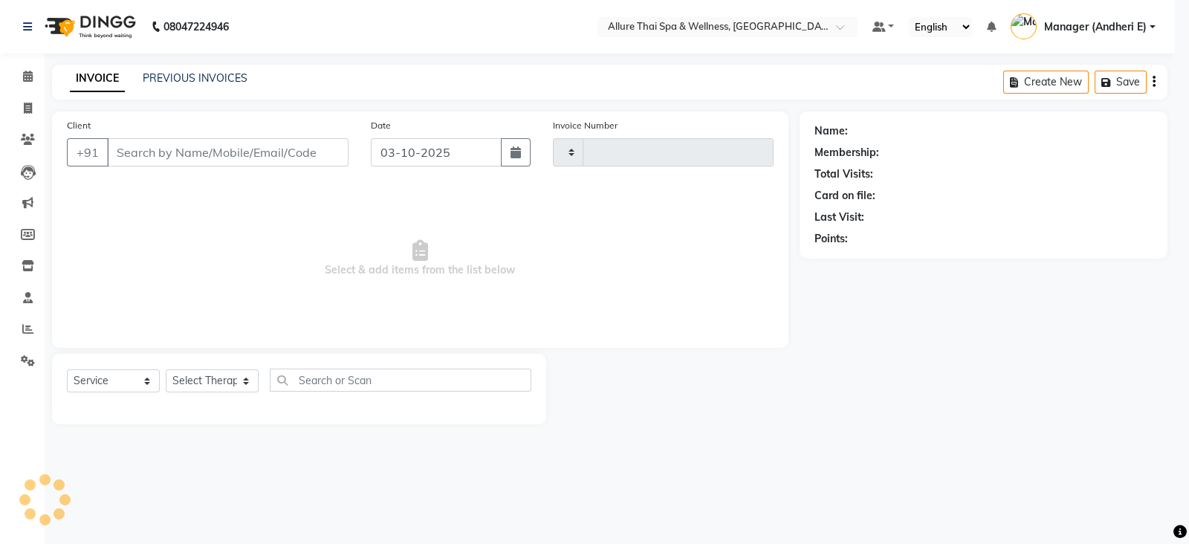
type input "2353"
select select "6826"
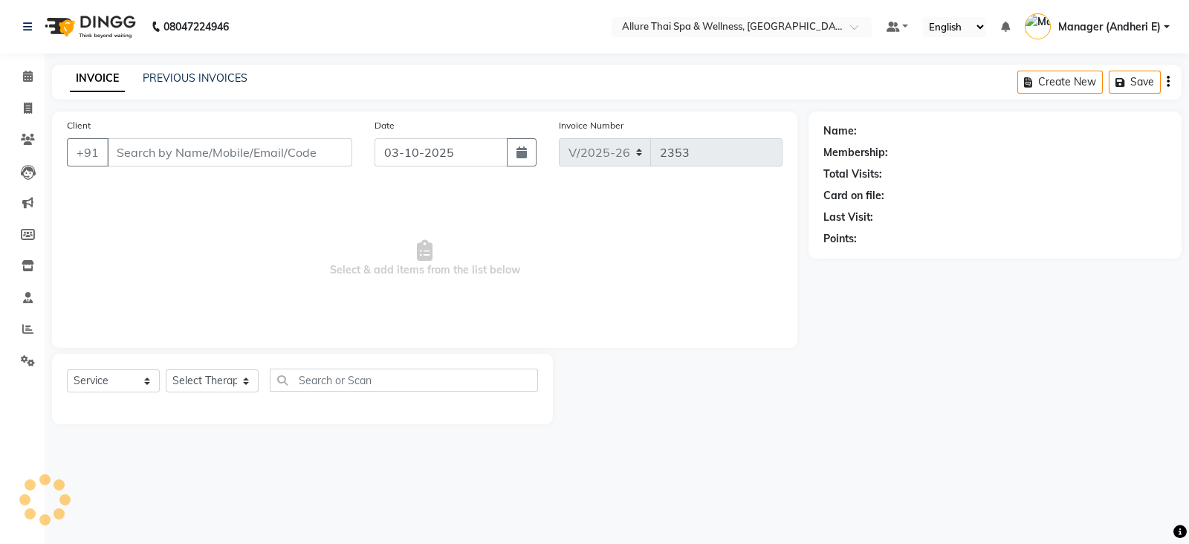
type input "98324235115"
select select "66739"
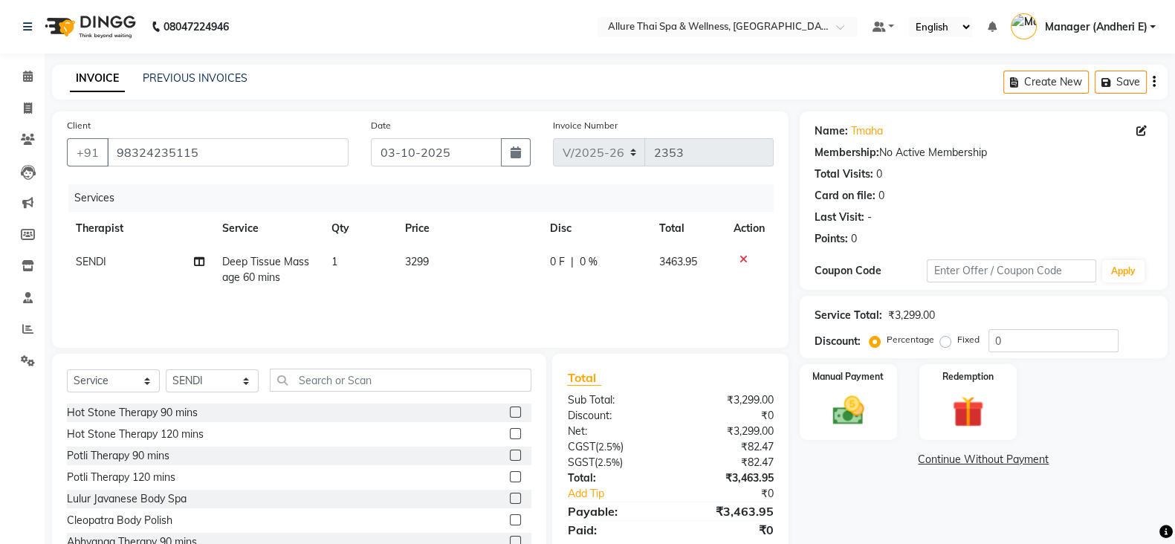
click at [957, 340] on label "Fixed" at bounding box center [968, 339] width 22 height 13
click at [947, 340] on input "Fixed" at bounding box center [948, 339] width 10 height 10
radio input "true"
click at [1026, 337] on input "0" at bounding box center [1054, 340] width 130 height 23
type input "63"
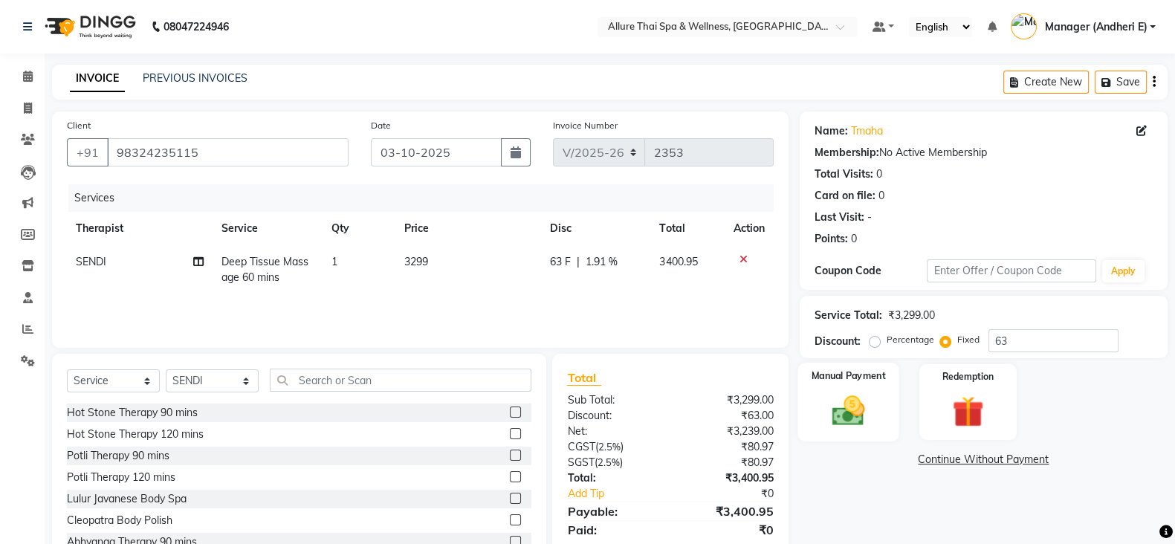
click at [850, 417] on img at bounding box center [848, 410] width 53 height 37
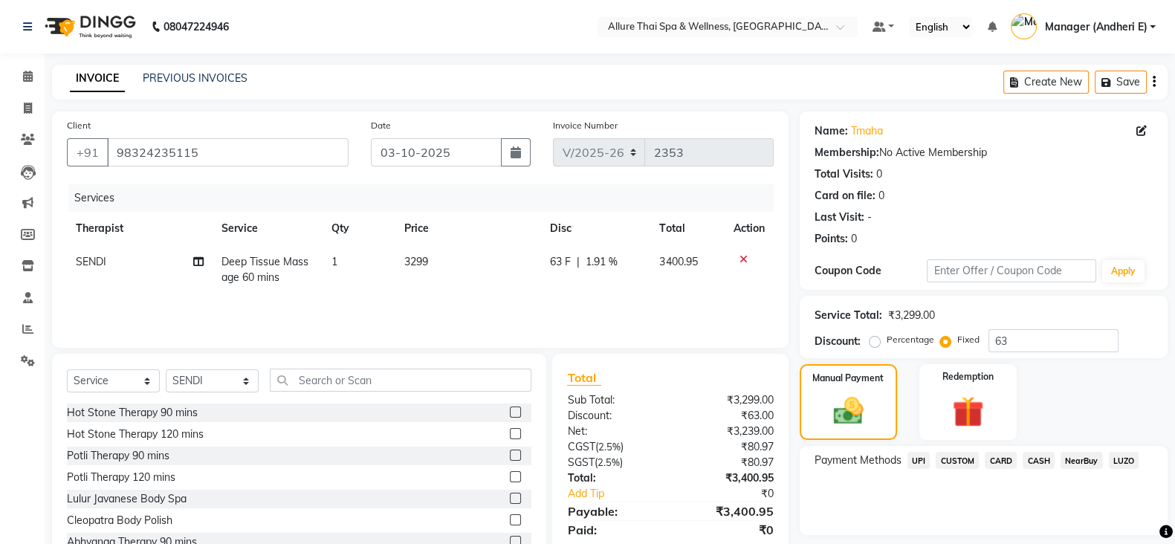
click at [1040, 464] on span "CASH" at bounding box center [1039, 460] width 32 height 17
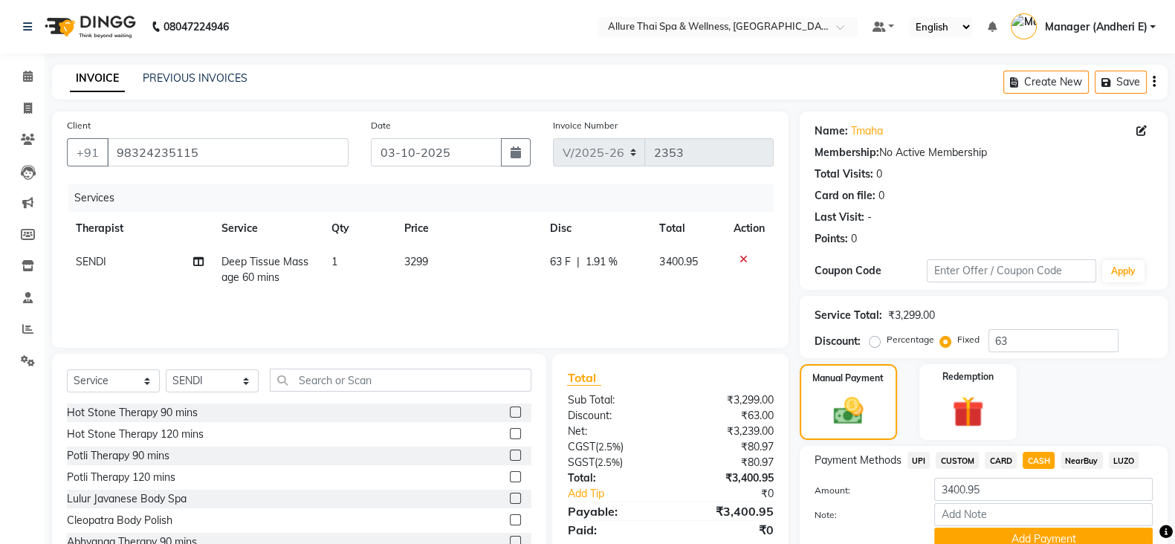
scroll to position [67, 0]
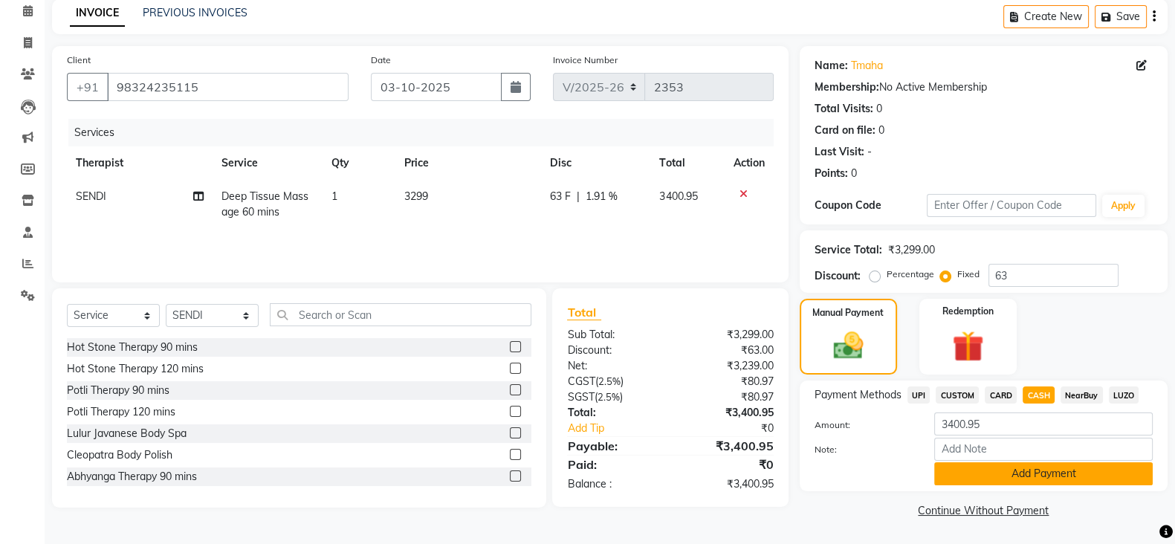
click at [1039, 470] on button "Add Payment" at bounding box center [1043, 473] width 219 height 23
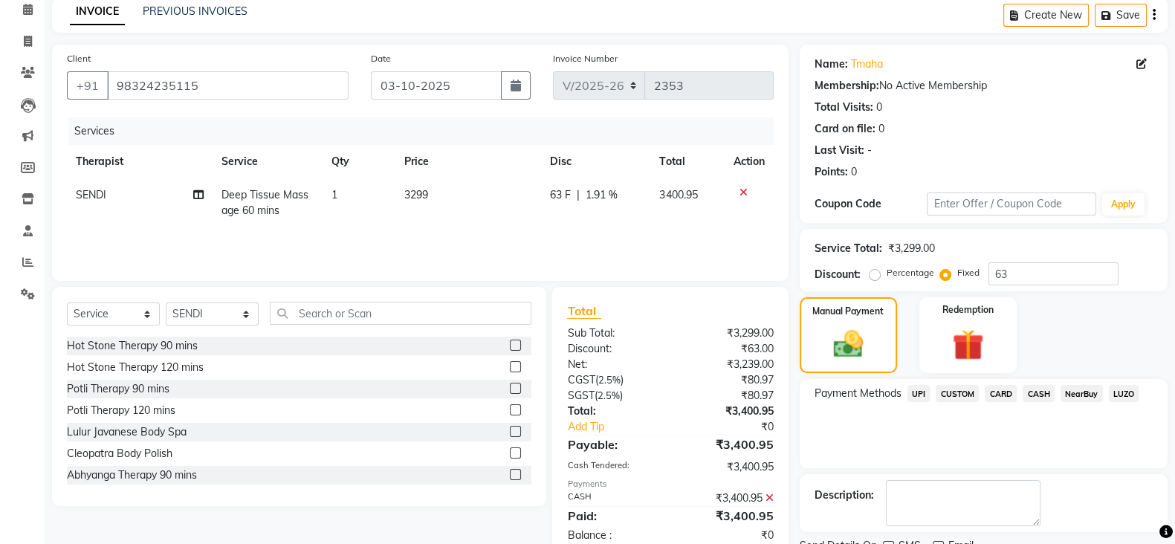
scroll to position [127, 0]
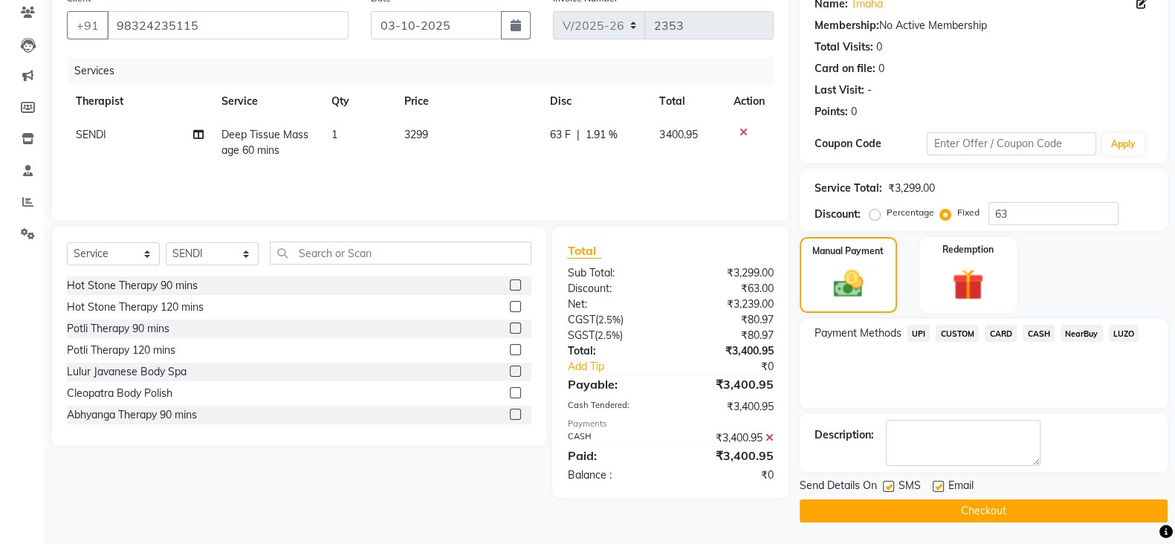
click at [884, 481] on label at bounding box center [888, 486] width 11 height 11
click at [884, 482] on input "checkbox" at bounding box center [888, 487] width 10 height 10
checkbox input "false"
click at [936, 481] on label at bounding box center [938, 486] width 11 height 11
click at [936, 482] on input "checkbox" at bounding box center [938, 487] width 10 height 10
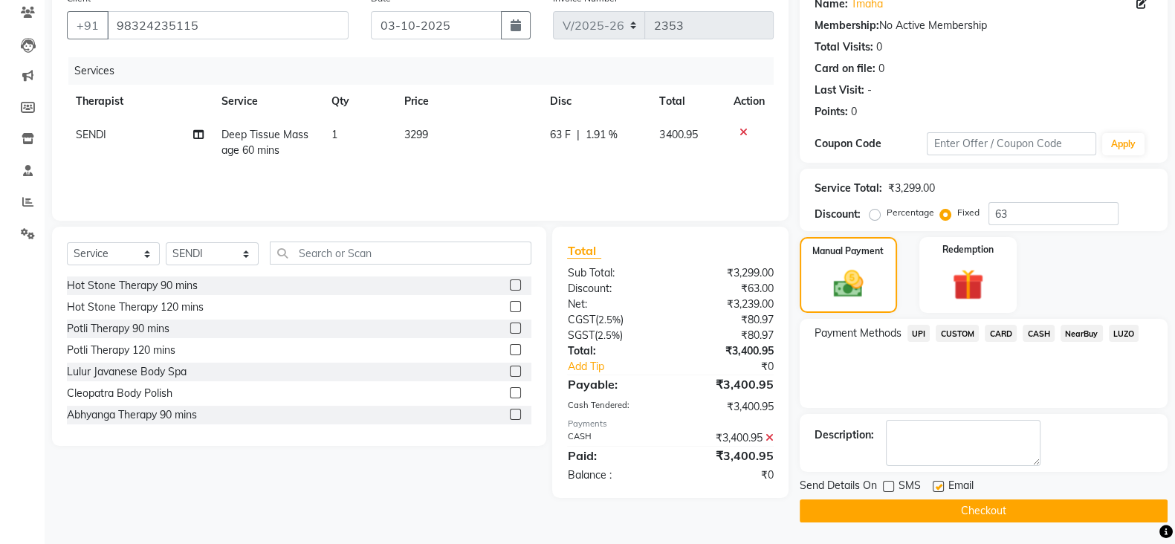
checkbox input "false"
click at [1002, 516] on button "Checkout" at bounding box center [984, 510] width 368 height 23
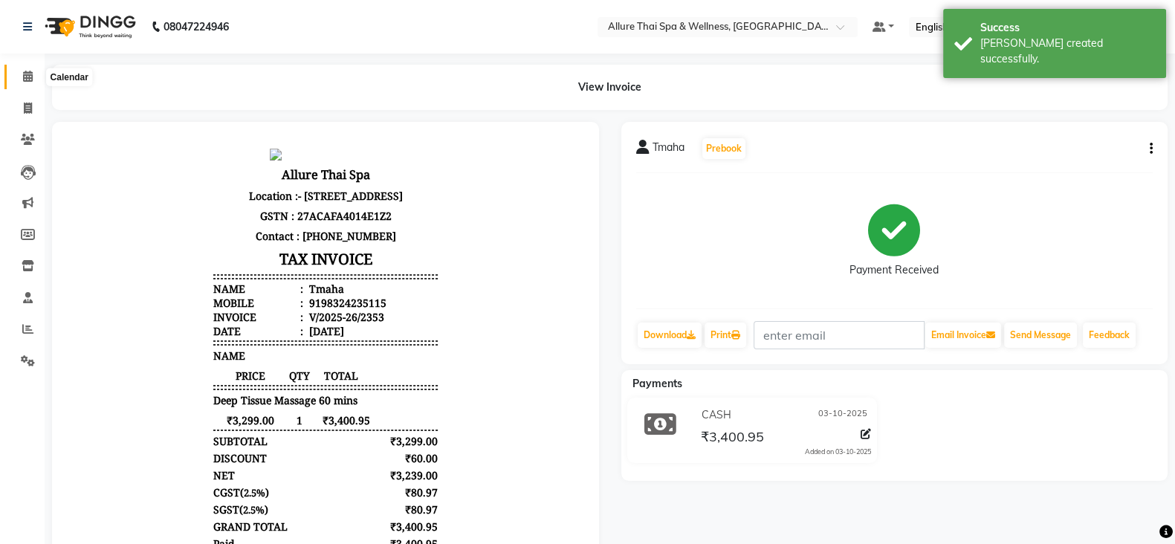
click at [28, 76] on icon at bounding box center [28, 76] width 10 height 11
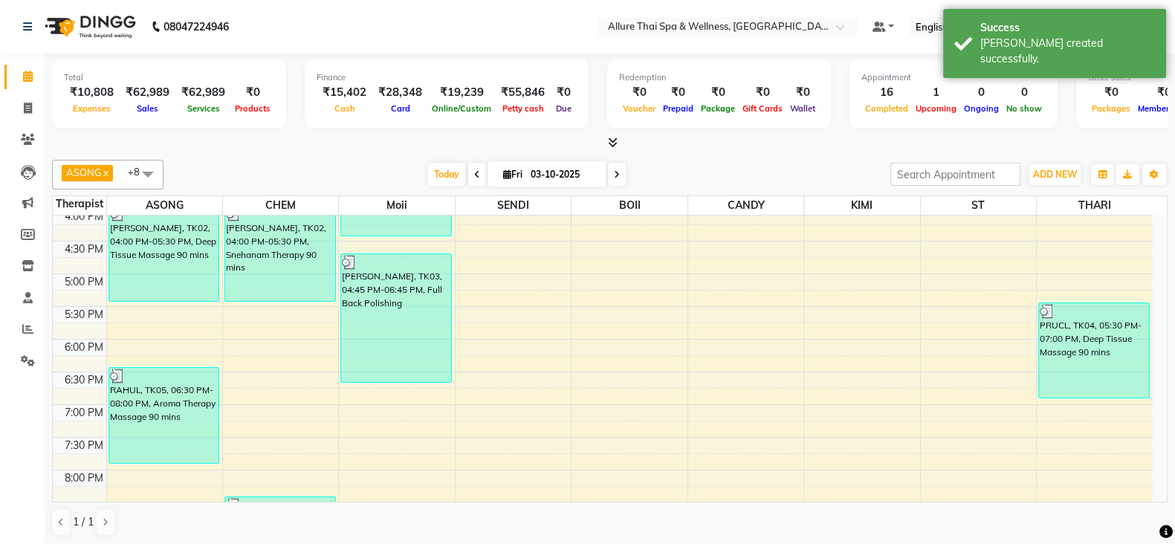
scroll to position [691, 0]
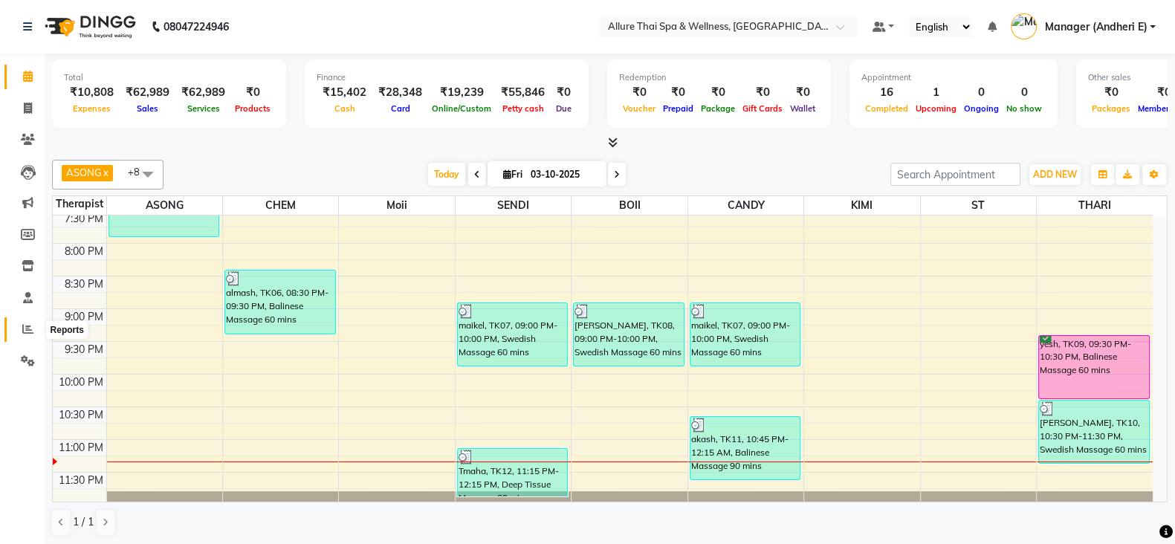
click at [26, 329] on icon at bounding box center [27, 328] width 11 height 11
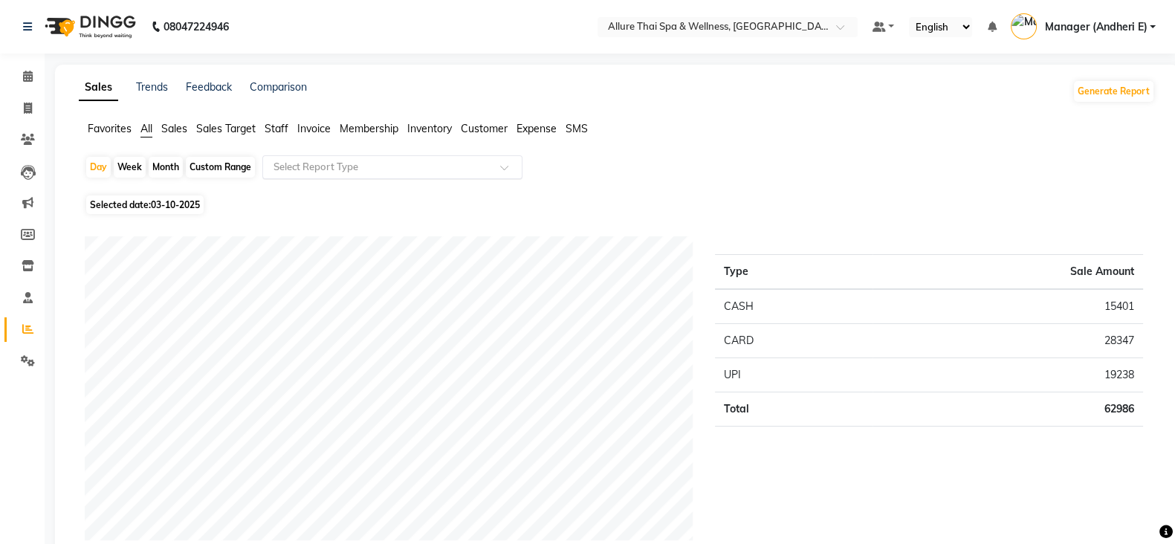
click at [455, 171] on input "text" at bounding box center [378, 167] width 214 height 15
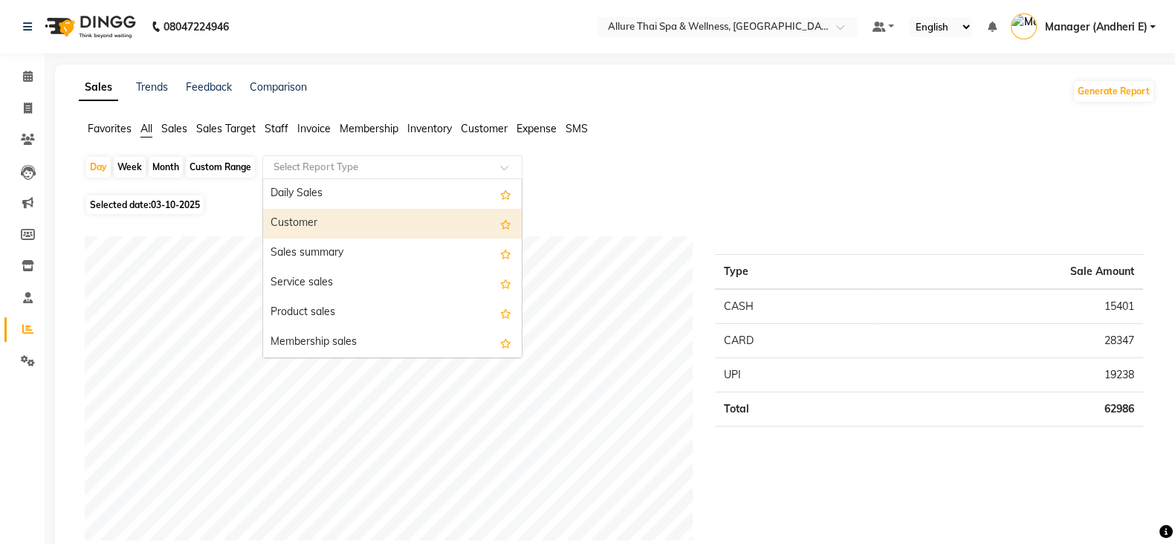
click at [311, 227] on div "Customer" at bounding box center [392, 224] width 259 height 30
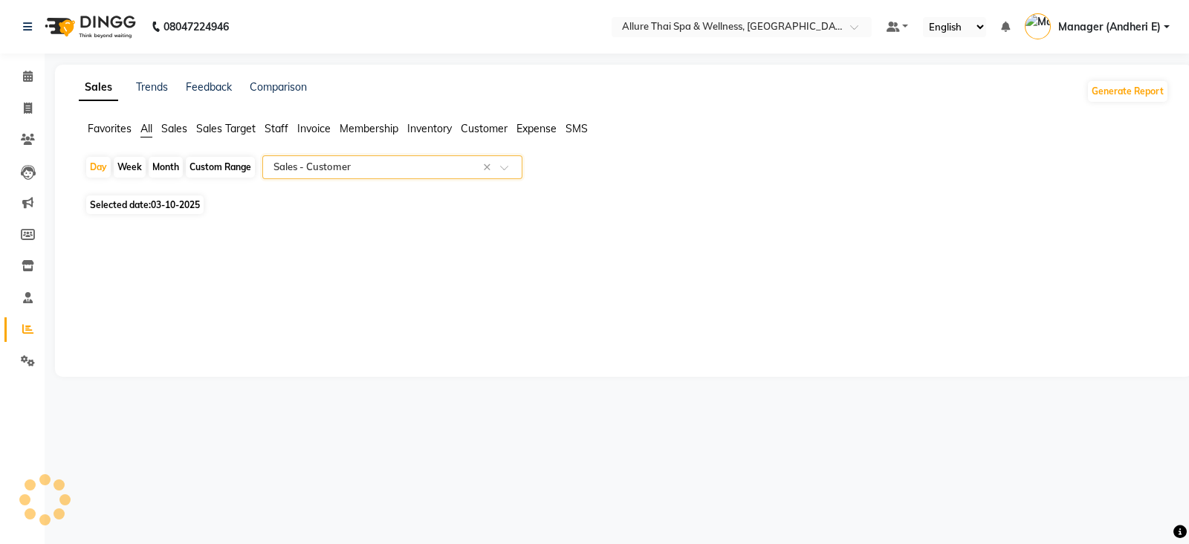
select select "csv"
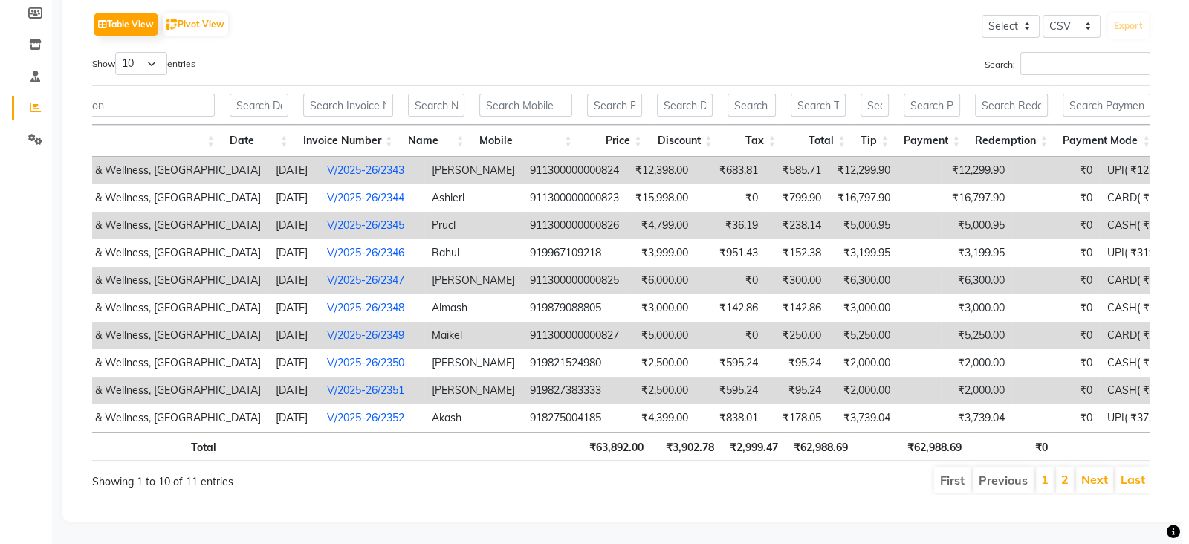
scroll to position [0, 86]
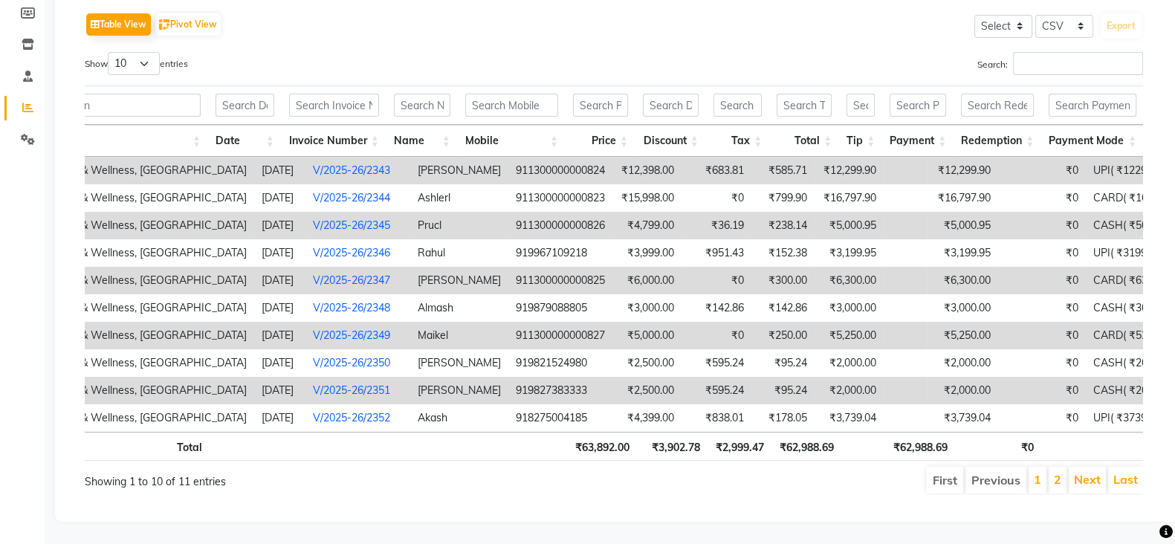
click at [330, 164] on link "V/2025-26/2343" at bounding box center [351, 170] width 77 height 13
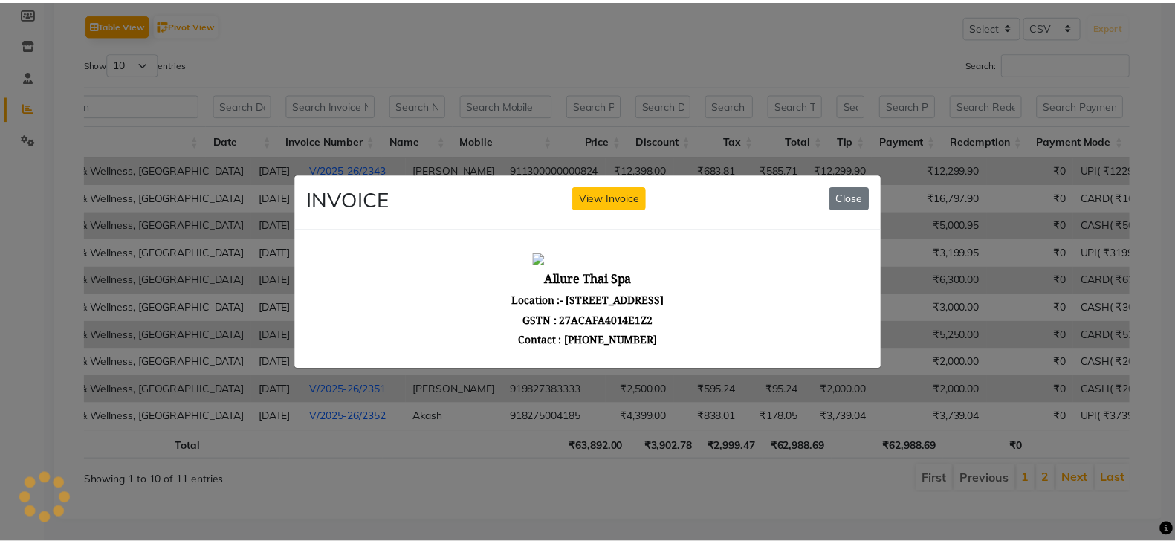
scroll to position [0, 0]
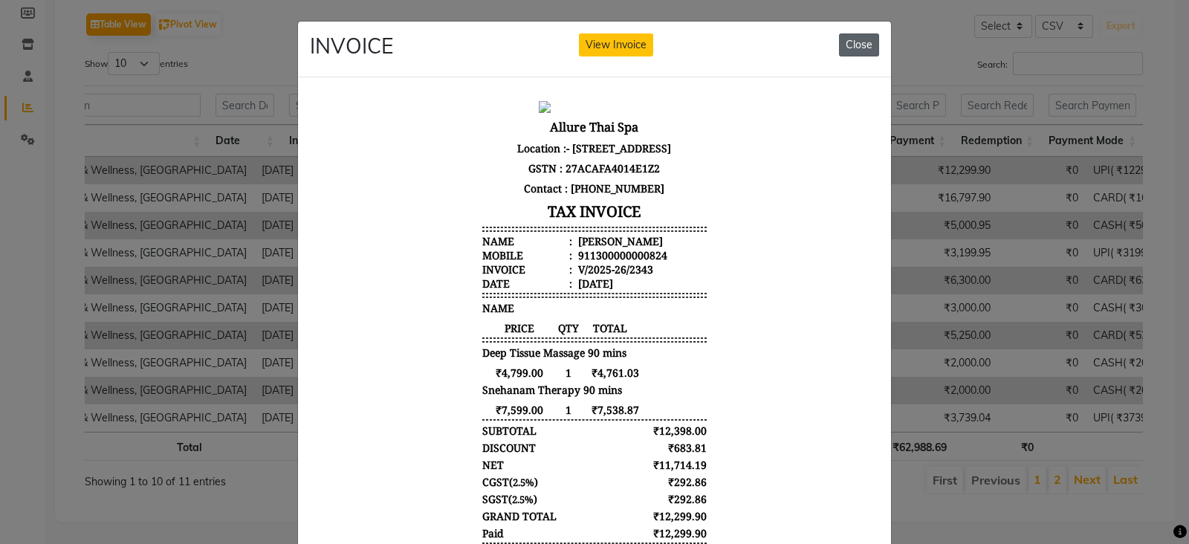
click at [854, 45] on button "Close" at bounding box center [859, 44] width 40 height 23
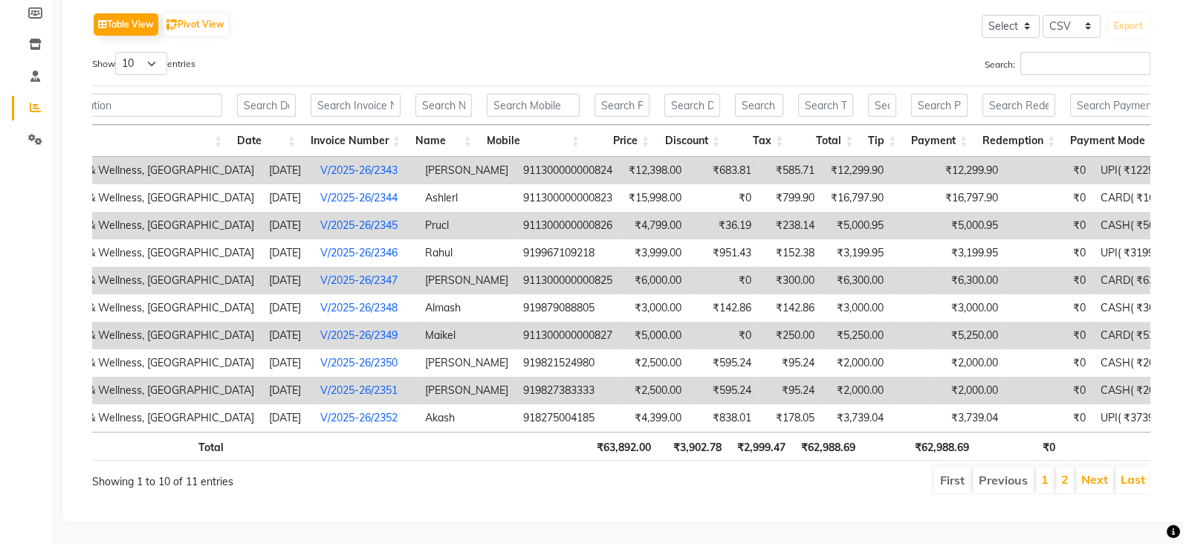
scroll to position [0, 86]
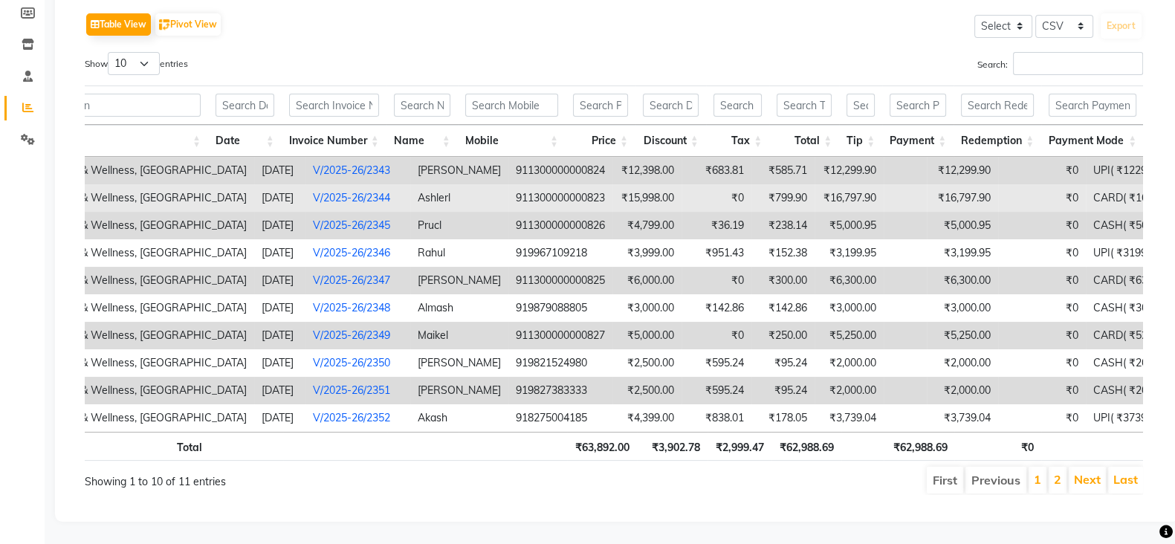
click at [344, 191] on link "V/2025-26/2344" at bounding box center [351, 197] width 77 height 13
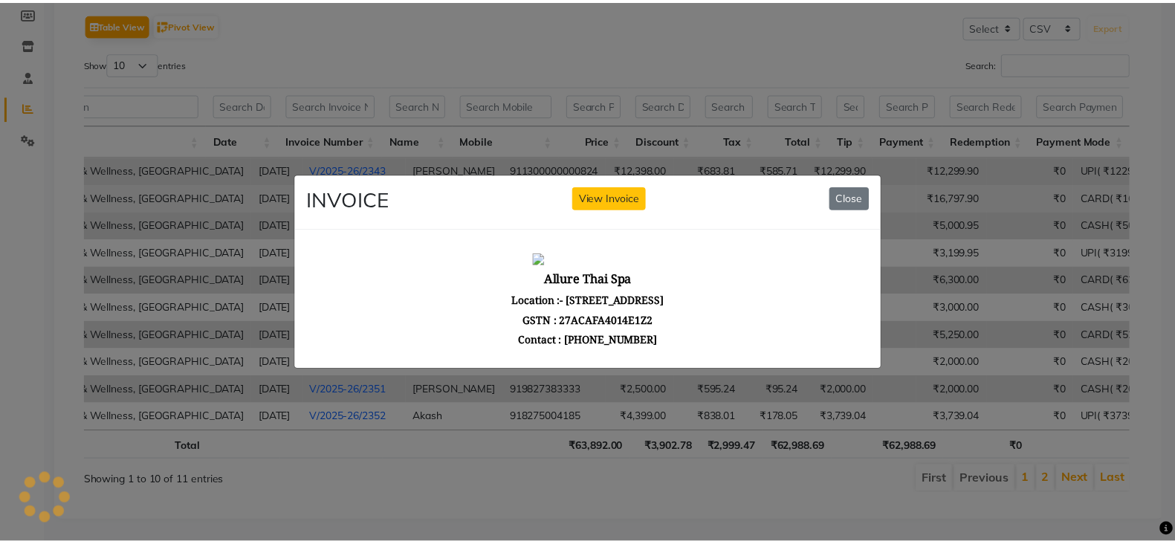
scroll to position [0, 0]
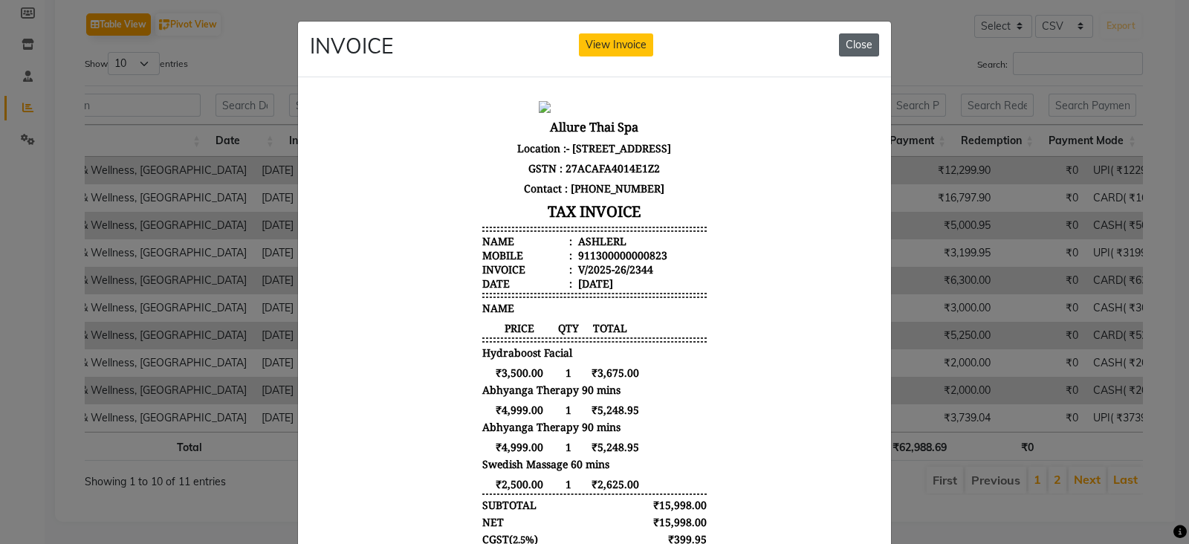
click at [847, 46] on button "Close" at bounding box center [859, 44] width 40 height 23
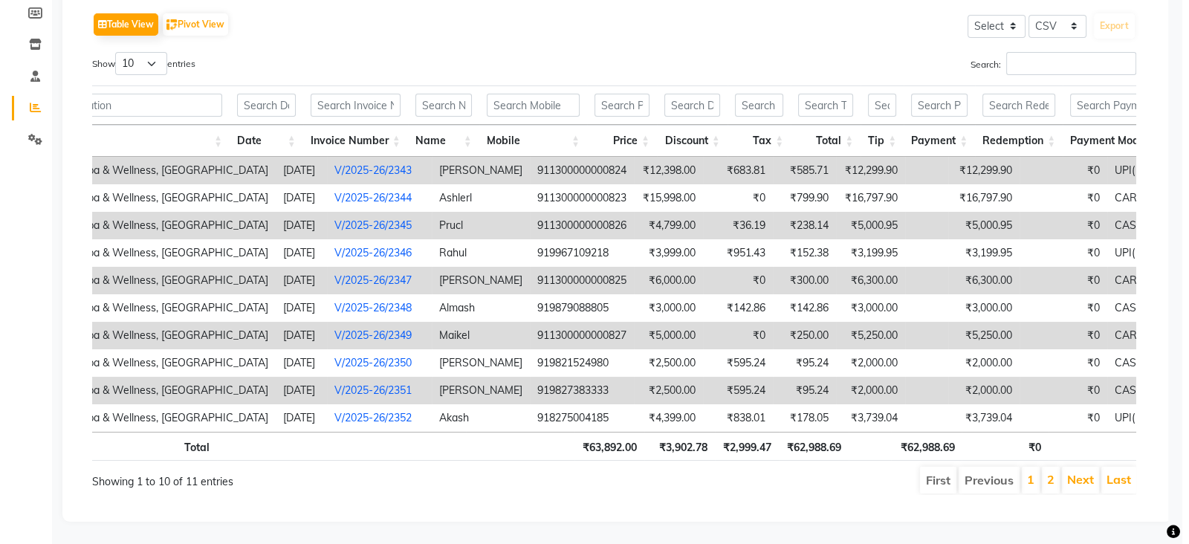
scroll to position [0, 72]
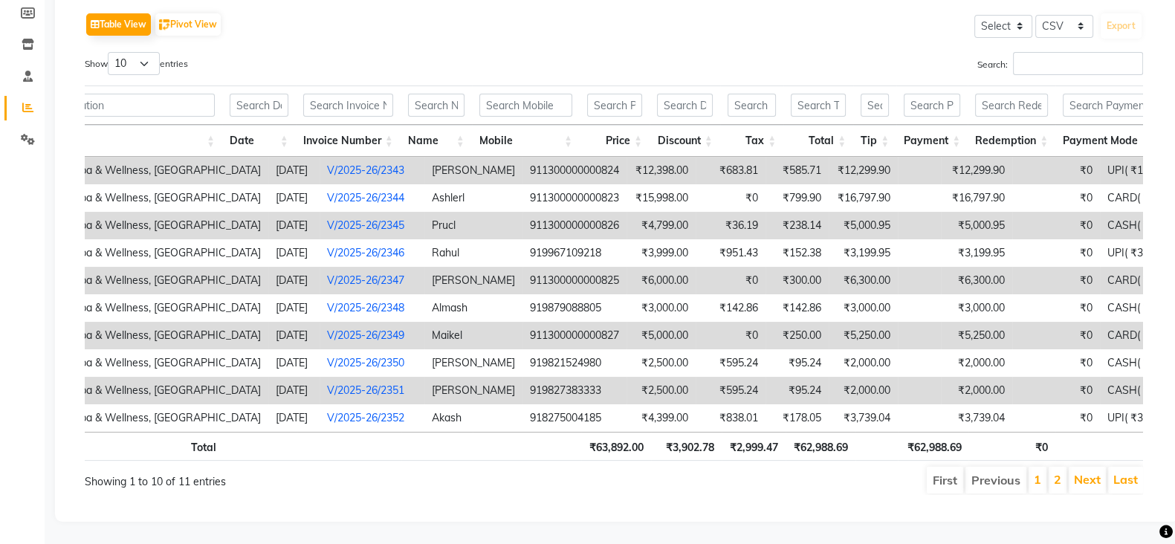
click at [365, 219] on link "V/2025-26/2345" at bounding box center [365, 225] width 77 height 13
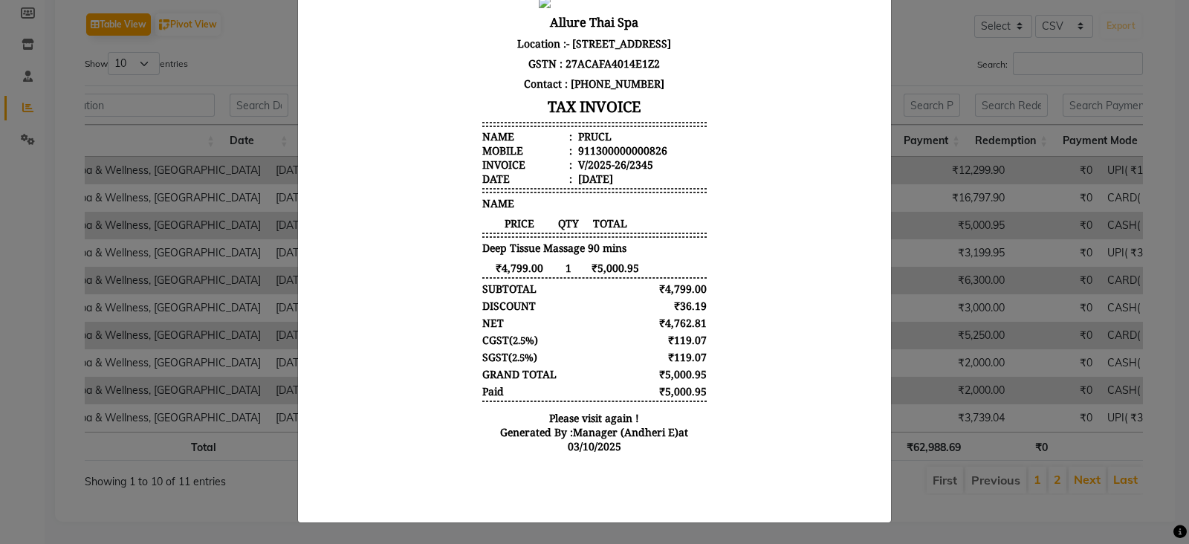
scroll to position [0, 0]
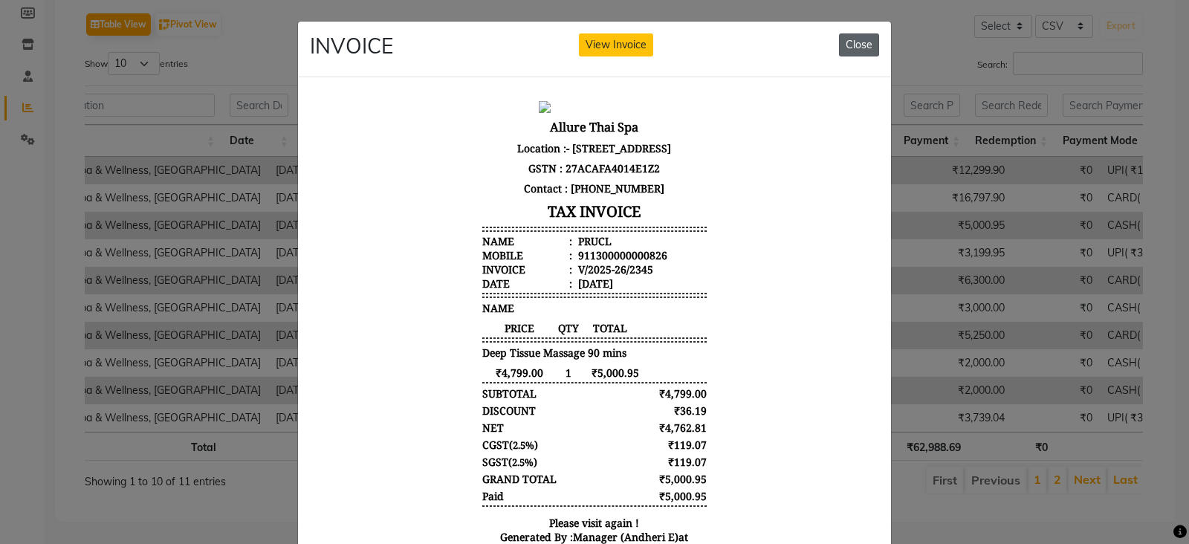
click at [850, 43] on button "Close" at bounding box center [859, 44] width 40 height 23
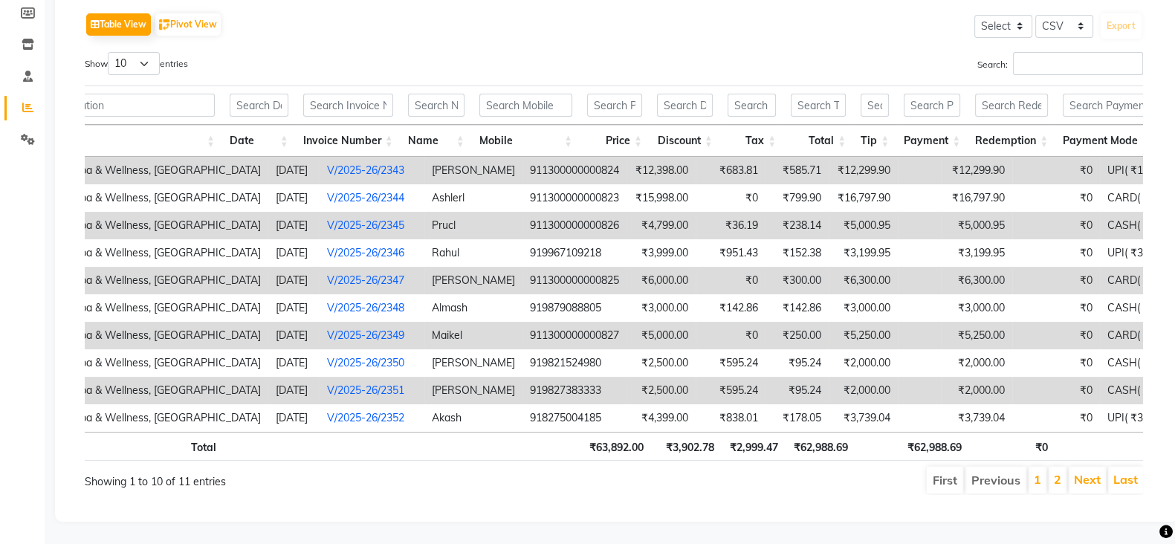
click at [359, 274] on link "V/2025-26/2347" at bounding box center [365, 280] width 77 height 13
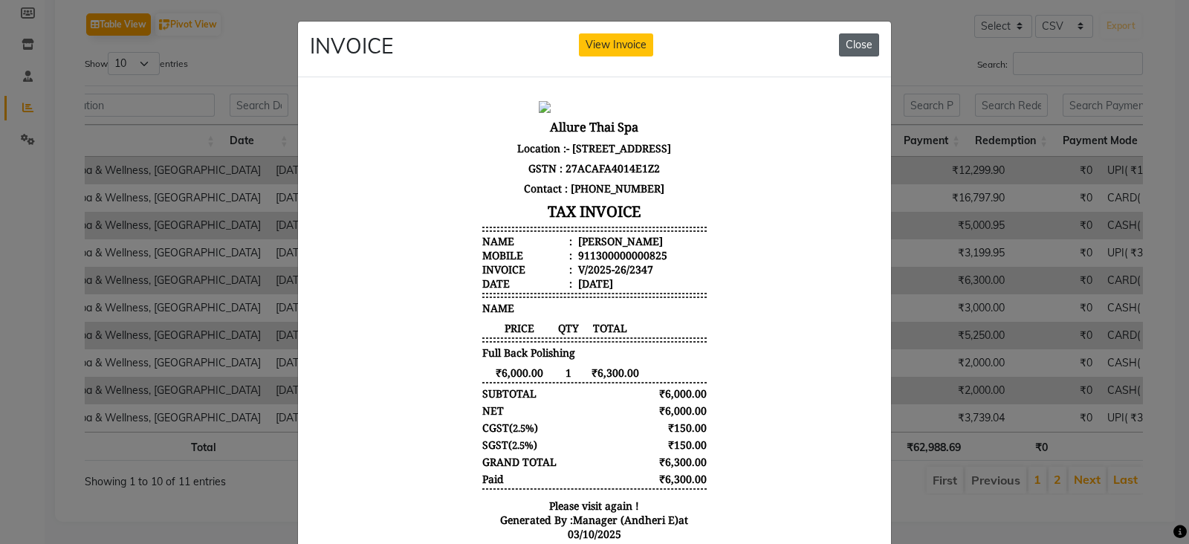
click at [857, 48] on button "Close" at bounding box center [859, 44] width 40 height 23
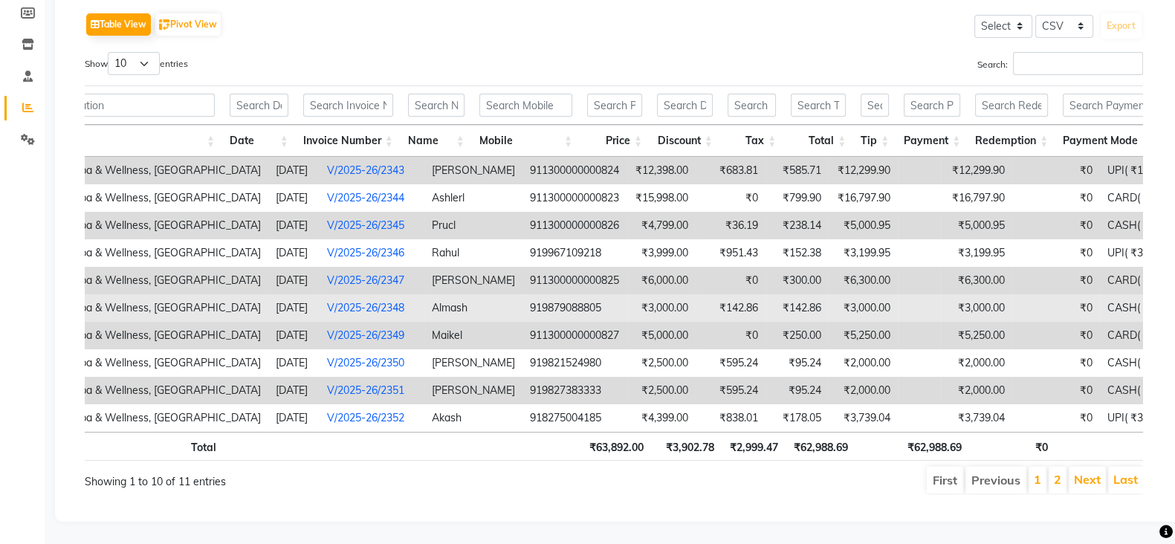
click at [334, 301] on link "V/2025-26/2348" at bounding box center [365, 307] width 77 height 13
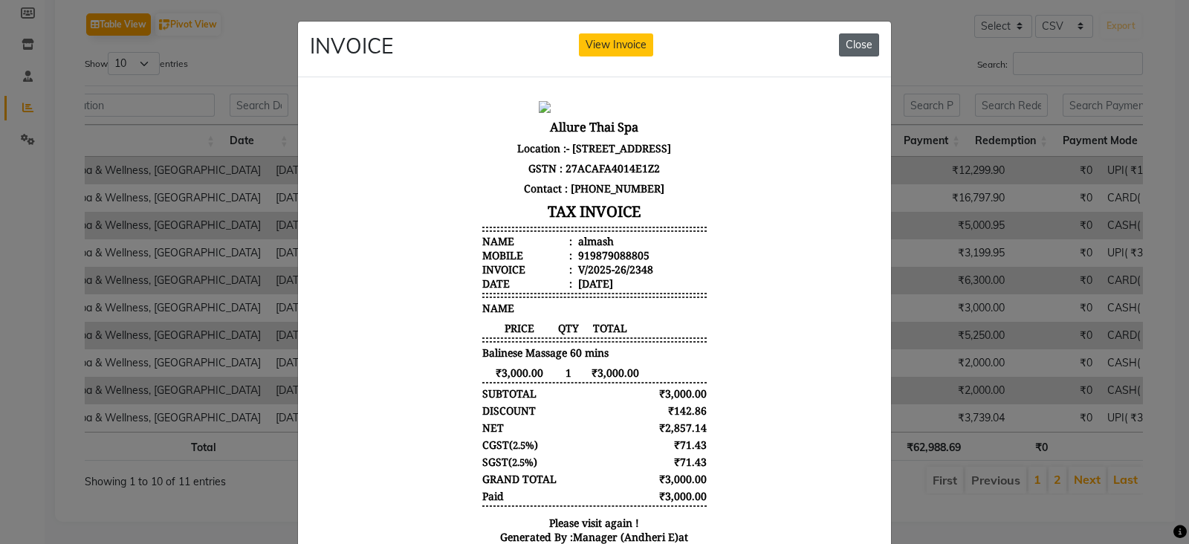
click at [855, 40] on button "Close" at bounding box center [859, 44] width 40 height 23
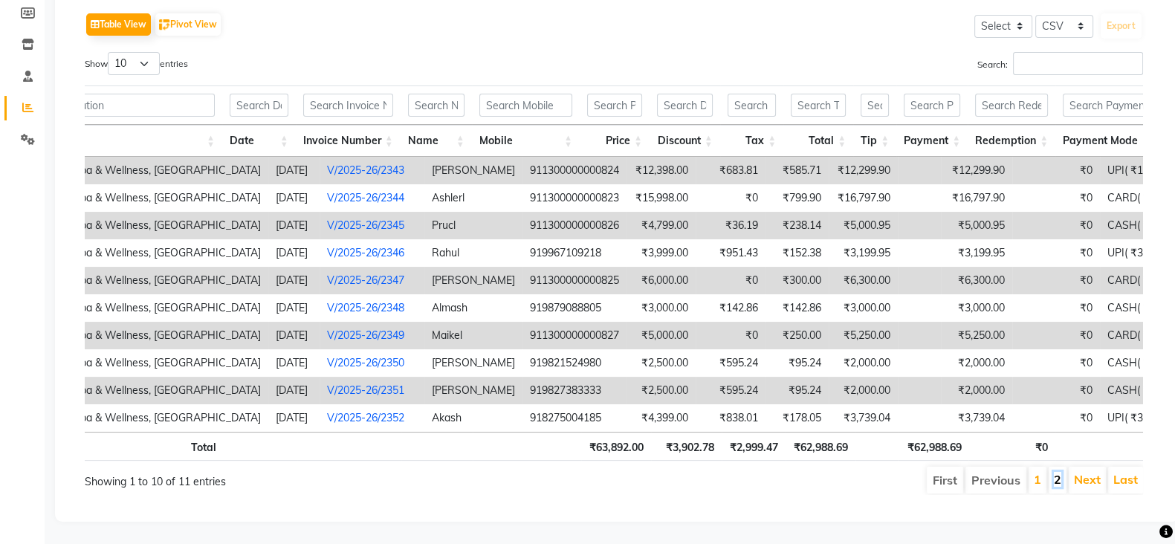
click at [1061, 472] on link "2" at bounding box center [1057, 479] width 7 height 15
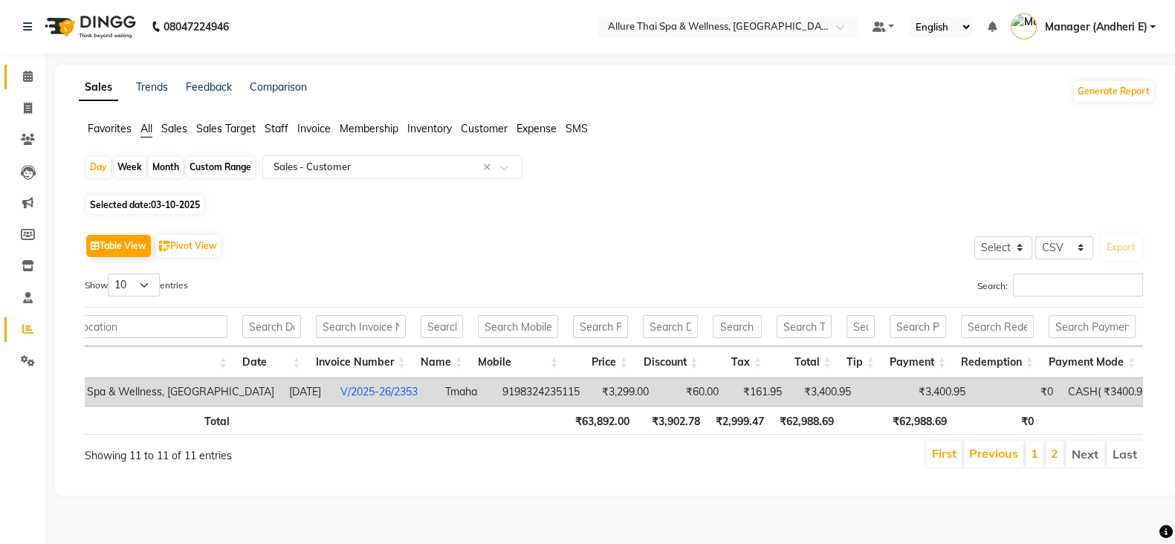
click at [9, 74] on link "Calendar" at bounding box center [22, 77] width 36 height 25
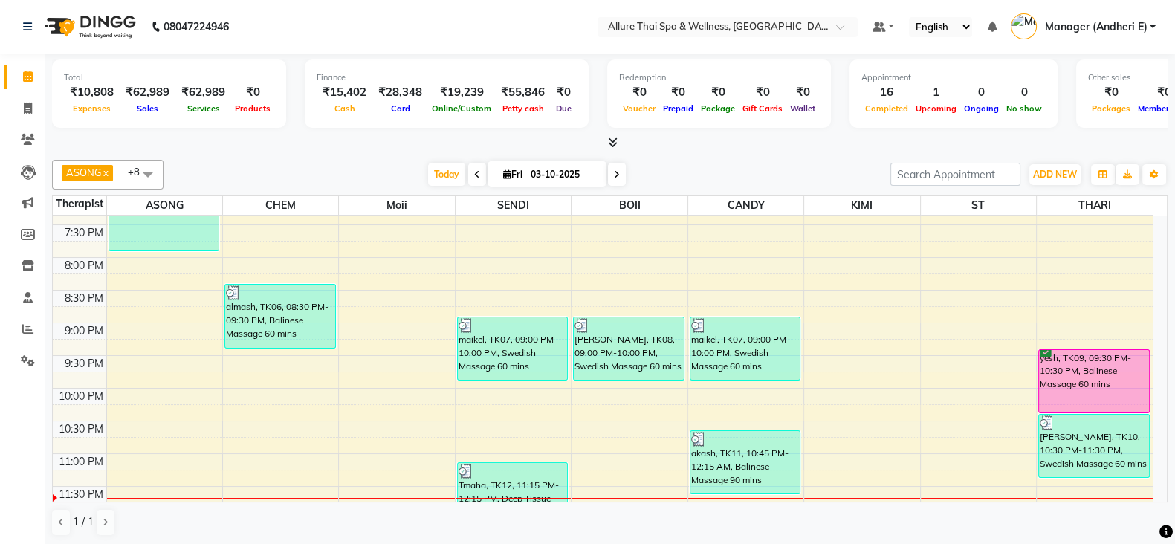
scroll to position [691, 0]
